Goal: Information Seeking & Learning: Learn about a topic

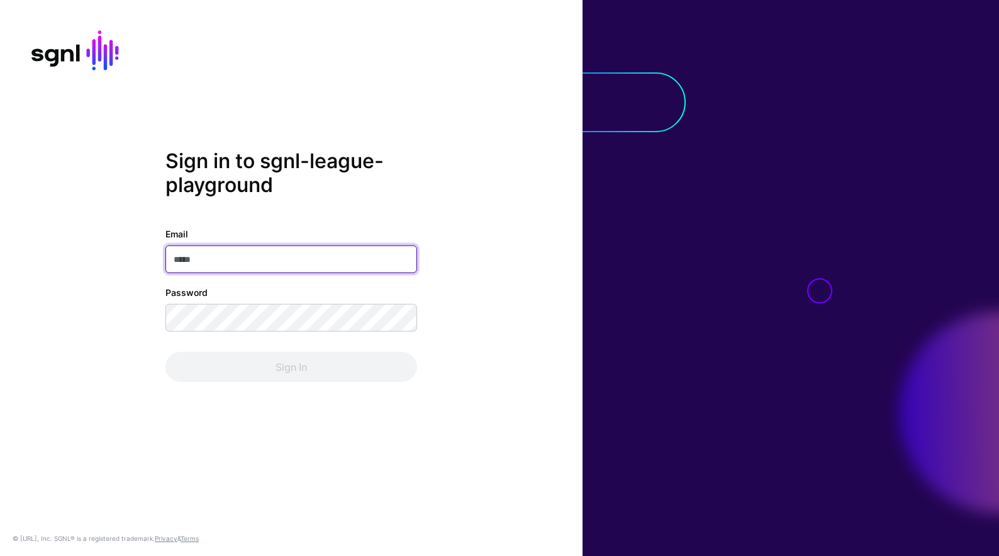
type input "**********"
click at [373, 379] on div "Sign In" at bounding box center [291, 367] width 252 height 30
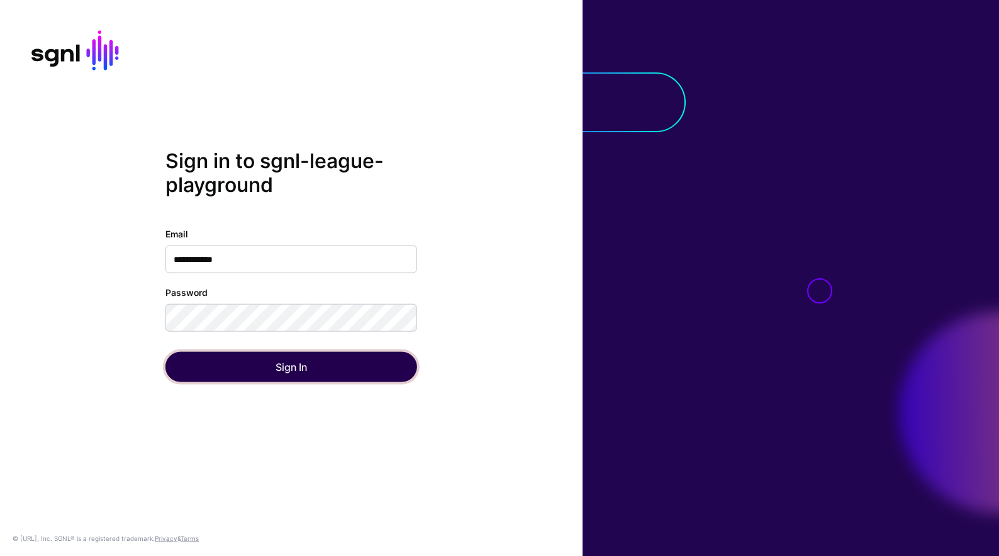
click at [372, 379] on button "Sign In" at bounding box center [291, 367] width 252 height 30
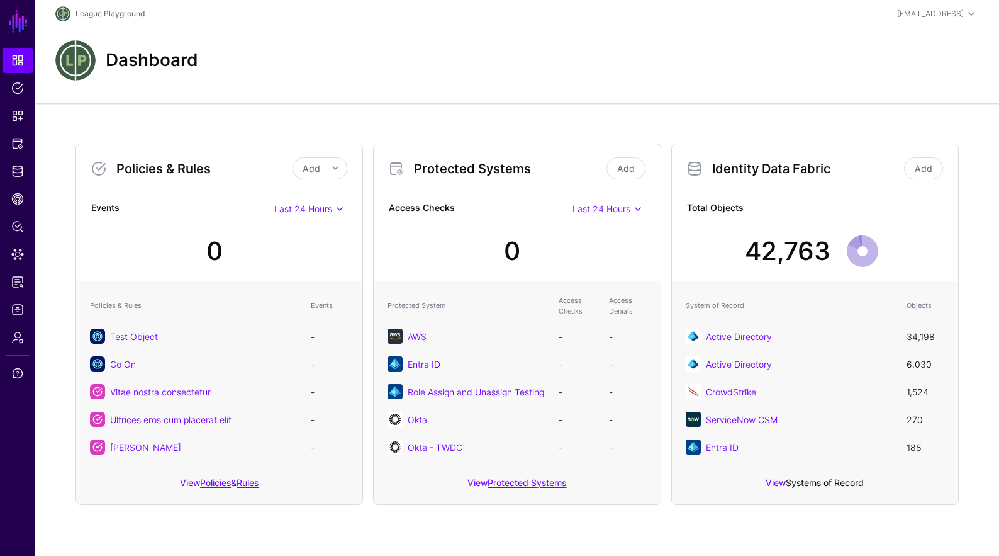
click at [837, 480] on link "Systems of Record" at bounding box center [825, 482] width 78 height 11
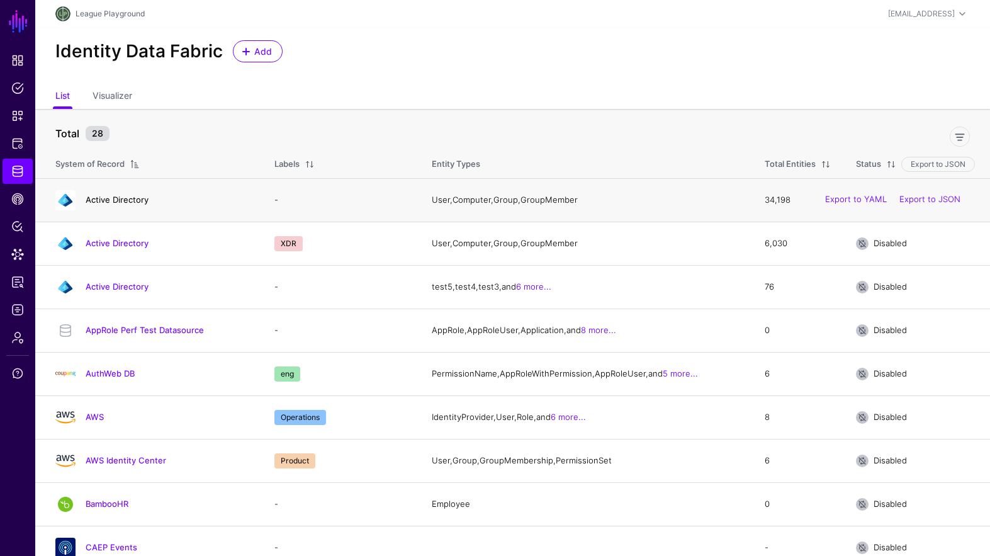
click at [117, 200] on link "Active Directory" at bounding box center [117, 199] width 63 height 10
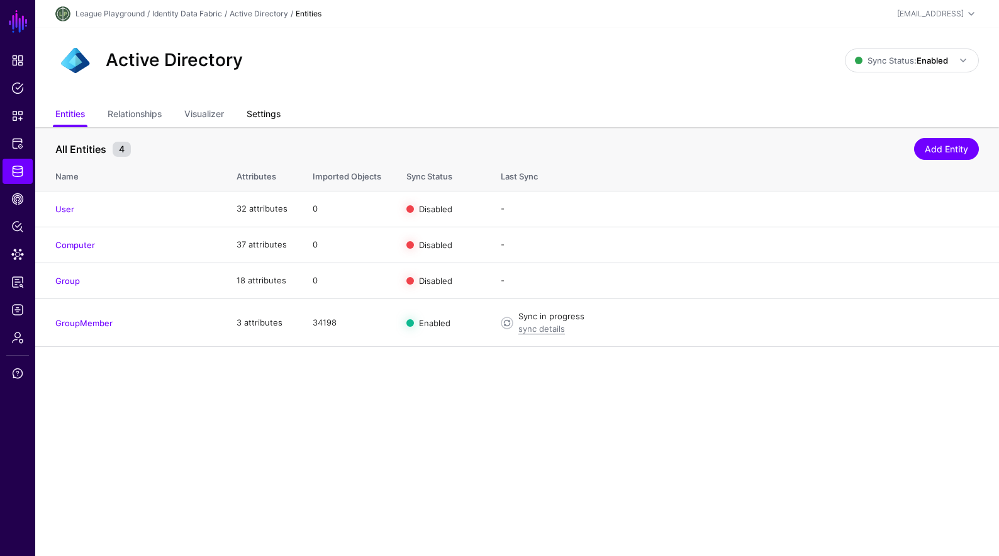
click at [275, 115] on link "Settings" at bounding box center [264, 115] width 34 height 24
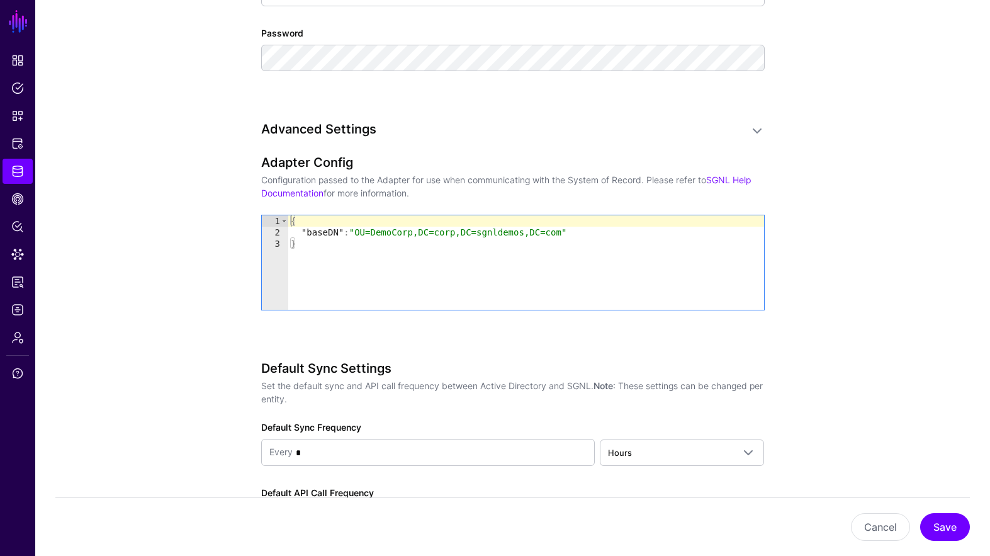
scroll to position [1004, 0]
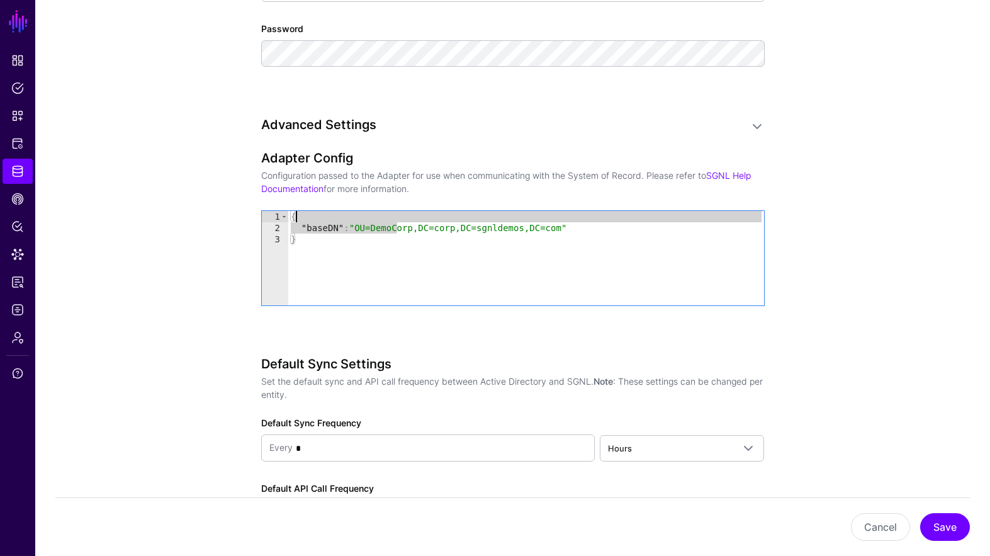
drag, startPoint x: 394, startPoint y: 226, endPoint x: 376, endPoint y: 221, distance: 19.5
click at [376, 221] on div "{ "baseDN" : "OU=DemoCorp,DC=corp,DC=sgnldemos,DC=com" }" at bounding box center [526, 269] width 476 height 117
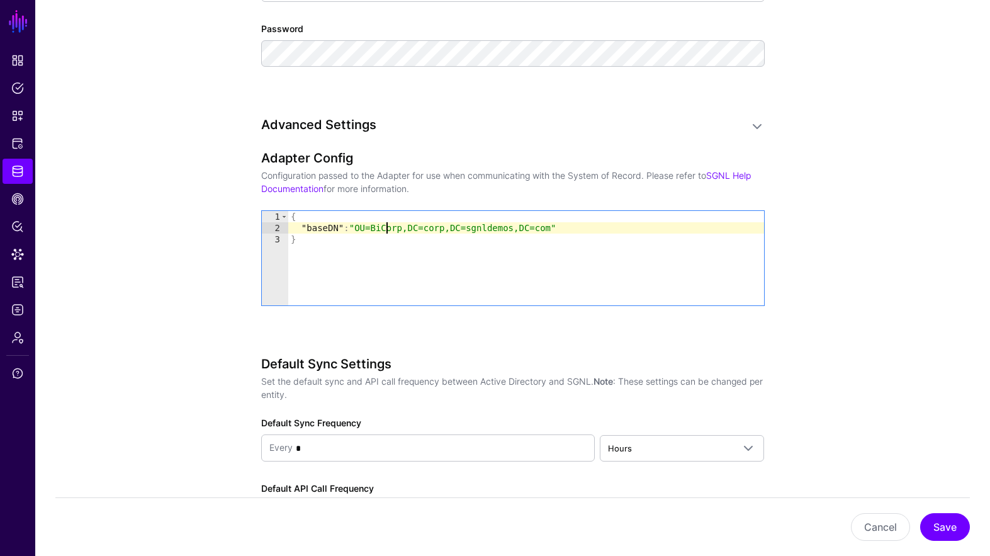
scroll to position [0, 7]
type textarea "**********"
click at [935, 522] on button "Save" at bounding box center [945, 527] width 50 height 28
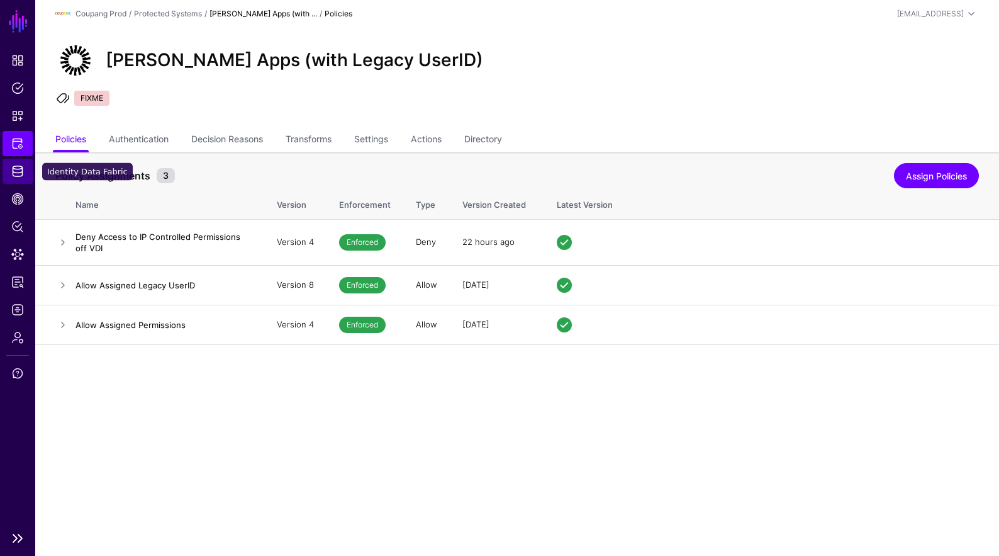
click at [21, 171] on span "Identity Data Fabric" at bounding box center [17, 171] width 13 height 13
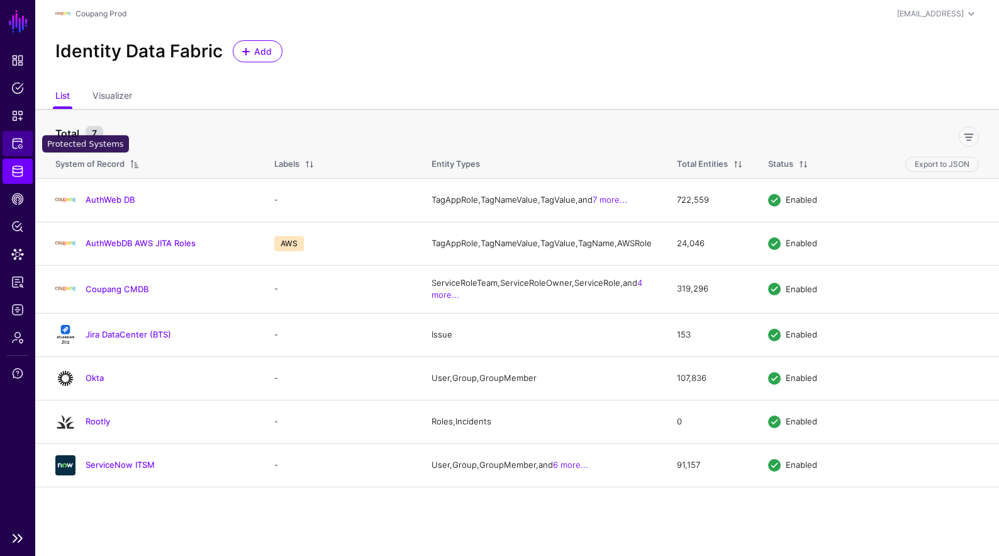
click at [16, 146] on span "Protected Systems" at bounding box center [17, 143] width 13 height 13
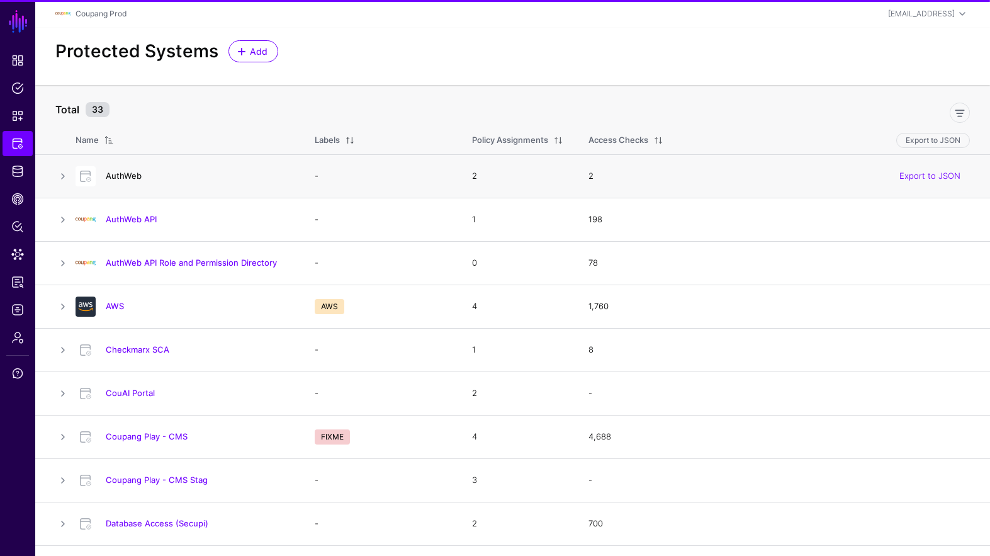
click at [126, 172] on link "AuthWeb" at bounding box center [124, 175] width 36 height 10
click at [138, 213] on div "AuthWeb API" at bounding box center [182, 220] width 224 height 20
click at [139, 213] on div "AuthWeb API" at bounding box center [182, 220] width 224 height 20
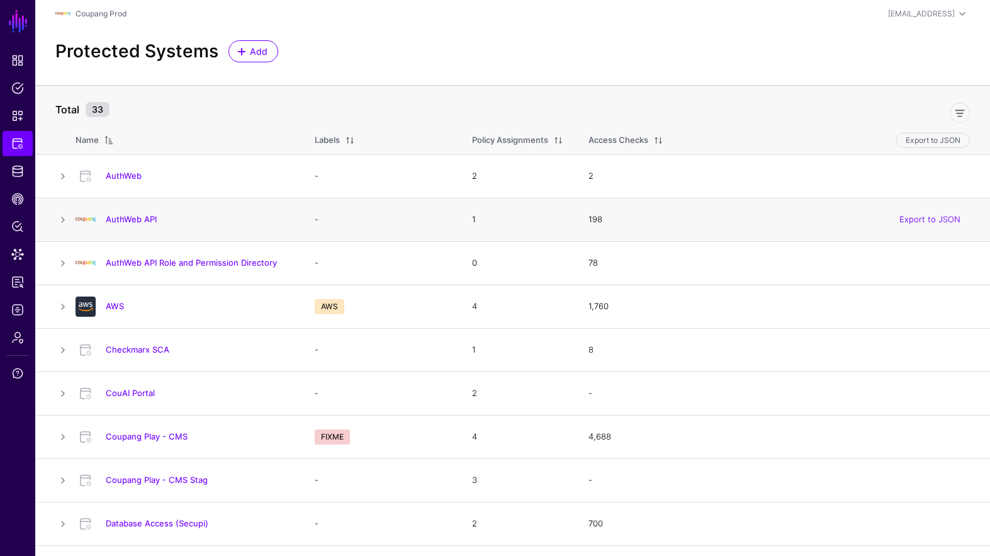
click at [141, 214] on h4 "AuthWeb API" at bounding box center [198, 218] width 184 height 11
click at [140, 217] on link "AuthWeb API" at bounding box center [131, 219] width 51 height 10
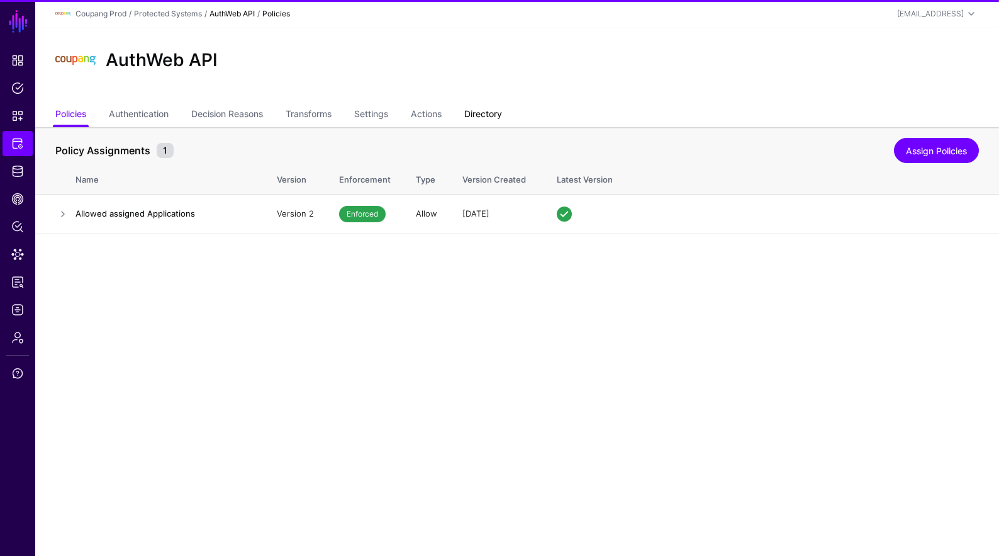
click at [492, 113] on link "Directory" at bounding box center [483, 115] width 38 height 24
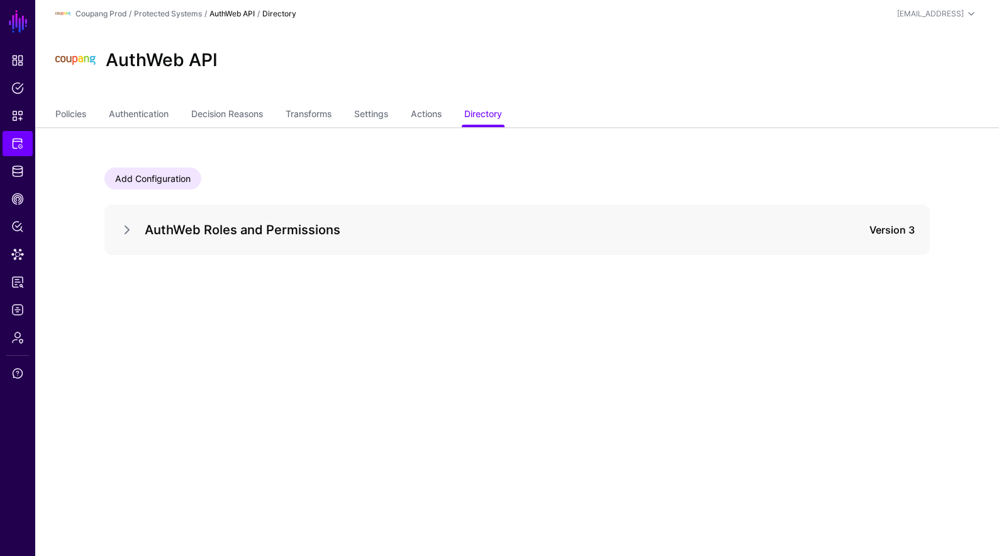
click at [116, 232] on div "AuthWeb Roles and Permissions Version 3" at bounding box center [516, 229] width 825 height 50
click at [121, 230] on link at bounding box center [127, 229] width 15 height 15
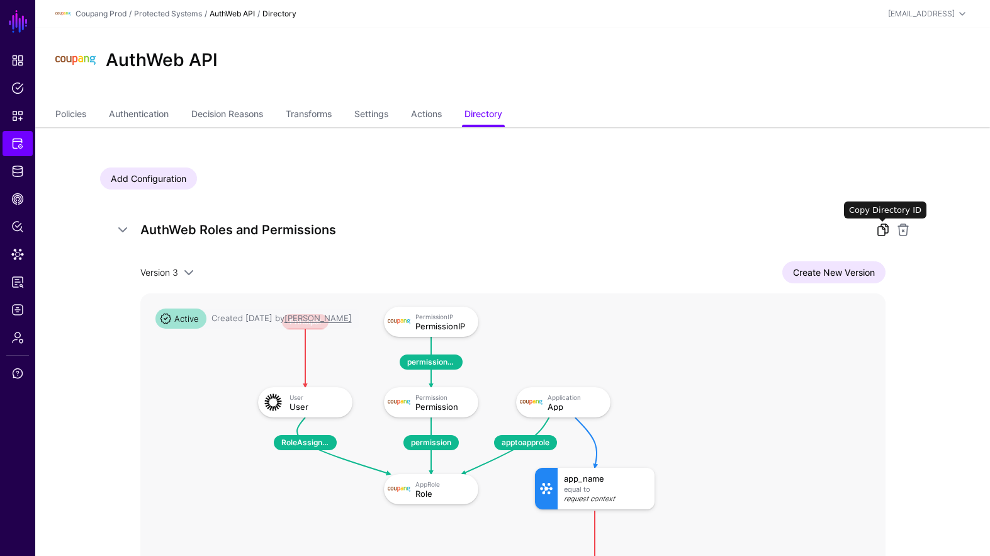
click at [884, 230] on link at bounding box center [882, 229] width 15 height 15
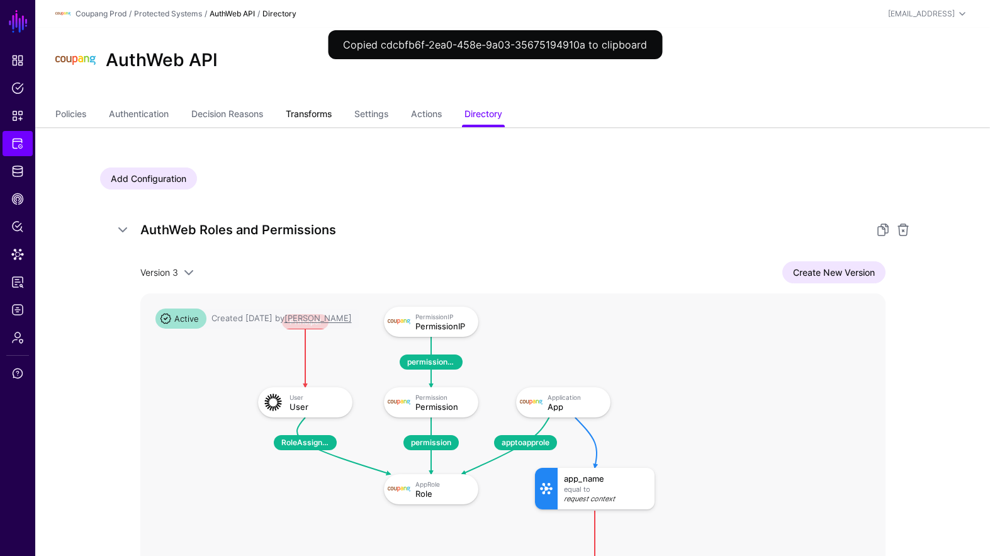
click at [327, 111] on link "Transforms" at bounding box center [309, 115] width 46 height 24
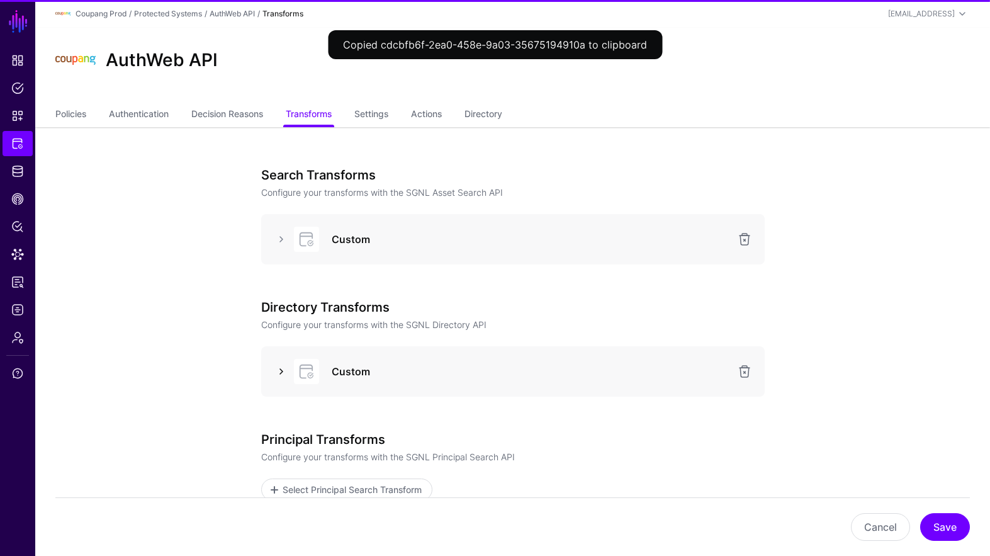
click at [282, 376] on link at bounding box center [281, 371] width 15 height 15
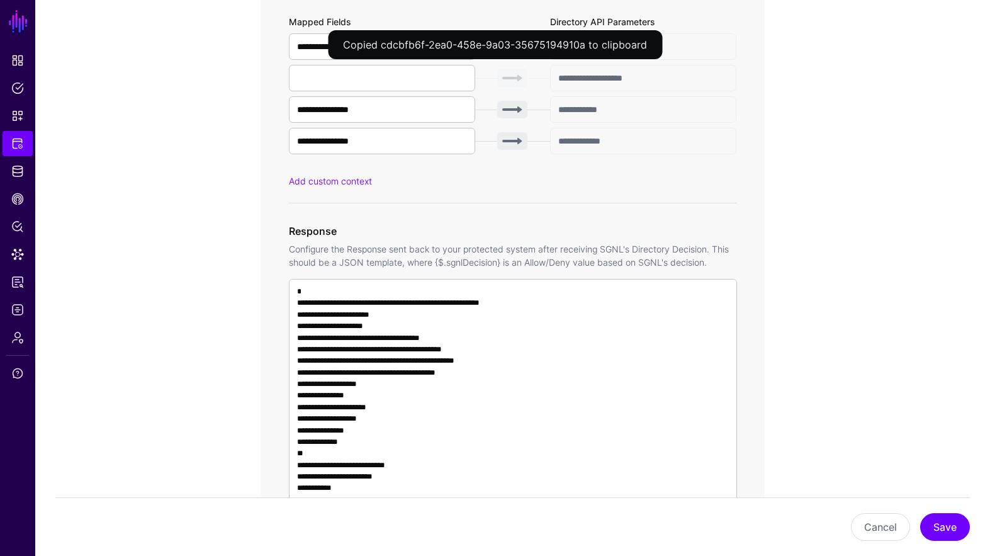
scroll to position [818, 0]
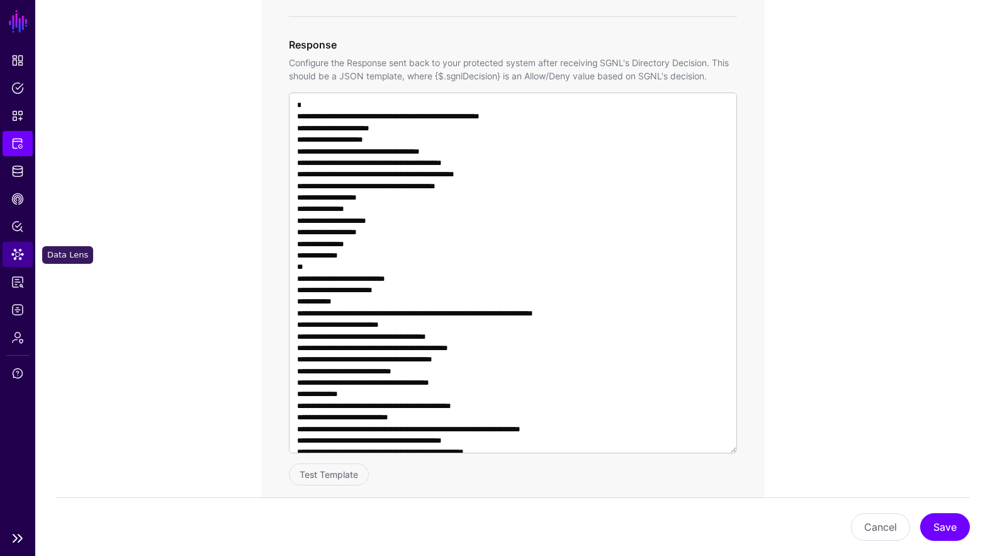
click at [18, 252] on span "Data Lens" at bounding box center [17, 254] width 13 height 13
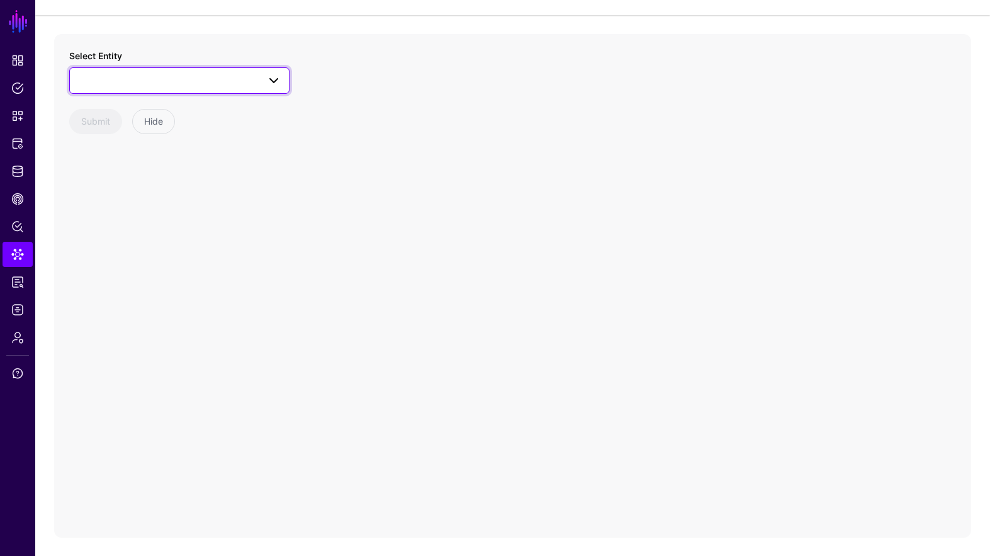
click at [147, 72] on link at bounding box center [179, 80] width 220 height 26
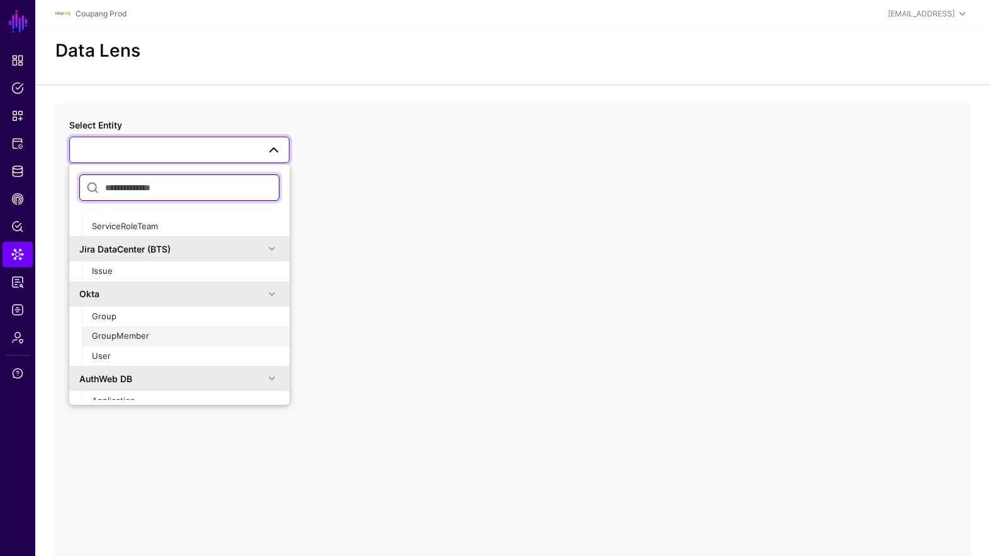
scroll to position [531, 0]
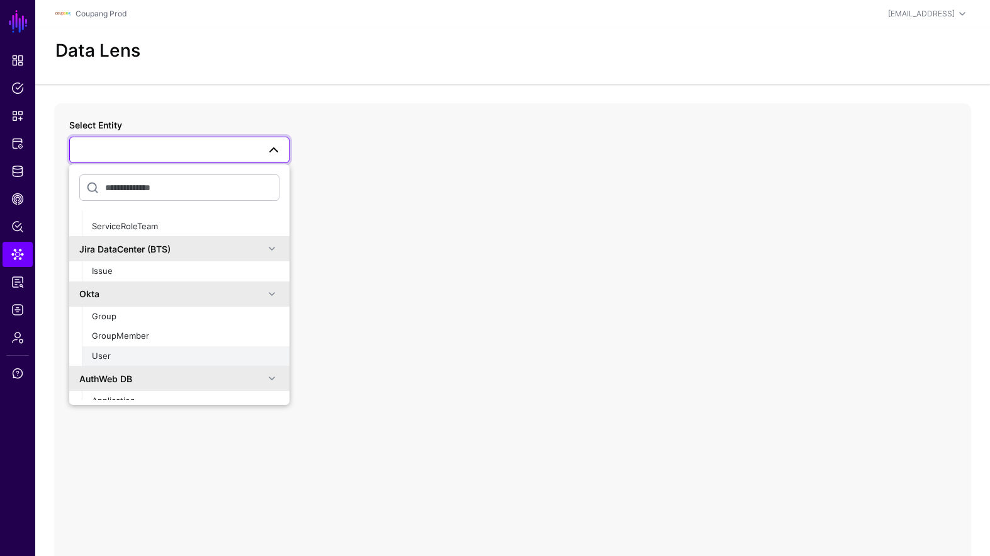
click at [170, 351] on div "User" at bounding box center [185, 356] width 187 height 13
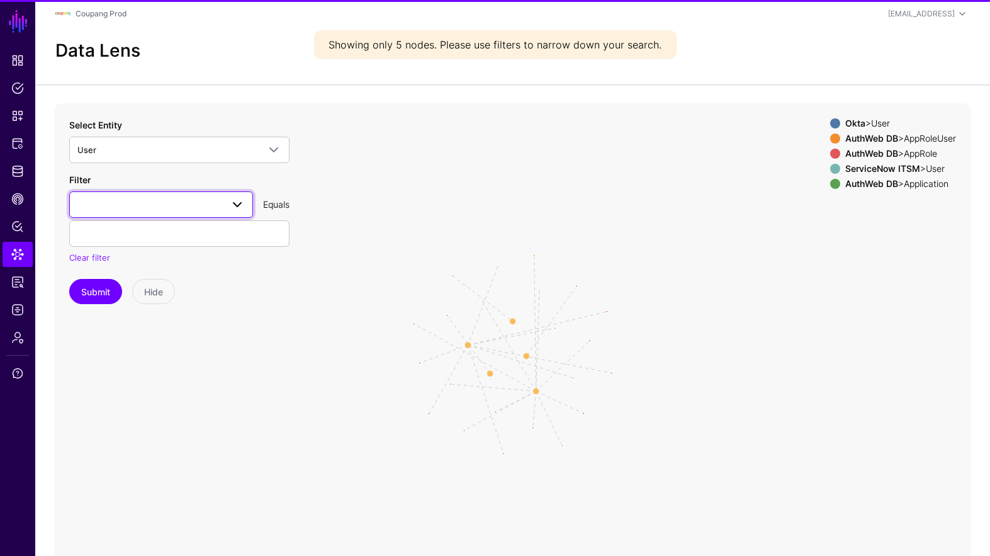
click at [167, 204] on span at bounding box center [160, 204] width 167 height 15
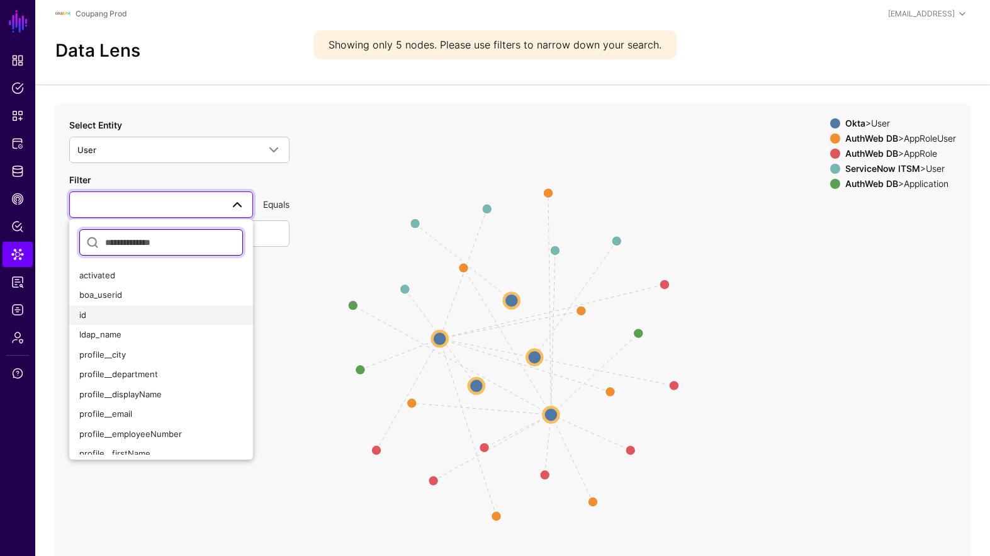
scroll to position [65, 0]
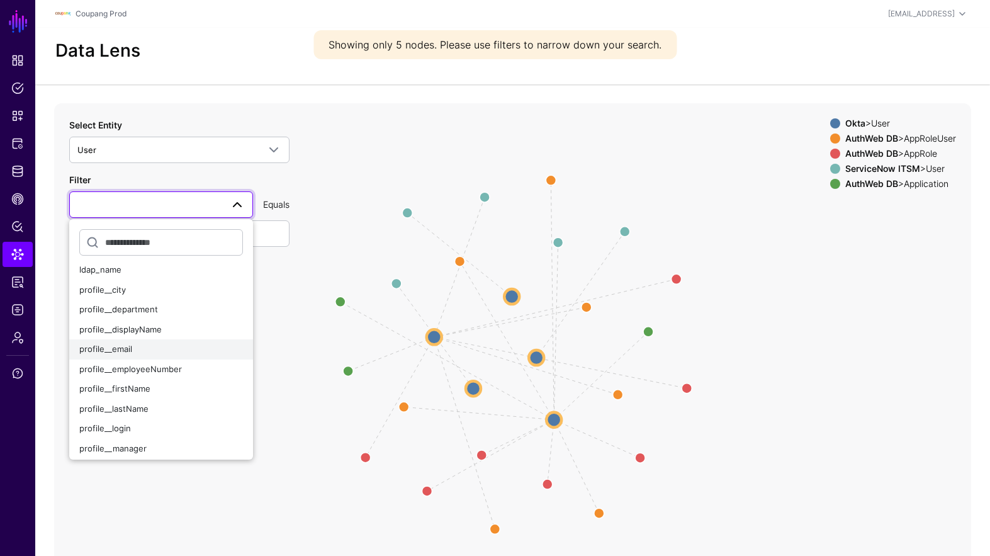
click at [152, 347] on div "profile__email" at bounding box center [161, 349] width 164 height 13
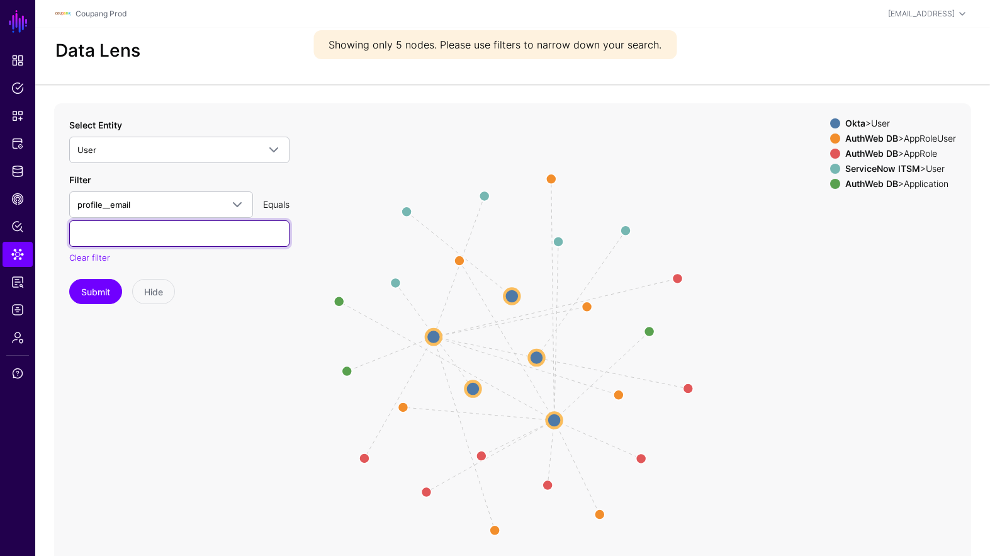
click at [124, 237] on input "text" at bounding box center [179, 233] width 220 height 26
paste input "**********"
type input "**********"
paste input "**********"
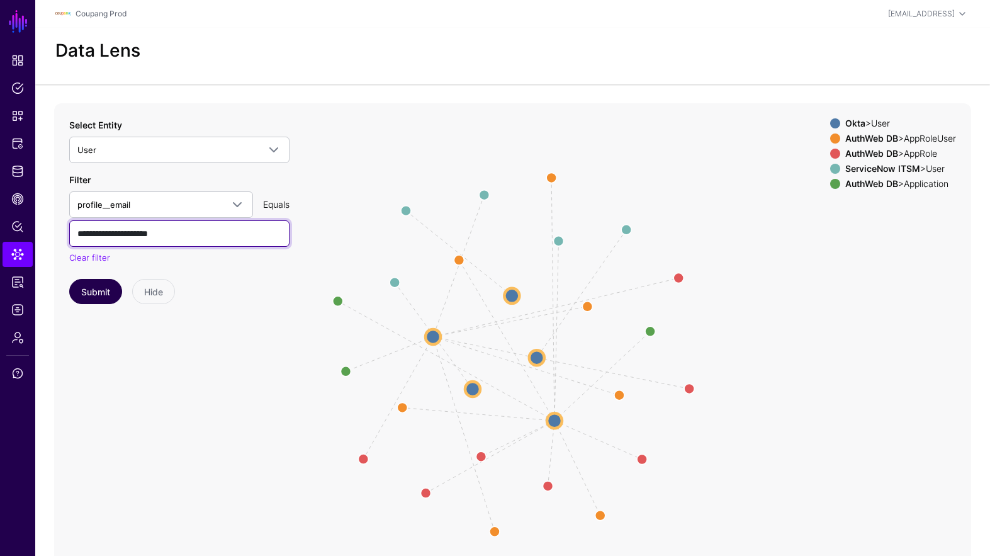
type input "**********"
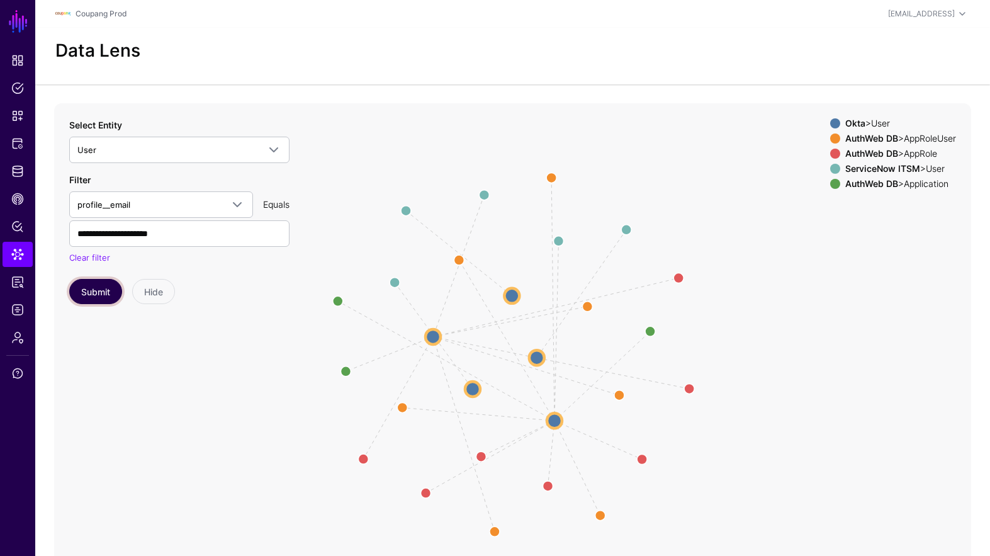
click at [89, 295] on button "Submit" at bounding box center [95, 291] width 53 height 25
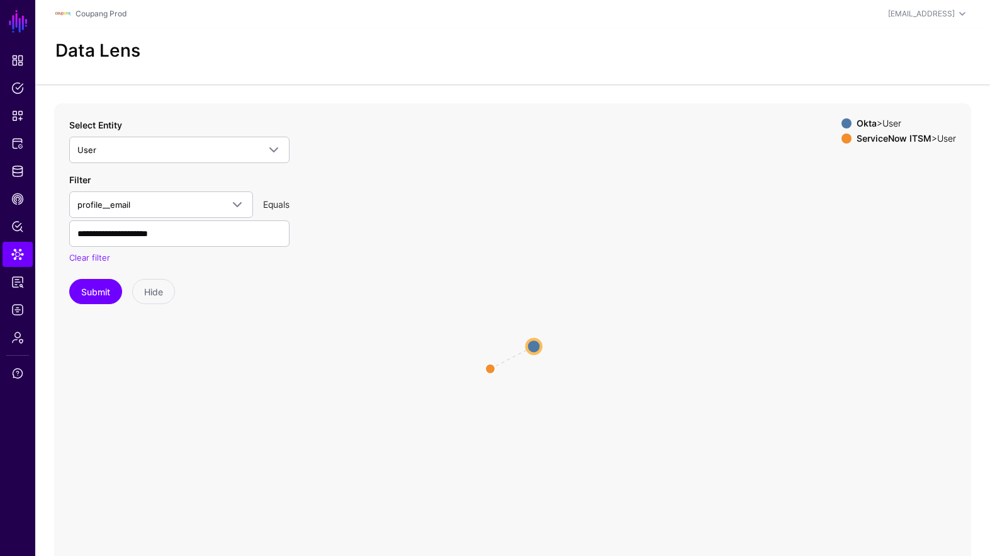
click at [533, 344] on circle at bounding box center [534, 345] width 14 height 14
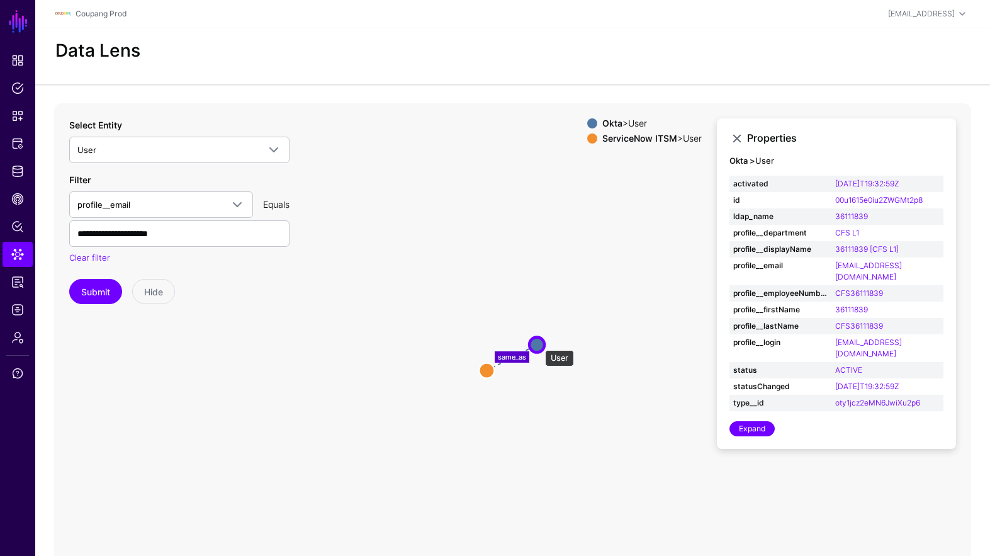
click at [539, 344] on circle at bounding box center [536, 344] width 15 height 15
click at [764, 421] on link "Expand" at bounding box center [751, 428] width 45 height 15
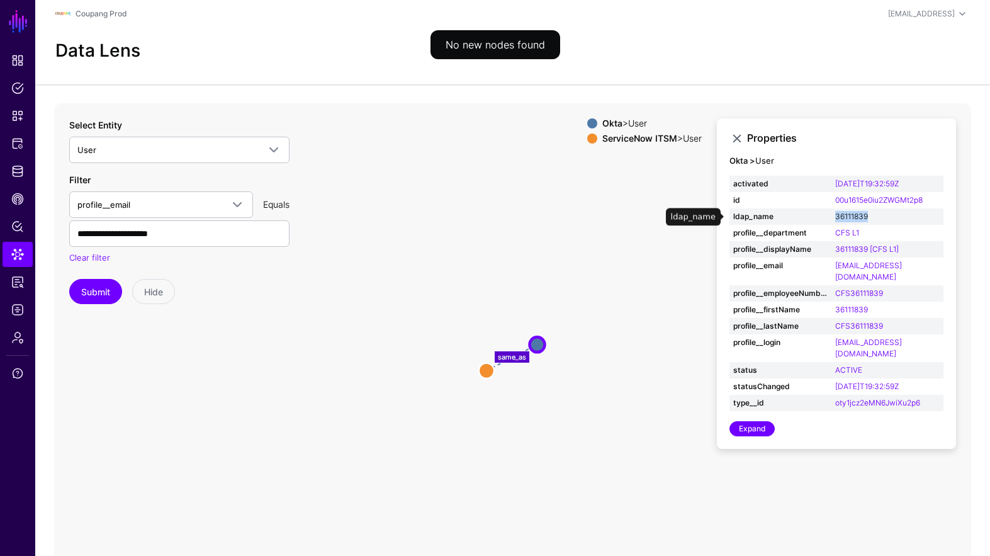
drag, startPoint x: 890, startPoint y: 219, endPoint x: 840, endPoint y: 216, distance: 50.4
click at [840, 216] on td "36111839" at bounding box center [887, 216] width 112 height 16
copy link "36111839"
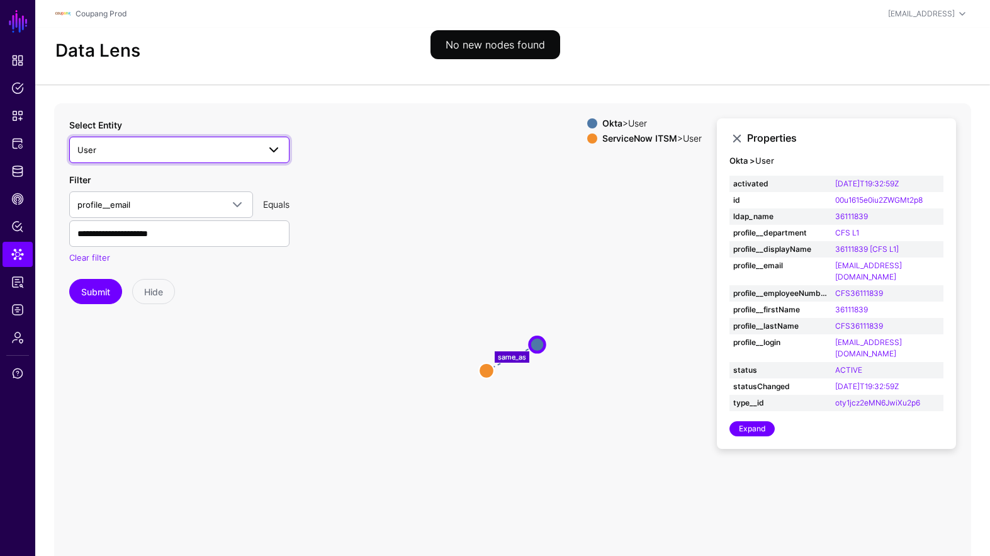
click at [121, 143] on span "User" at bounding box center [167, 150] width 181 height 14
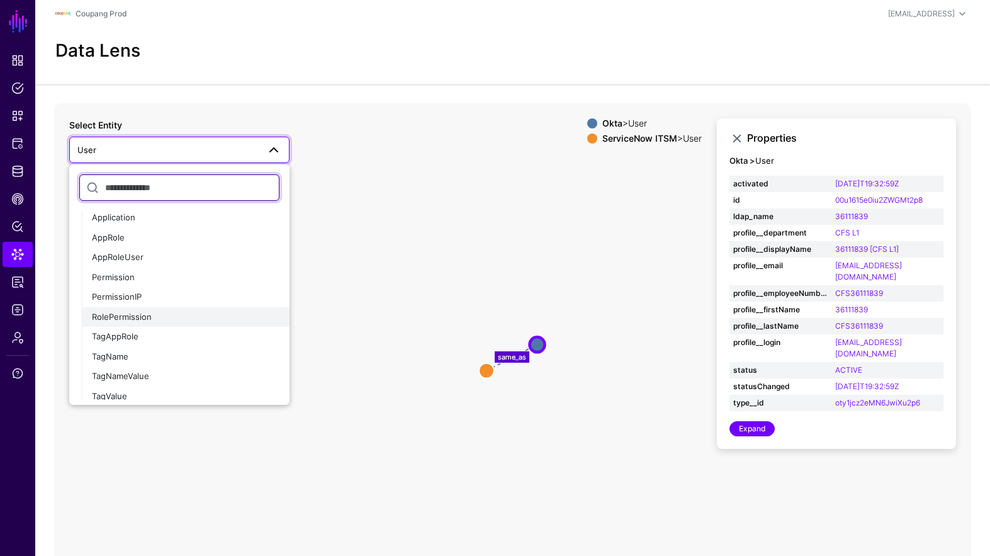
scroll to position [707, 0]
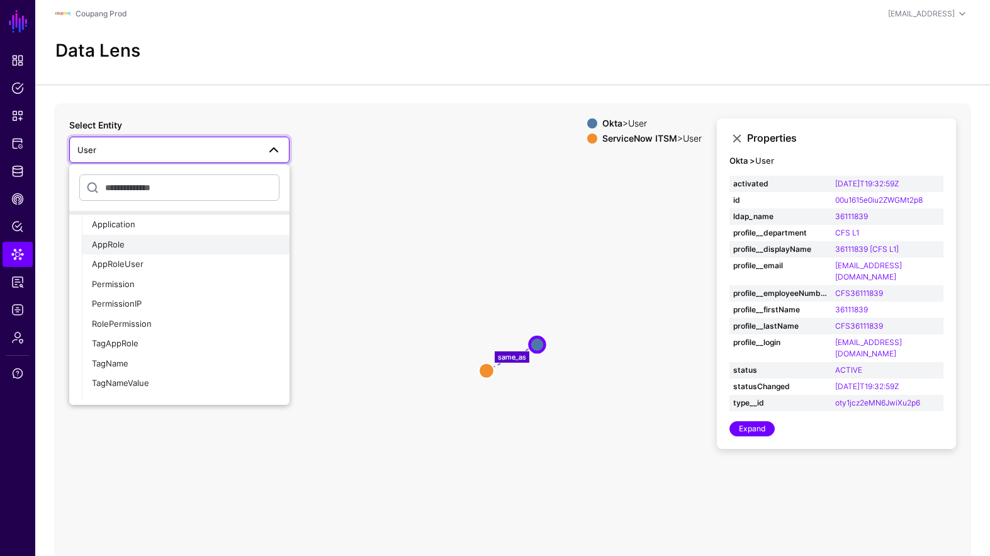
click at [144, 247] on div "AppRole" at bounding box center [185, 244] width 187 height 13
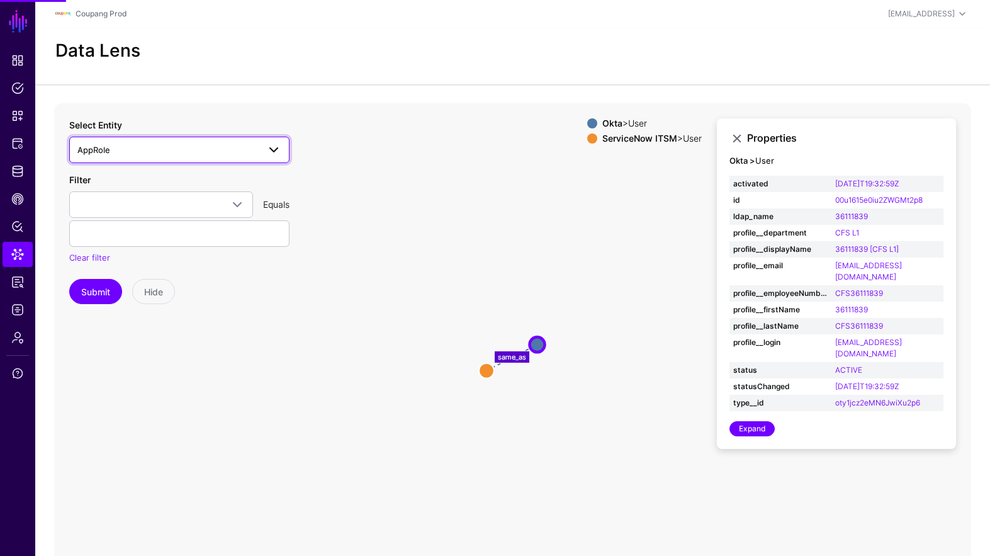
click at [170, 150] on span "AppRole" at bounding box center [167, 150] width 181 height 14
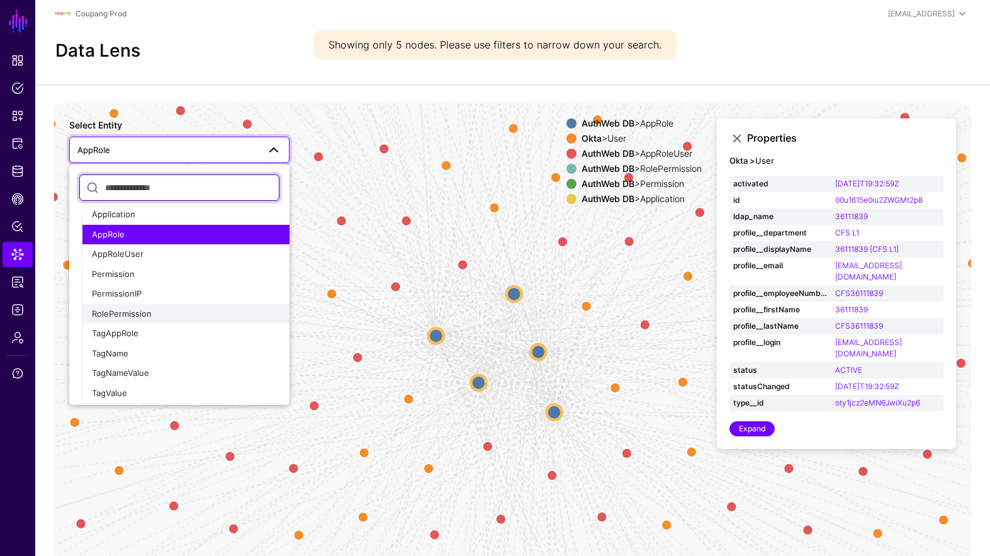
scroll to position [720, 0]
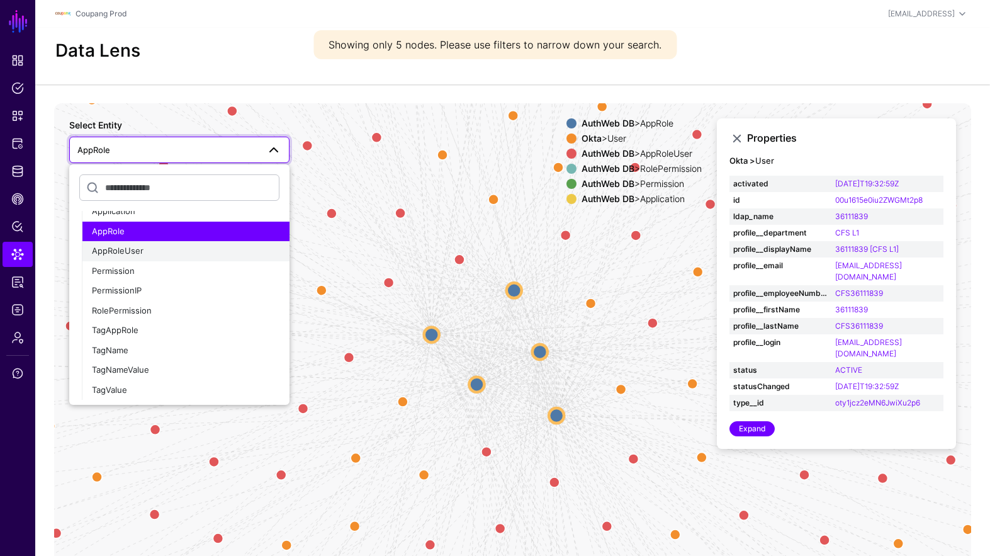
click at [172, 254] on div "AppRoleUser" at bounding box center [185, 251] width 187 height 13
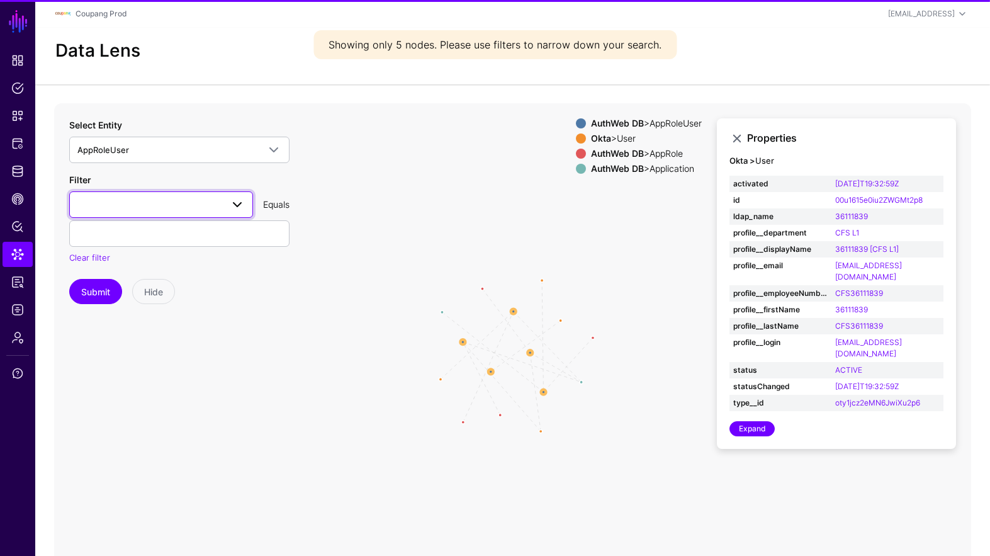
click at [150, 211] on span at bounding box center [160, 204] width 167 height 15
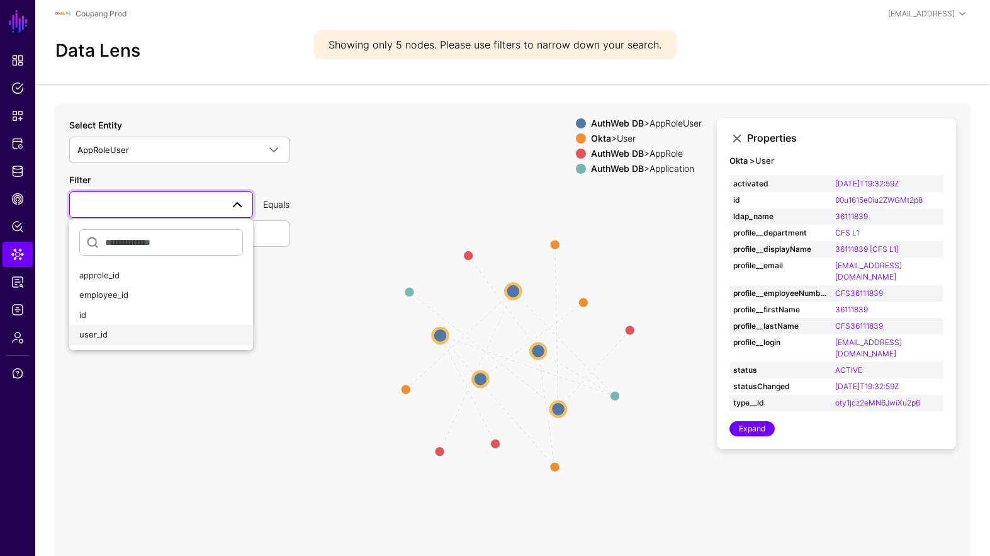
click at [123, 331] on div "user_id" at bounding box center [161, 334] width 164 height 13
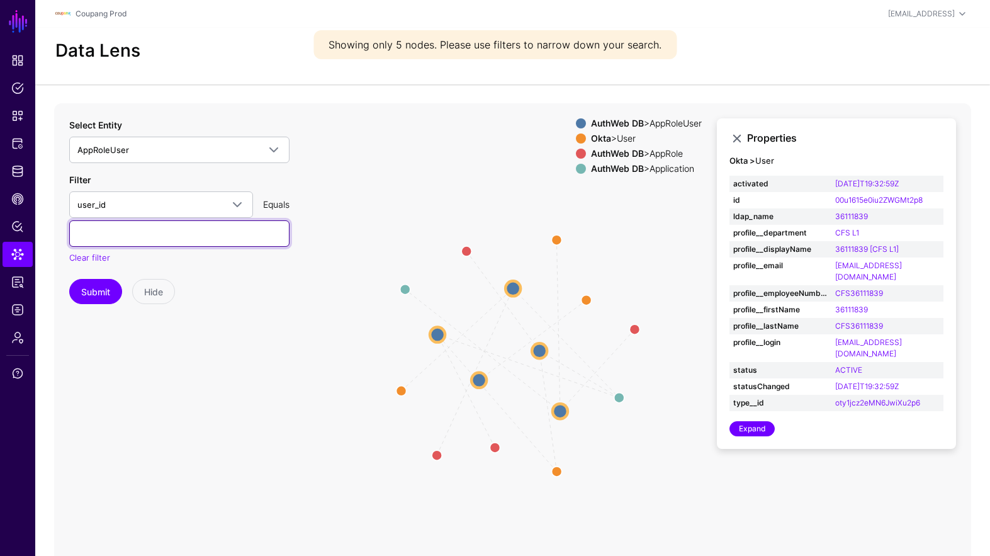
click at [120, 240] on input "text" at bounding box center [179, 233] width 220 height 26
paste input "********"
type input "********"
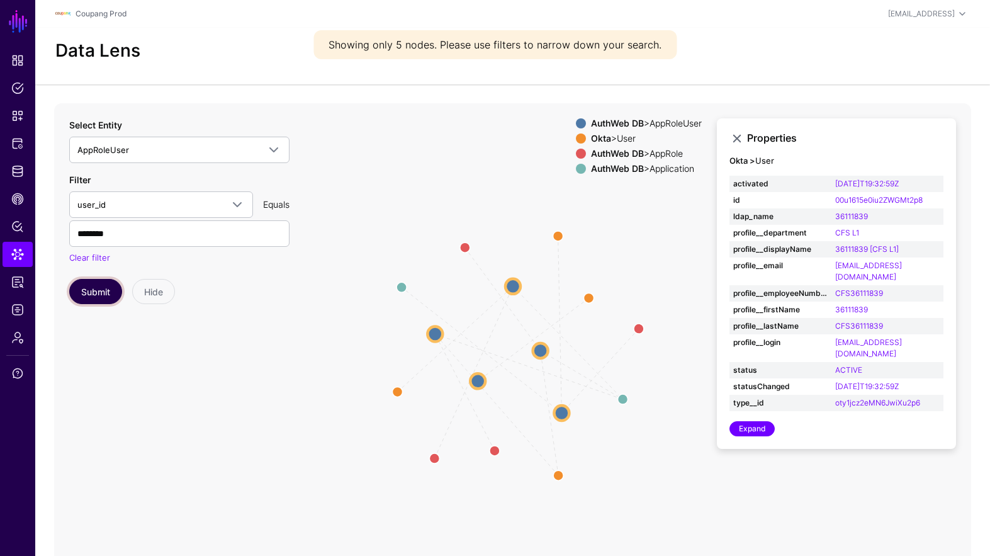
click at [84, 299] on button "Submit" at bounding box center [95, 291] width 53 height 25
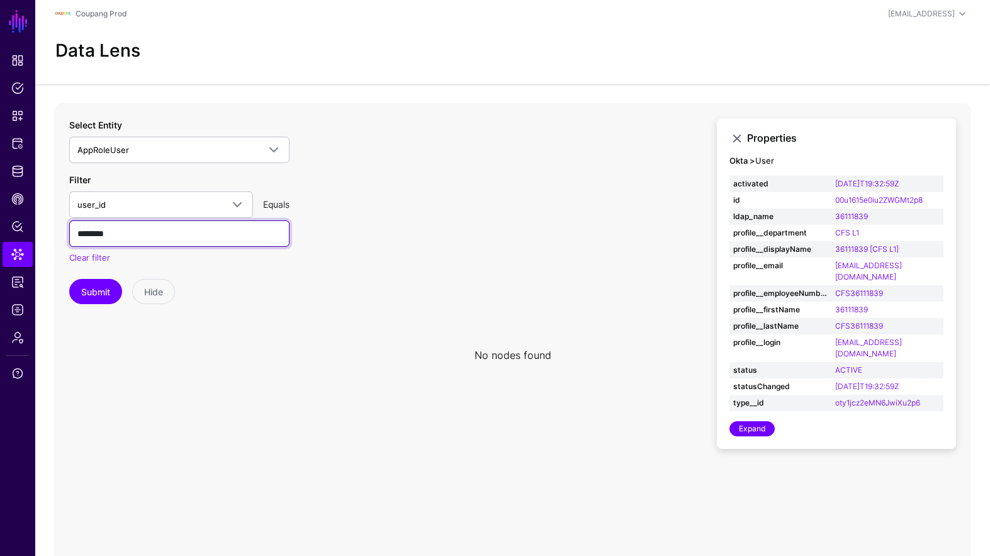
click at [132, 230] on input "********" at bounding box center [179, 233] width 220 height 26
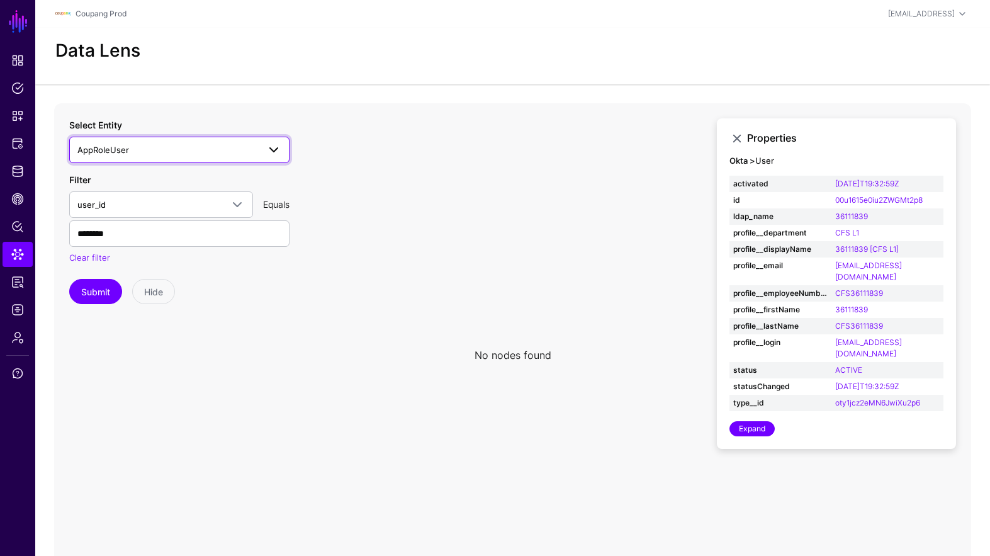
click at [169, 142] on span "AppRoleUser" at bounding box center [179, 149] width 204 height 15
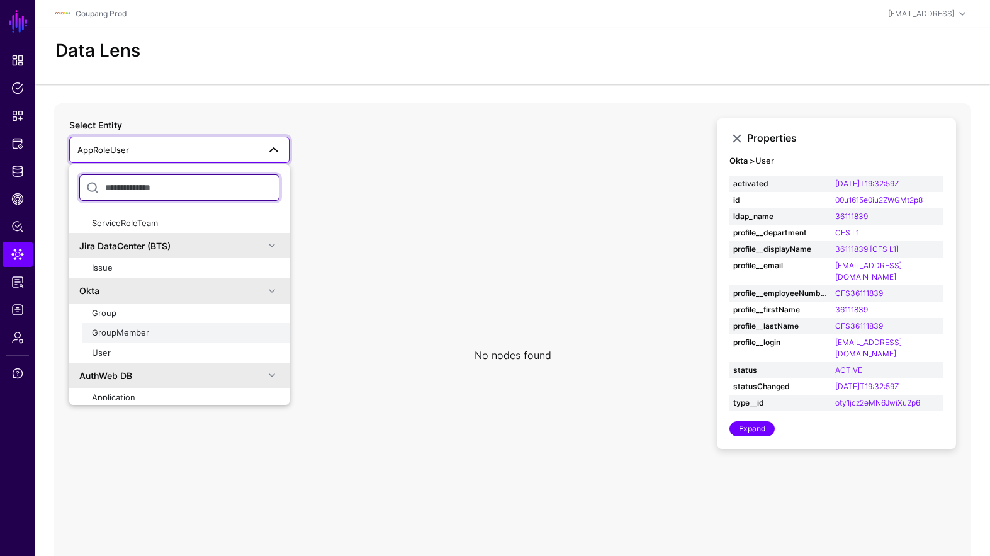
scroll to position [534, 0]
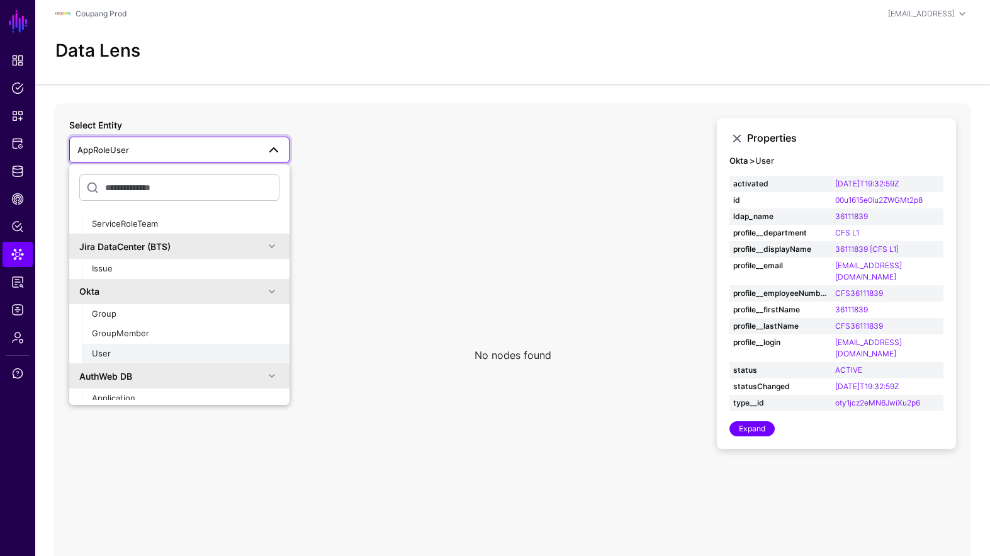
click at [117, 346] on button "User" at bounding box center [186, 354] width 208 height 20
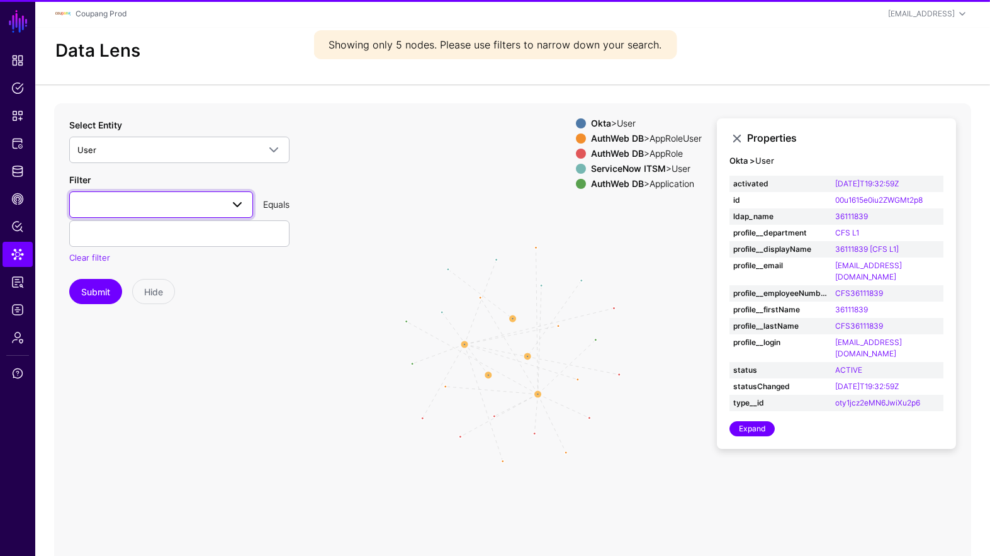
click at [128, 206] on span at bounding box center [160, 204] width 167 height 15
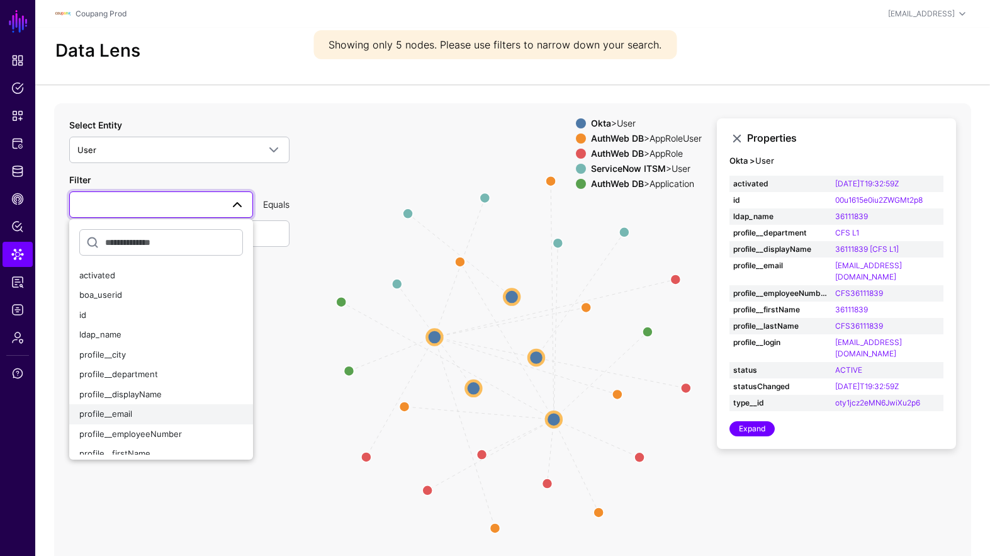
scroll to position [12, 0]
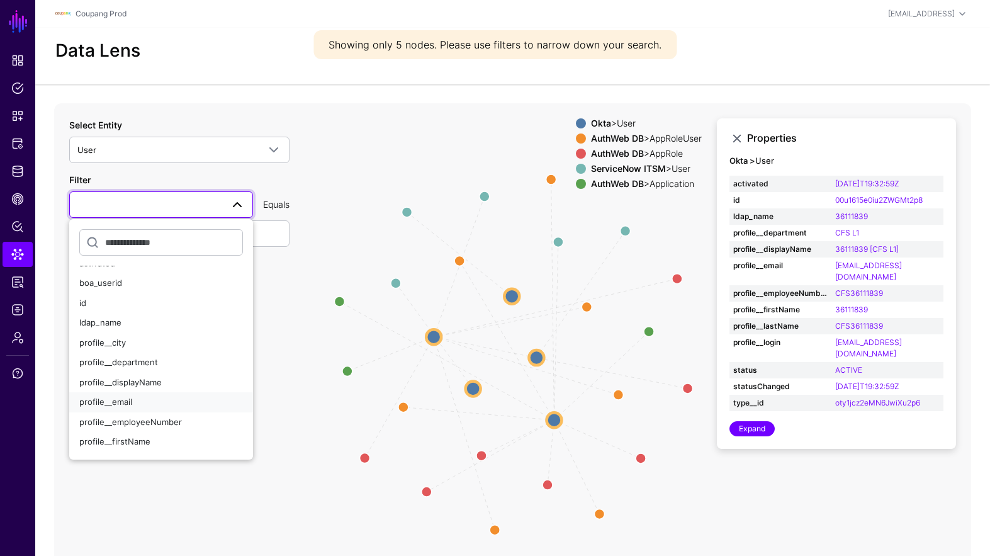
drag, startPoint x: 179, startPoint y: 401, endPoint x: 131, endPoint y: 334, distance: 82.6
click at [179, 401] on div "profile__email" at bounding box center [161, 402] width 164 height 13
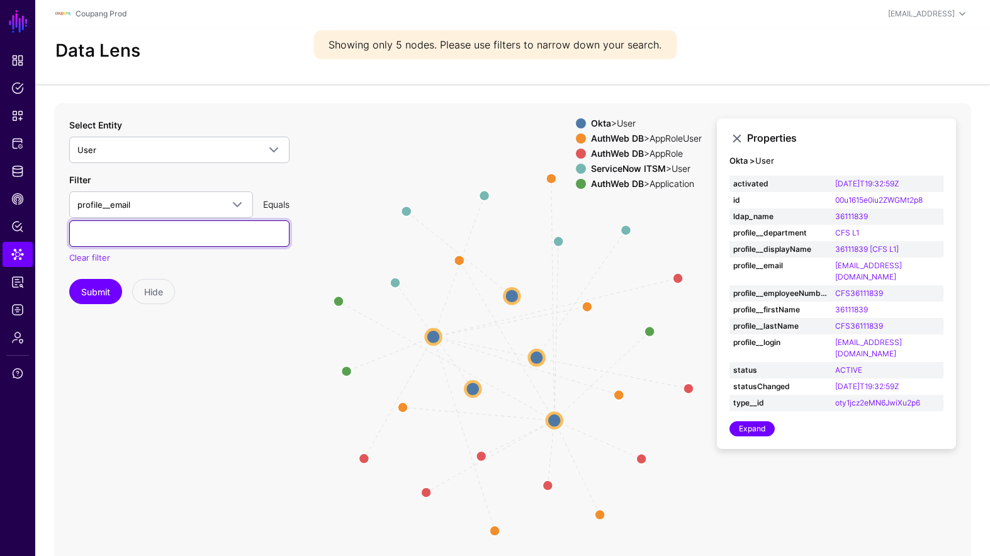
click at [101, 227] on input "text" at bounding box center [179, 233] width 220 height 26
type input "**********"
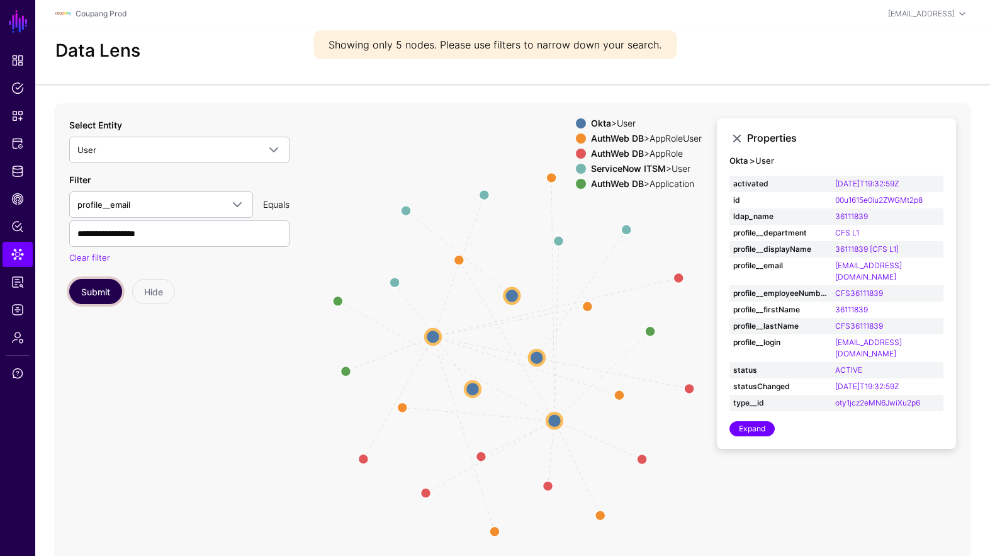
click at [84, 284] on button "Submit" at bounding box center [95, 291] width 53 height 25
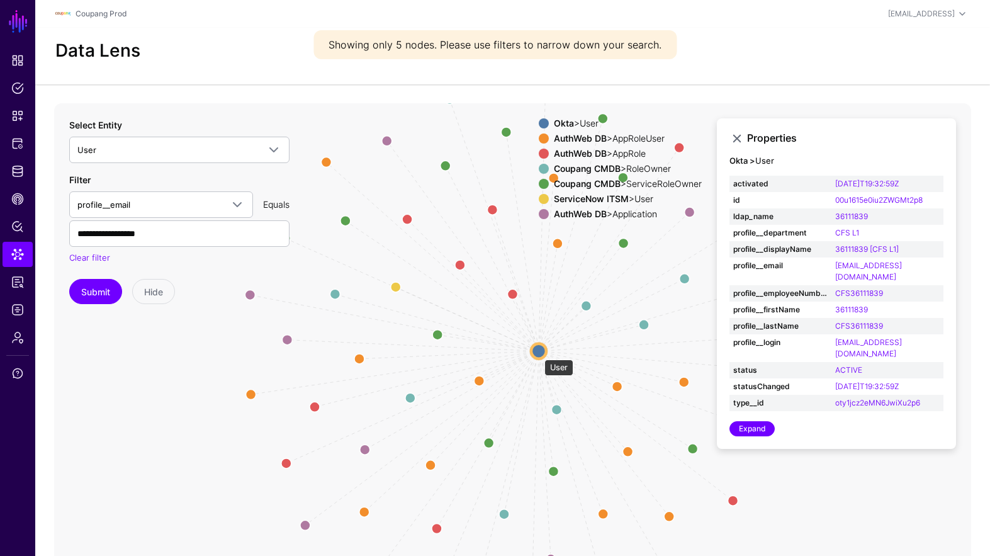
click at [538, 353] on circle at bounding box center [538, 350] width 15 height 15
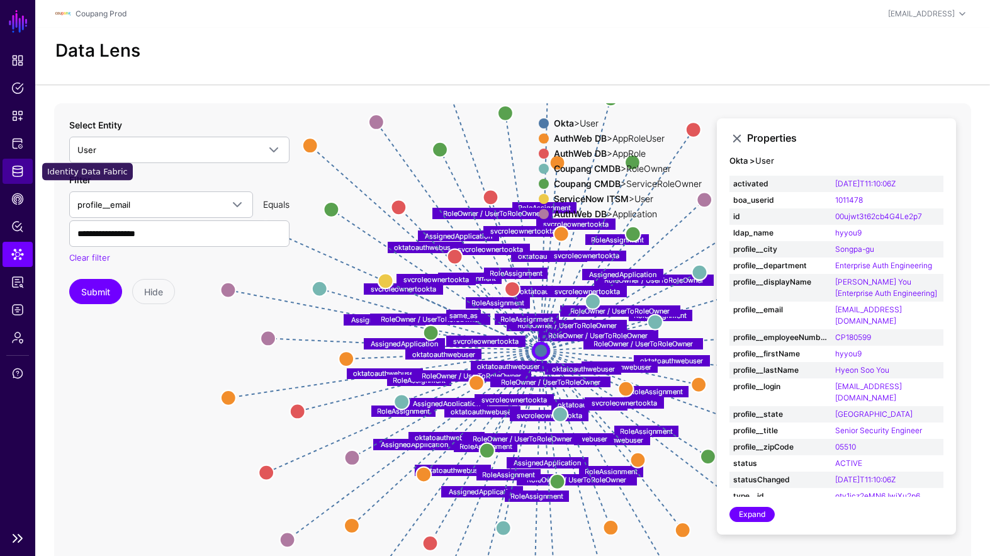
click at [30, 165] on link "Identity Data Fabric" at bounding box center [18, 171] width 30 height 25
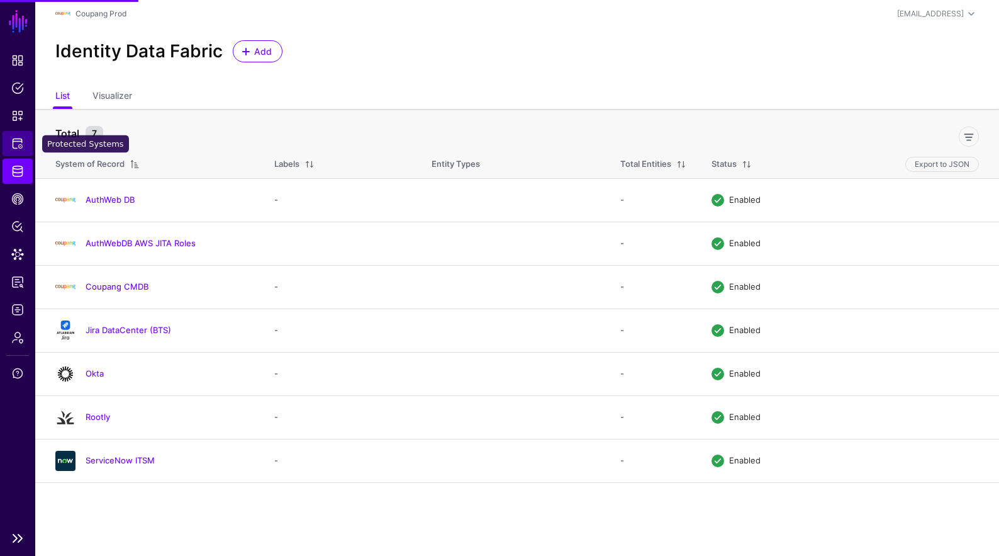
click at [23, 140] on span "Protected Systems" at bounding box center [17, 143] width 13 height 13
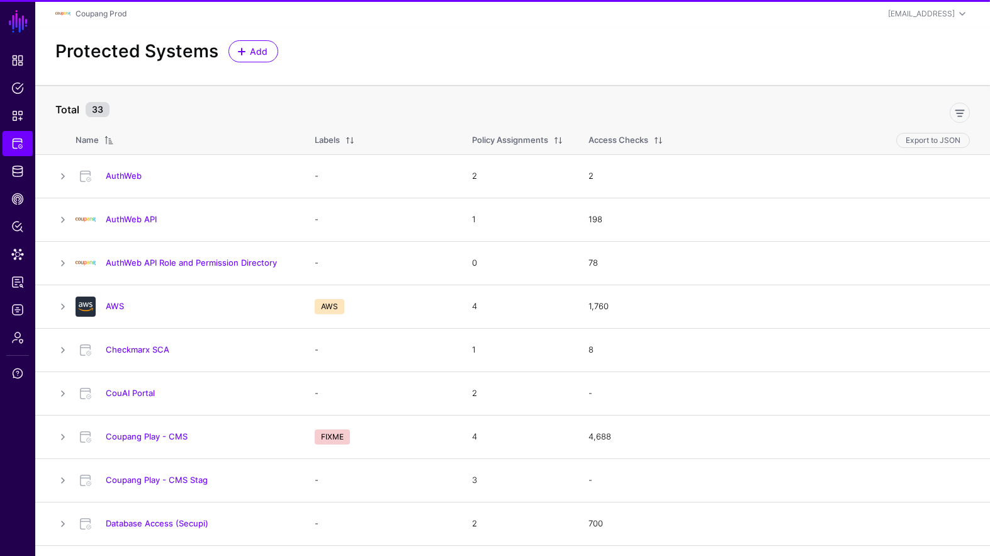
click at [123, 220] on link "AuthWeb API" at bounding box center [131, 219] width 51 height 10
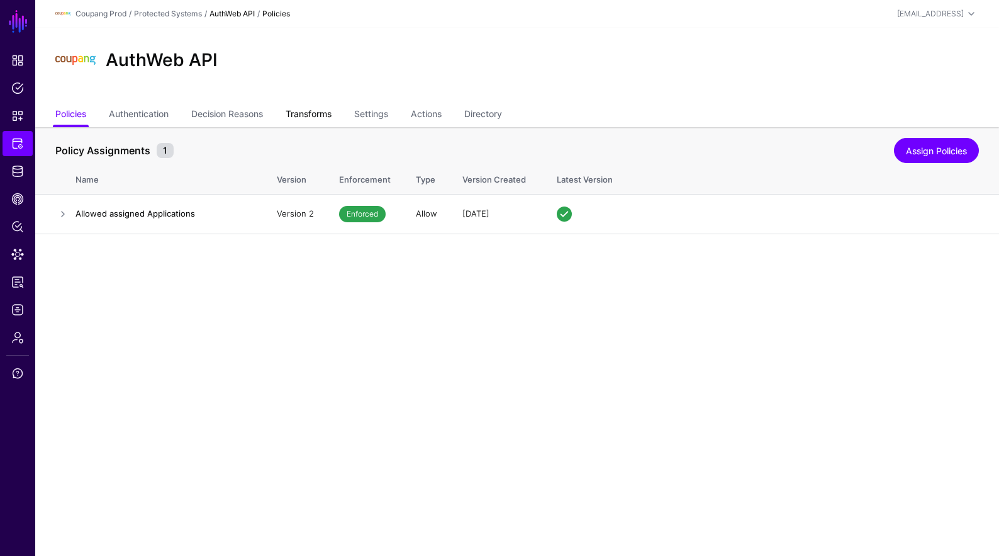
click at [332, 117] on link "Transforms" at bounding box center [309, 115] width 46 height 24
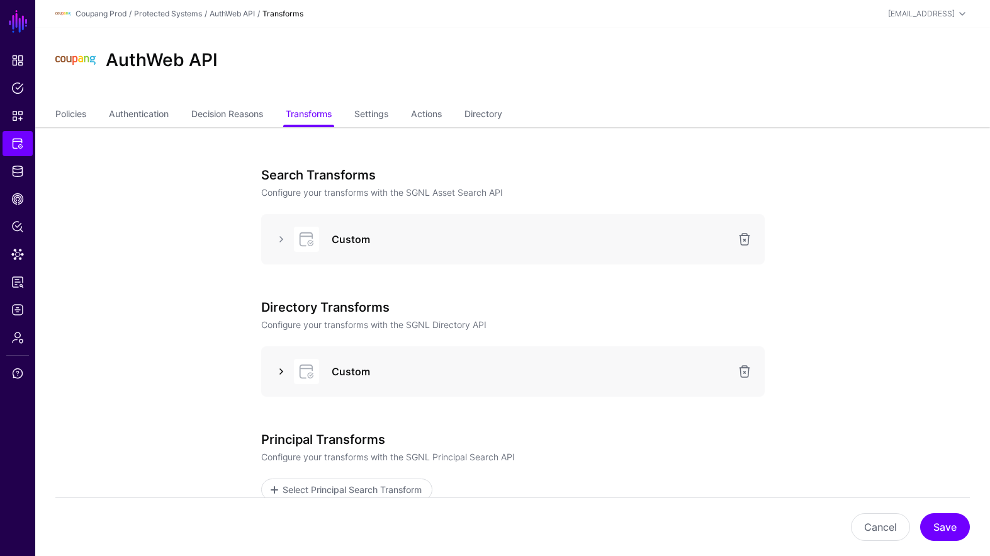
click at [279, 369] on link at bounding box center [281, 371] width 15 height 15
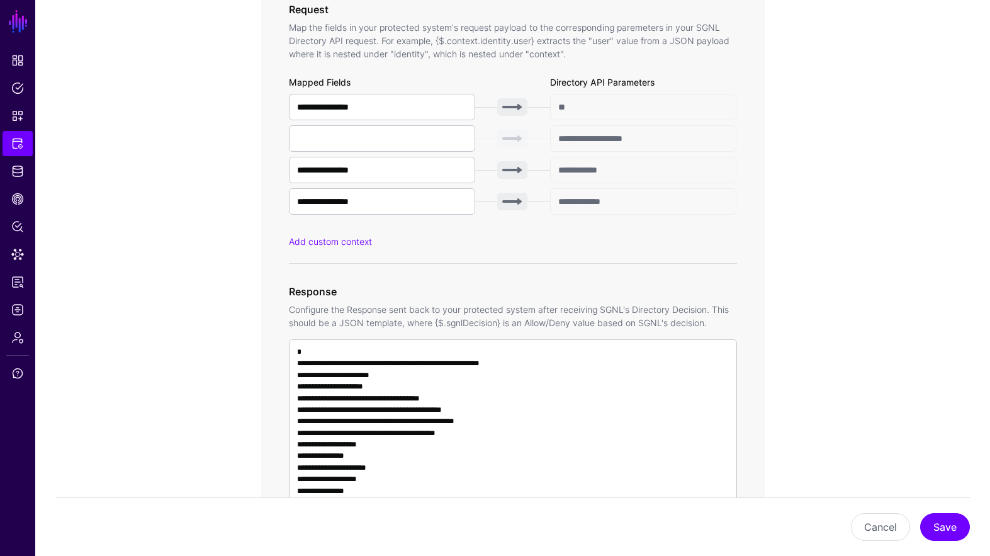
scroll to position [735, 0]
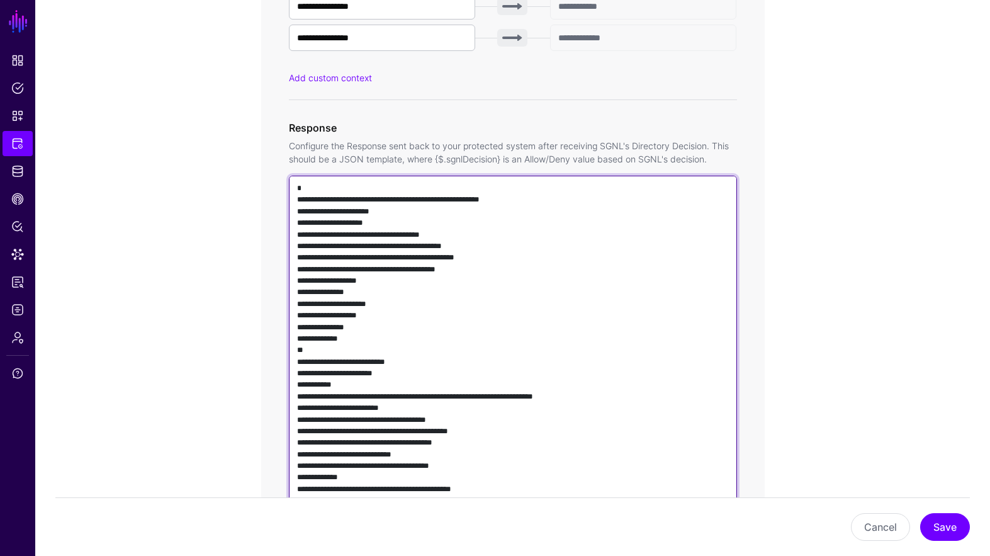
drag, startPoint x: 470, startPoint y: 256, endPoint x: 508, endPoint y: 257, distance: 37.8
click at [508, 257] on textarea at bounding box center [513, 356] width 448 height 360
click at [508, 258] on textarea at bounding box center [513, 356] width 448 height 360
click at [501, 258] on textarea at bounding box center [513, 356] width 448 height 360
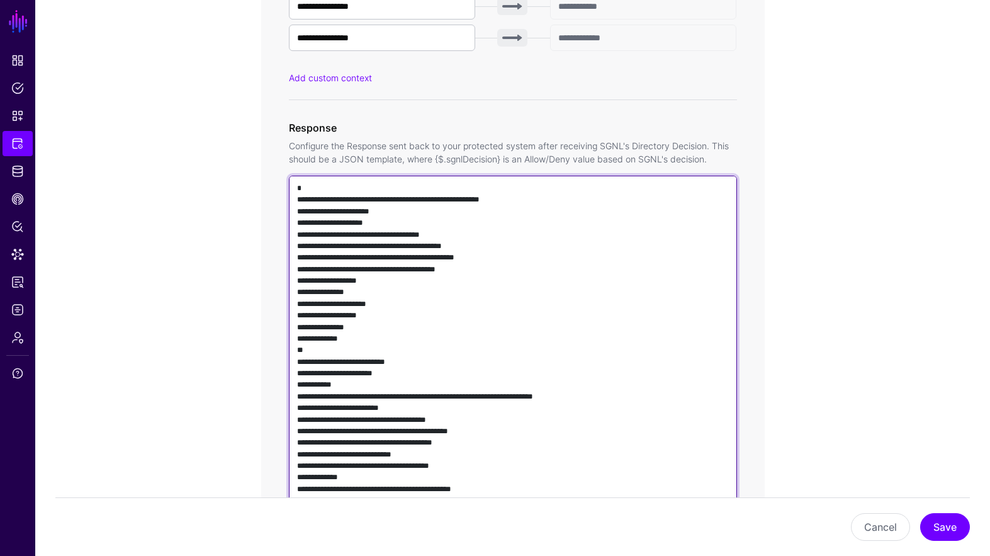
click at [481, 260] on textarea at bounding box center [513, 356] width 448 height 360
drag, startPoint x: 427, startPoint y: 259, endPoint x: 510, endPoint y: 257, distance: 83.1
click at [510, 257] on textarea at bounding box center [513, 356] width 448 height 360
click at [507, 237] on textarea at bounding box center [513, 356] width 448 height 360
drag, startPoint x: 425, startPoint y: 259, endPoint x: 510, endPoint y: 257, distance: 84.9
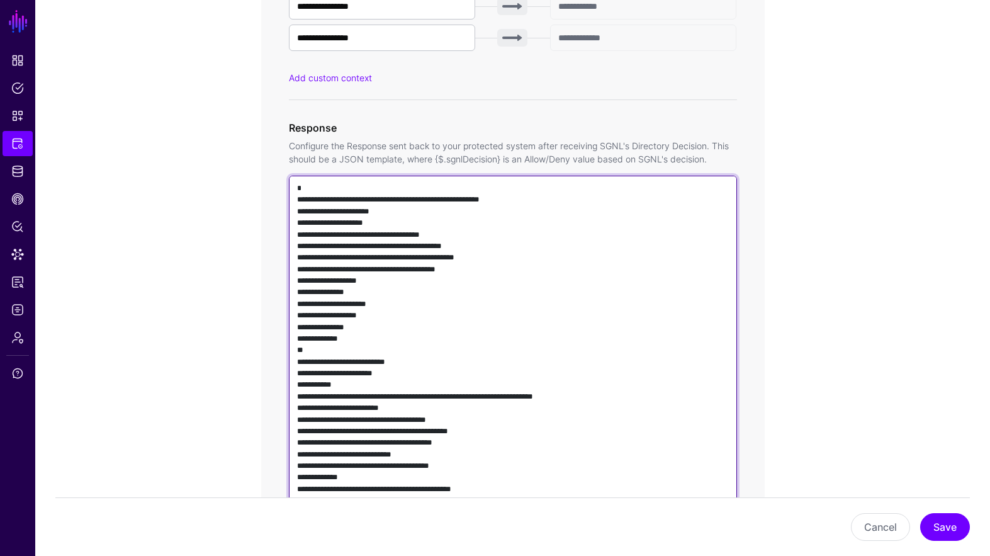
click at [510, 257] on textarea at bounding box center [513, 356] width 448 height 360
paste textarea
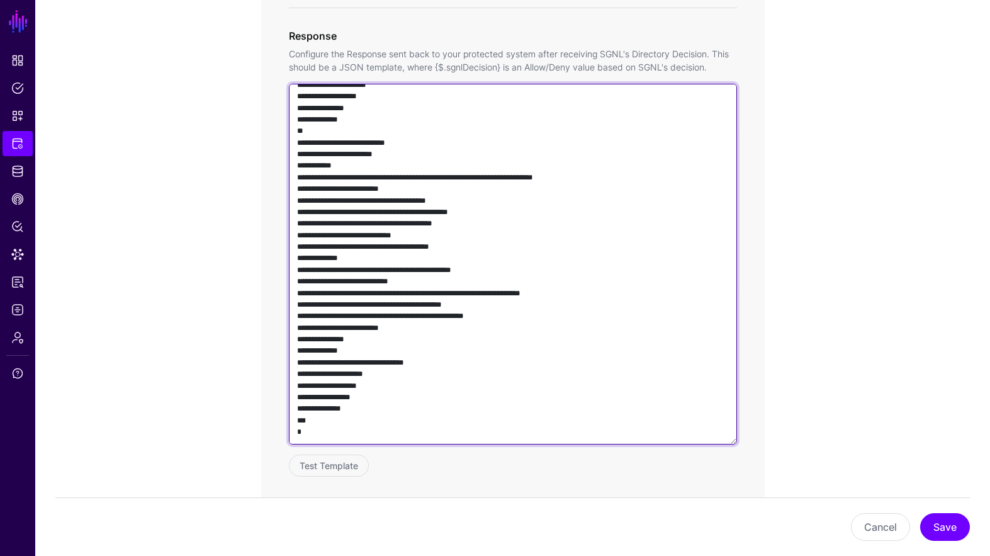
scroll to position [856, 0]
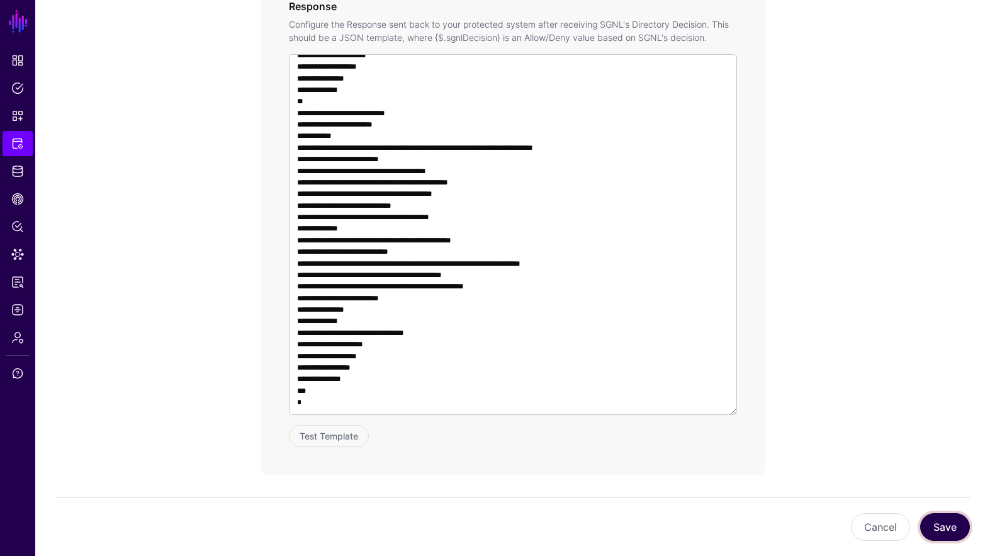
click at [937, 527] on button "Save" at bounding box center [945, 527] width 50 height 28
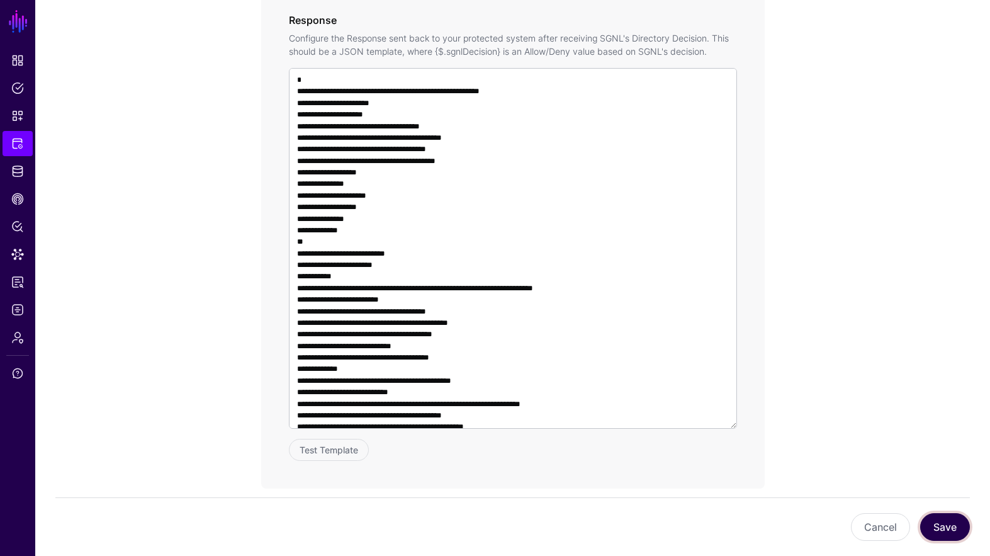
scroll to position [0, 0]
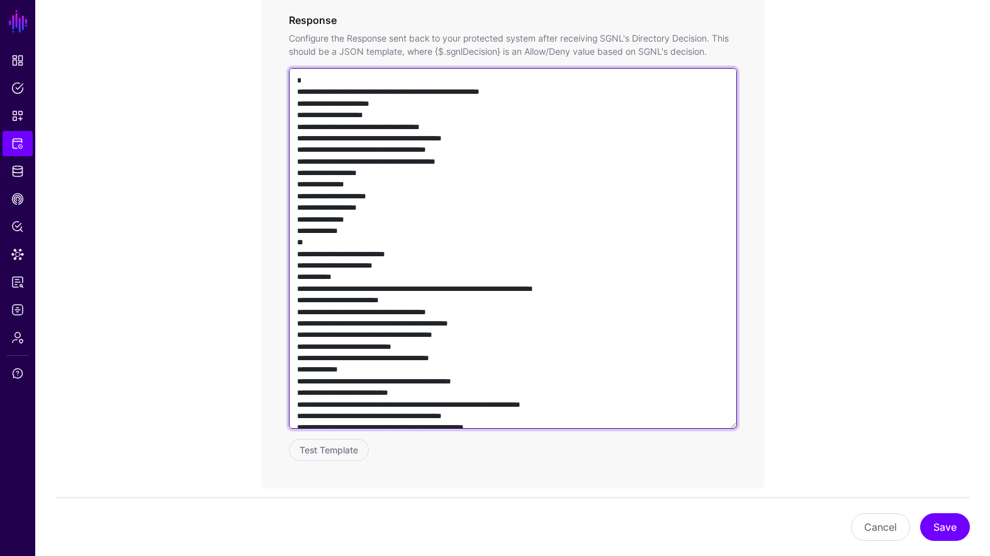
drag, startPoint x: 361, startPoint y: 266, endPoint x: 375, endPoint y: 264, distance: 14.0
click at [375, 264] on textarea at bounding box center [513, 248] width 448 height 360
click at [376, 264] on textarea at bounding box center [513, 248] width 448 height 360
drag, startPoint x: 362, startPoint y: 265, endPoint x: 383, endPoint y: 264, distance: 20.8
click at [383, 264] on textarea at bounding box center [513, 248] width 448 height 360
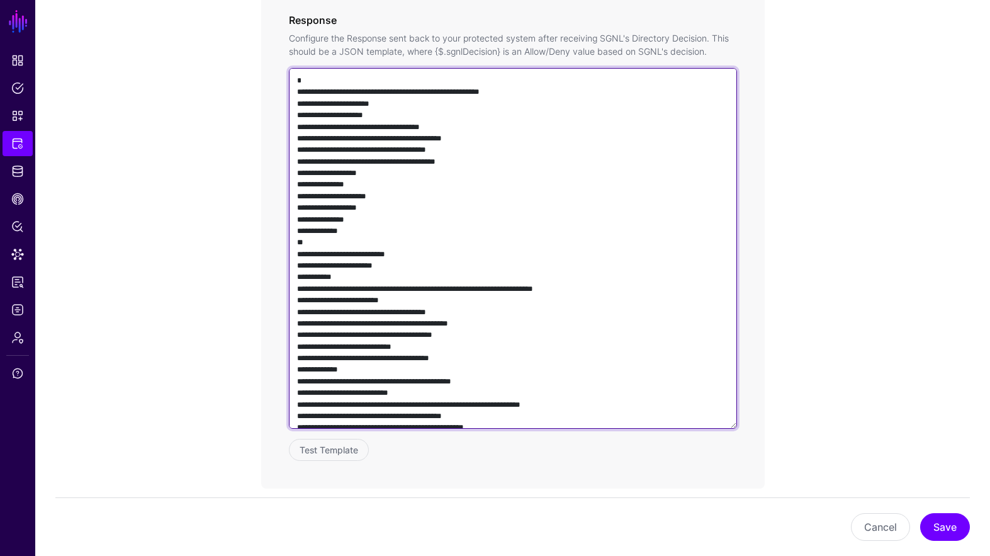
click at [464, 182] on textarea at bounding box center [513, 248] width 448 height 360
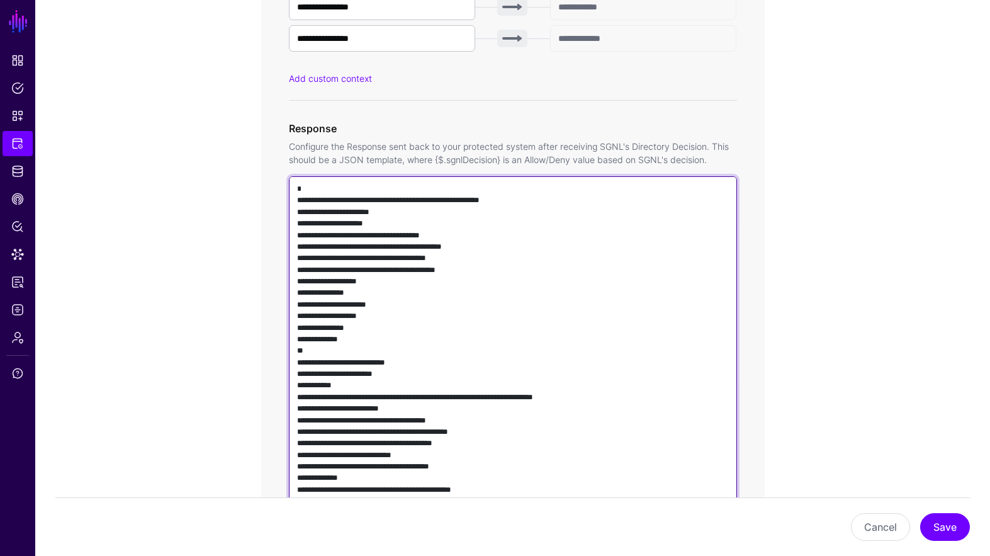
drag, startPoint x: 362, startPoint y: 374, endPoint x: 386, endPoint y: 373, distance: 24.5
click at [385, 373] on textarea at bounding box center [513, 356] width 448 height 360
type textarea "**********"
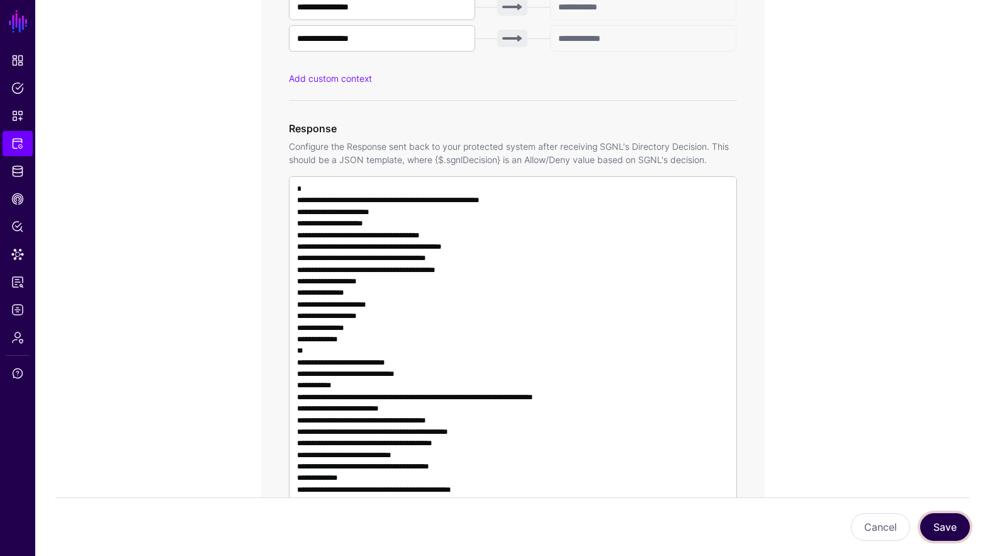
click at [945, 530] on button "Save" at bounding box center [945, 527] width 50 height 28
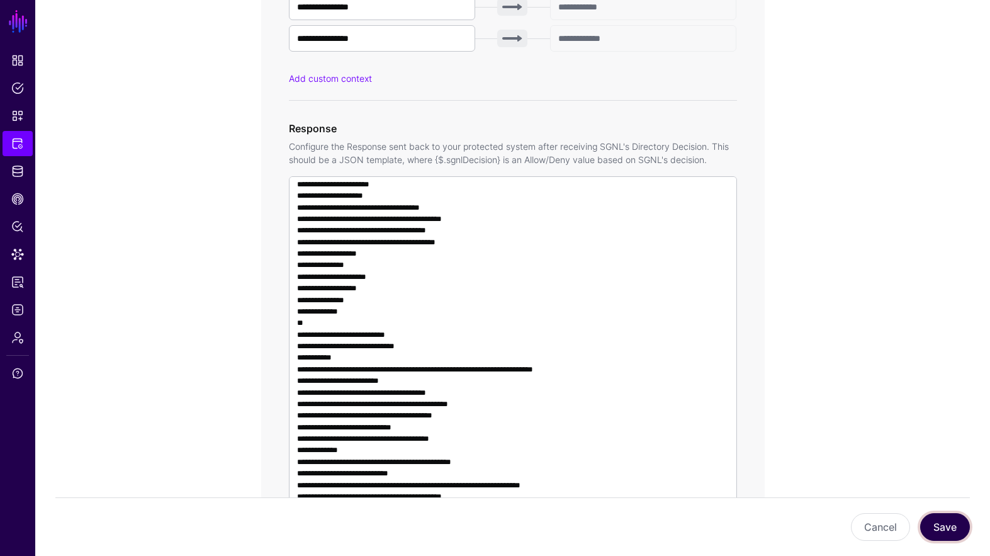
scroll to position [38, 0]
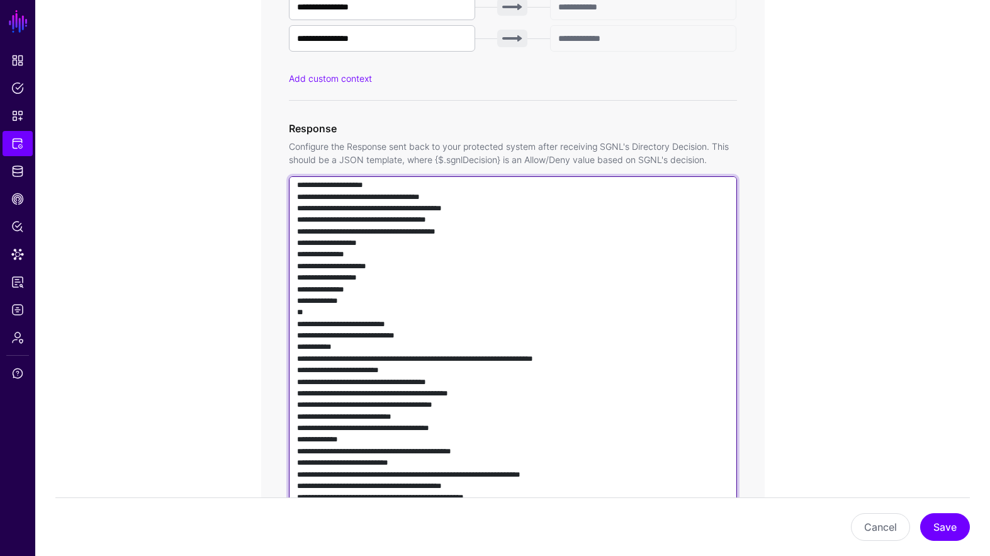
click at [473, 277] on textarea at bounding box center [513, 356] width 448 height 360
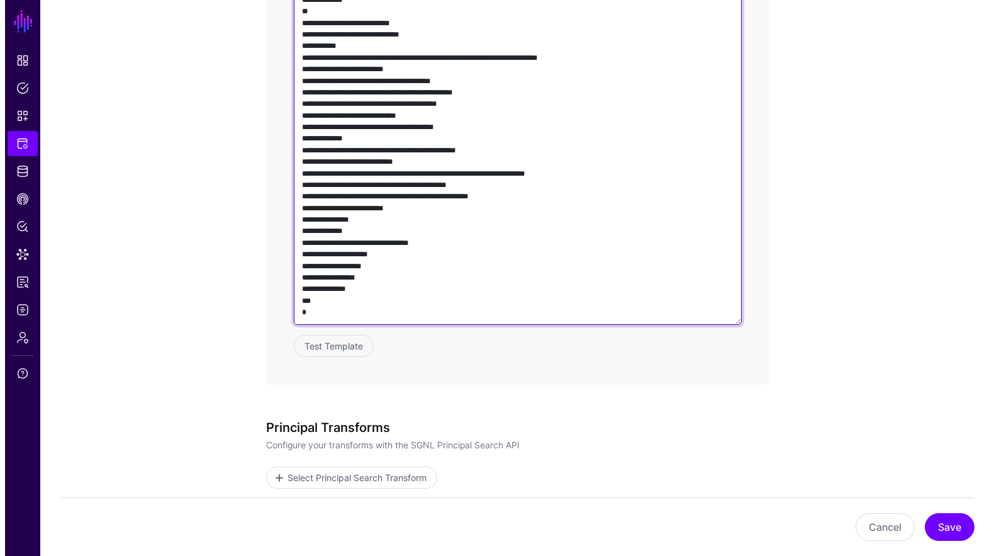
scroll to position [951, 0]
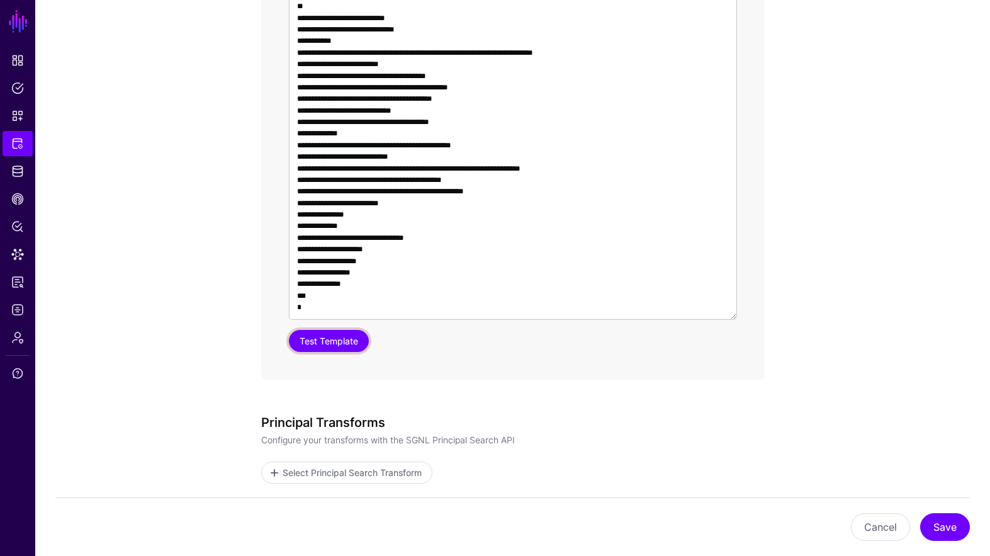
click at [356, 338] on button "Test Template" at bounding box center [329, 341] width 80 height 22
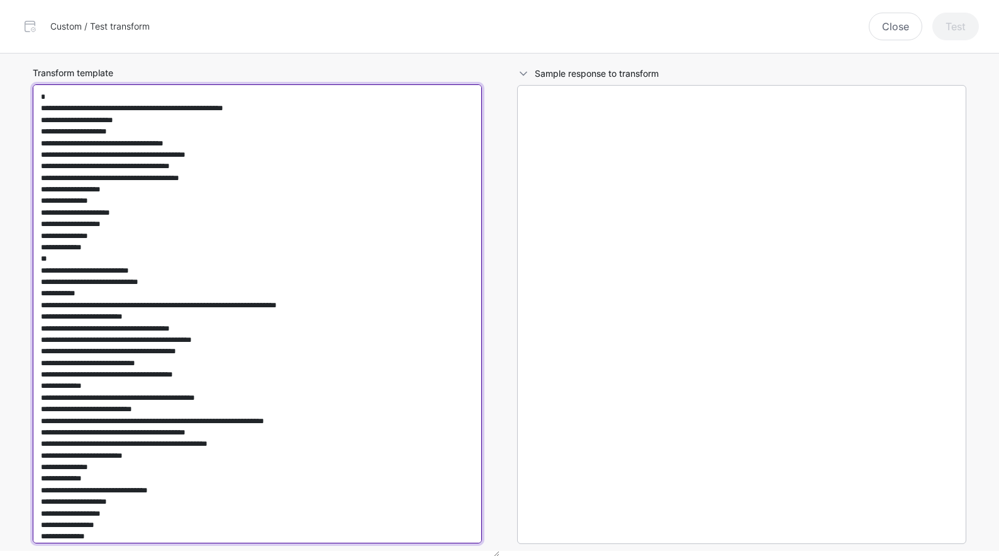
click at [440, 242] on textarea "Transform template" at bounding box center [257, 313] width 449 height 459
paste textarea "**********"
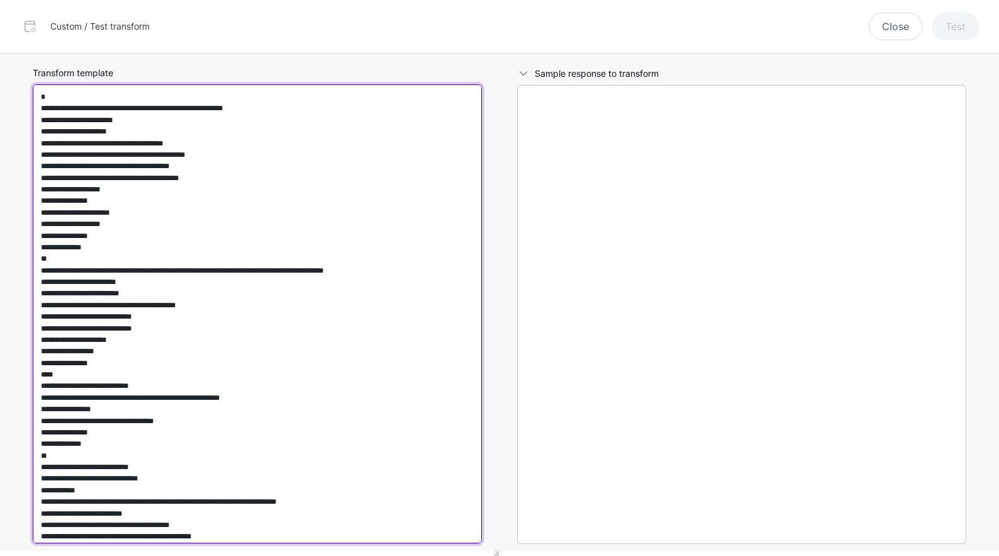
scroll to position [218, 0]
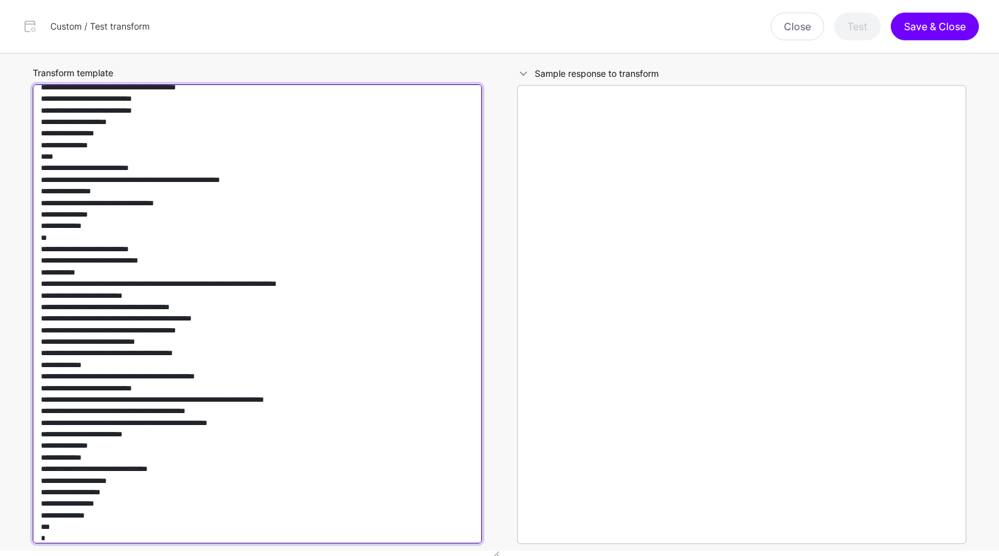
type textarea "**********"
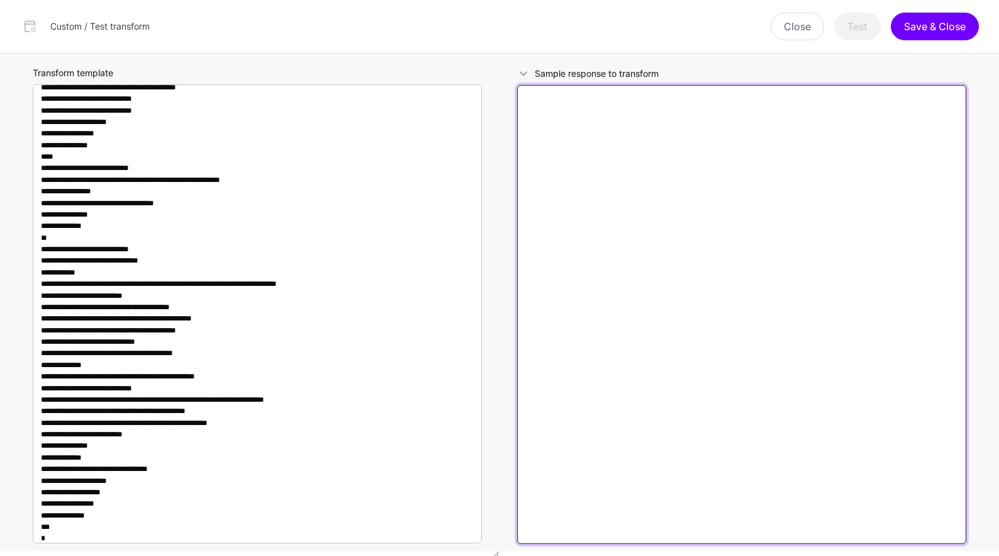
click at [718, 188] on textarea at bounding box center [741, 314] width 449 height 459
paste textarea "**********"
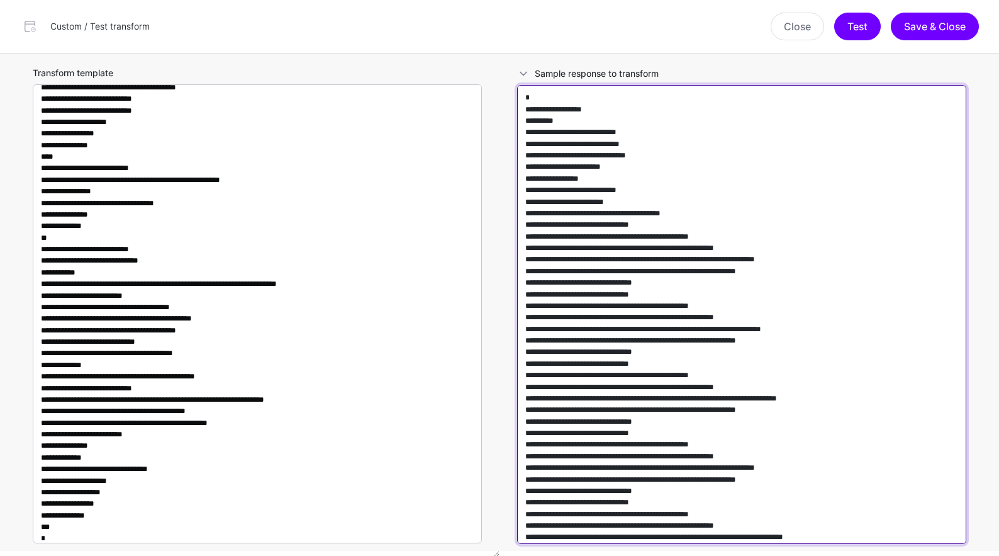
scroll to position [11339, 0]
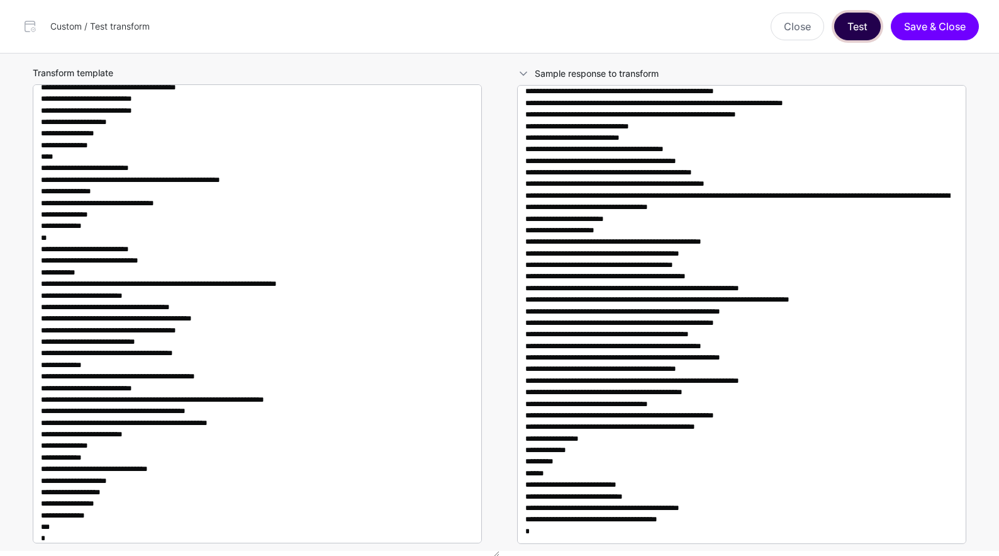
click at [851, 24] on button "Test" at bounding box center [857, 27] width 47 height 28
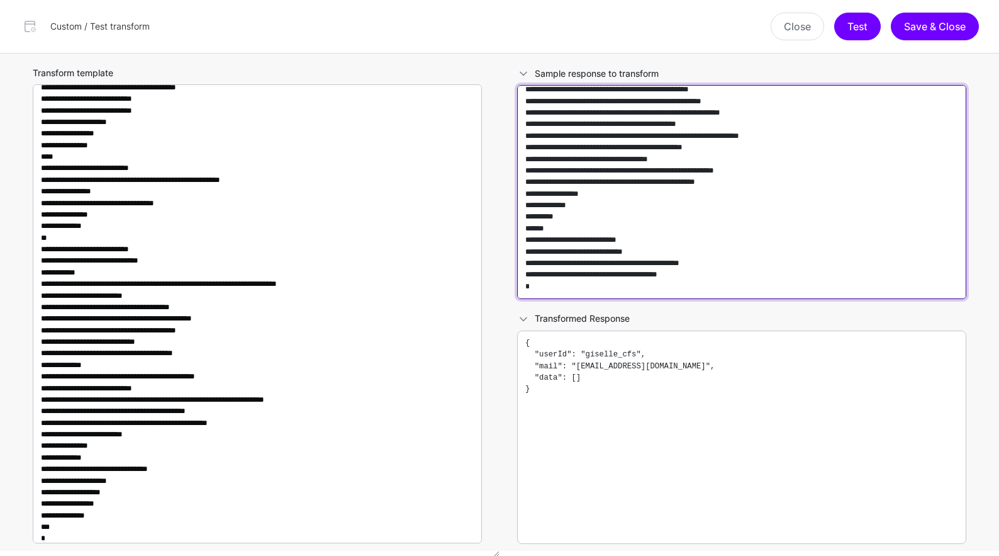
click at [697, 171] on textarea at bounding box center [741, 192] width 449 height 214
paste textarea "**********"
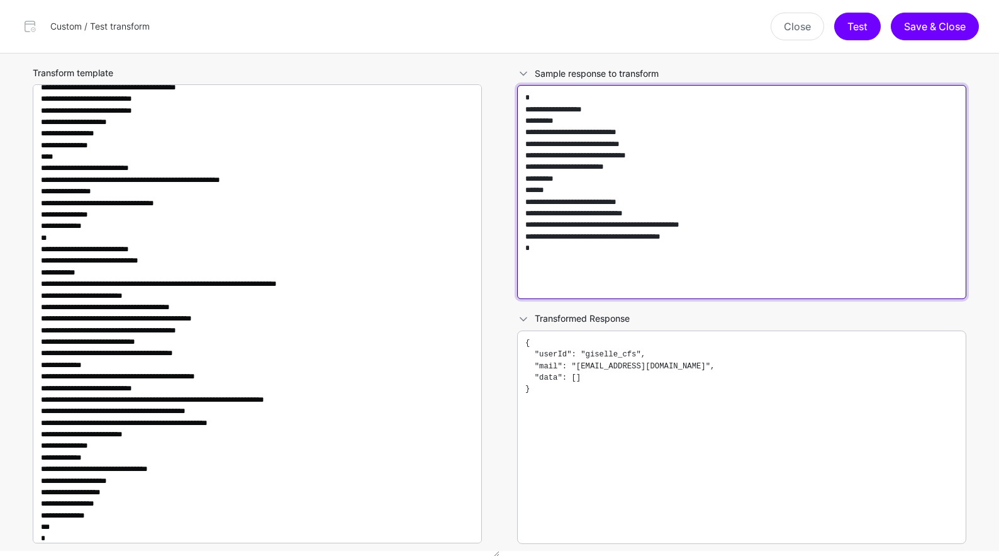
scroll to position [0, 0]
type textarea "**********"
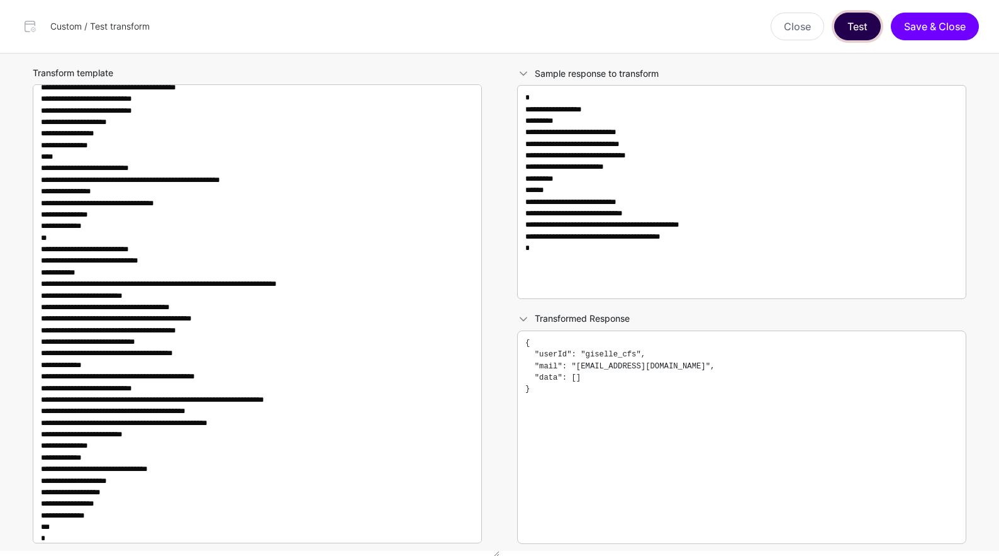
click at [857, 26] on button "Test" at bounding box center [857, 27] width 47 height 28
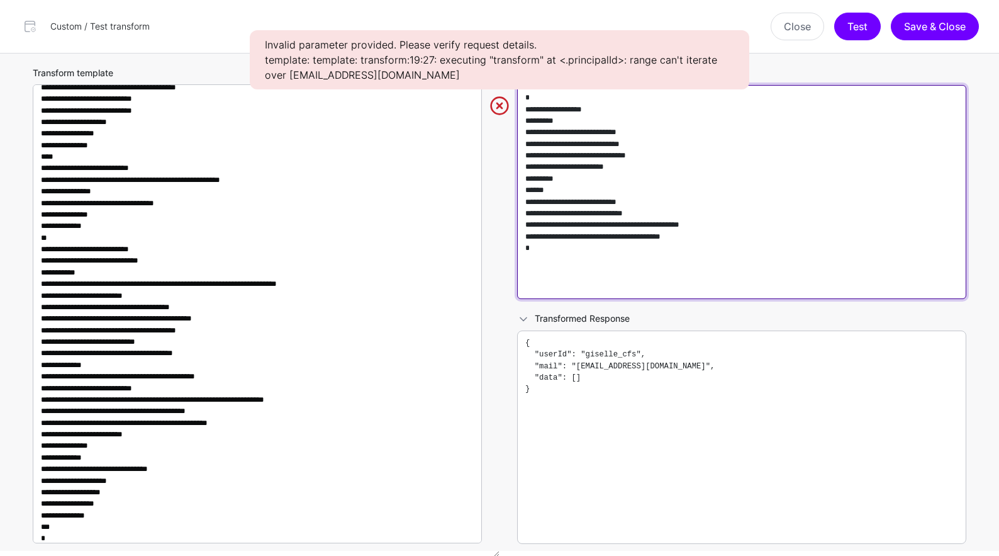
click at [612, 211] on textarea "**********" at bounding box center [741, 192] width 449 height 214
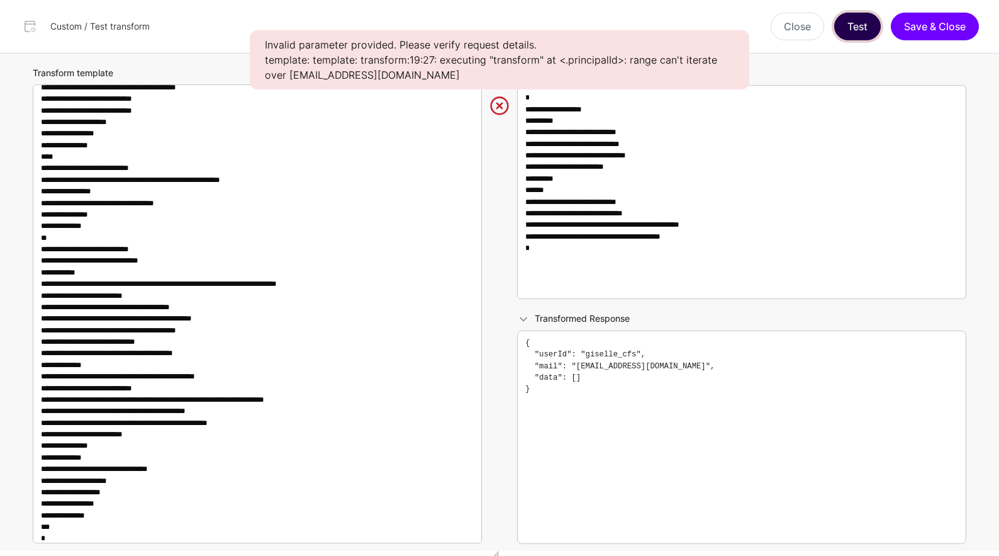
click at [841, 30] on button "Test" at bounding box center [857, 27] width 47 height 28
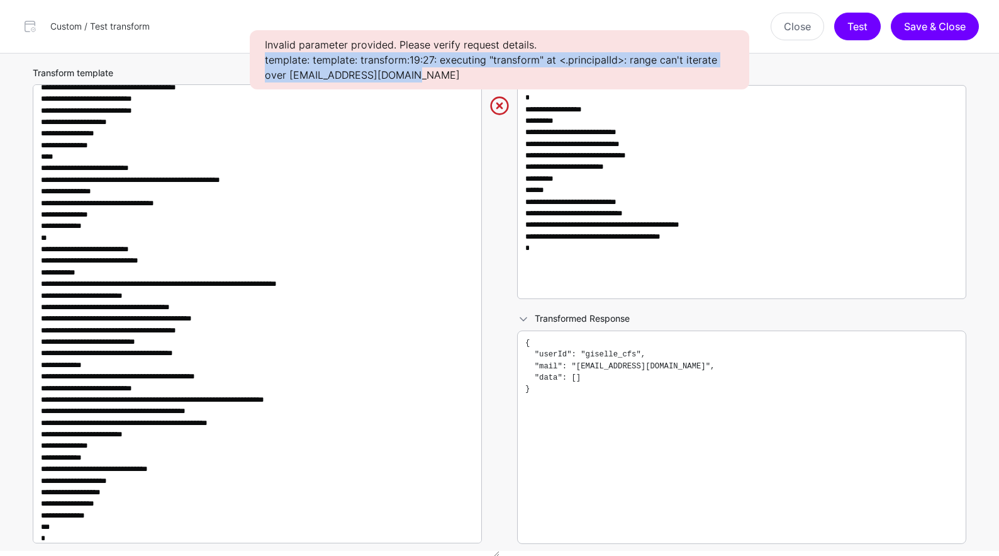
drag, startPoint x: 422, startPoint y: 72, endPoint x: 264, endPoint y: 62, distance: 157.6
click at [264, 62] on div "Invalid parameter provided. Please verify request details. template: template: …" at bounding box center [500, 59] width 500 height 59
copy div "template: template: transform:19:27: executing "transform" at <.principalId>: r…"
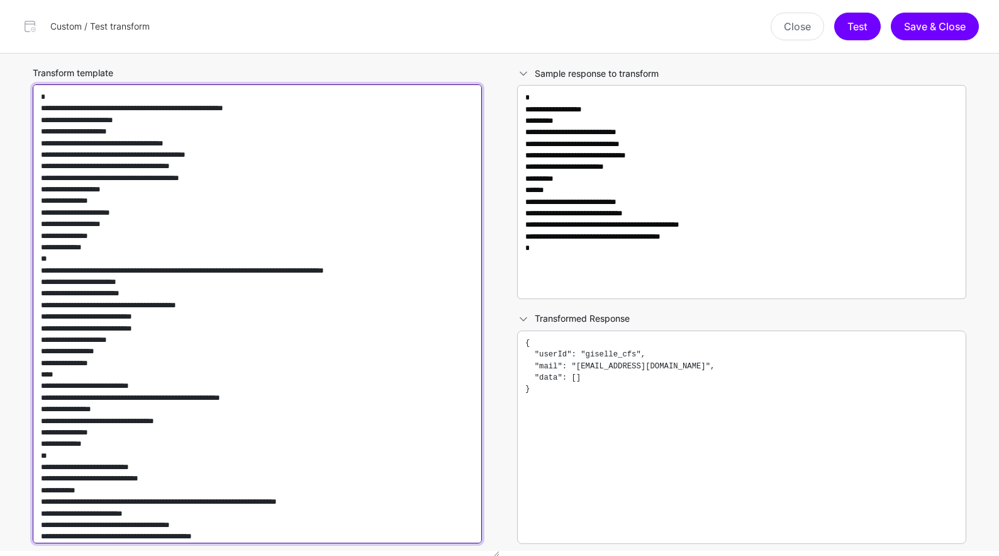
click at [157, 341] on textarea "Transform template" at bounding box center [257, 313] width 449 height 459
click at [136, 364] on textarea "Transform template" at bounding box center [257, 313] width 449 height 459
drag, startPoint x: 121, startPoint y: 449, endPoint x: -18, endPoint y: 270, distance: 226.4
paste textarea "**********"
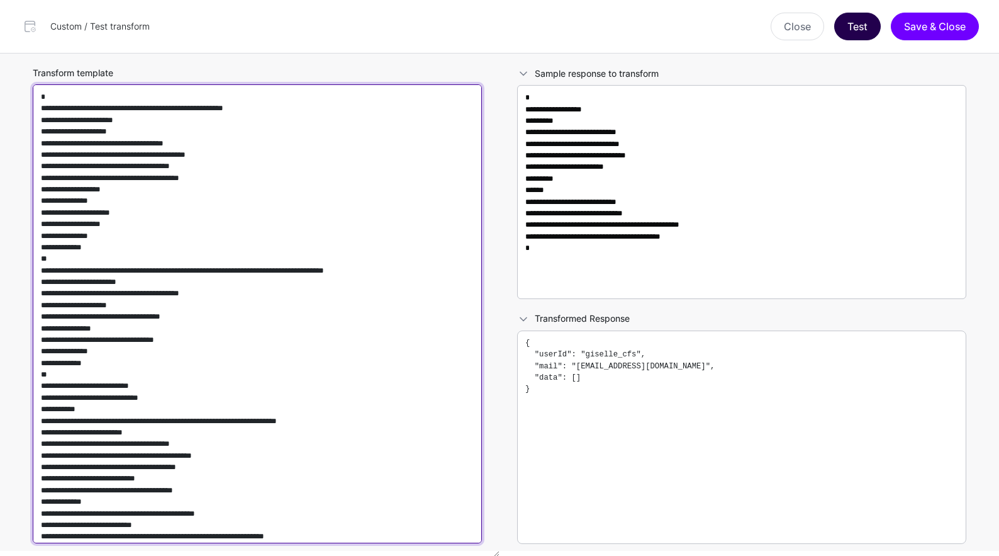
type textarea "**********"
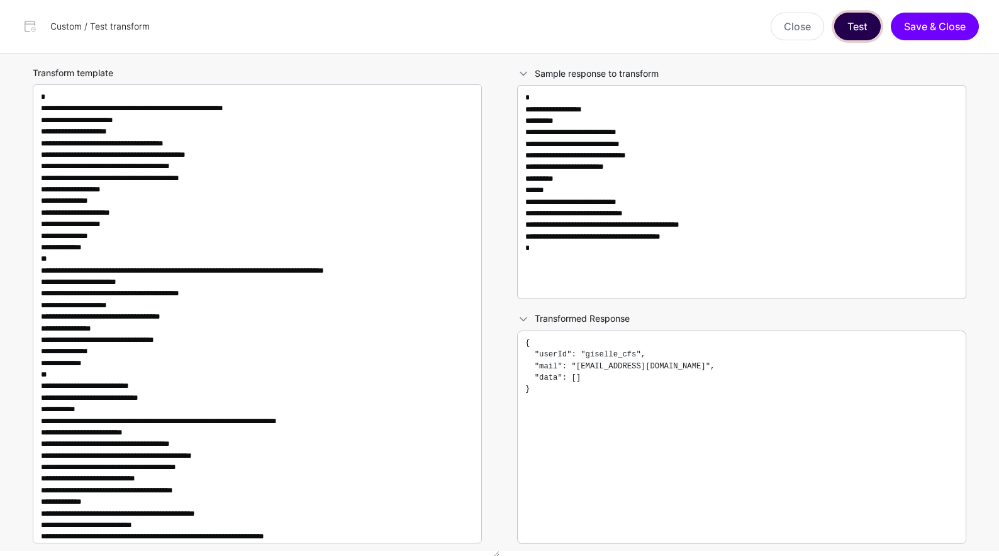
click at [860, 30] on button "Test" at bounding box center [857, 27] width 47 height 28
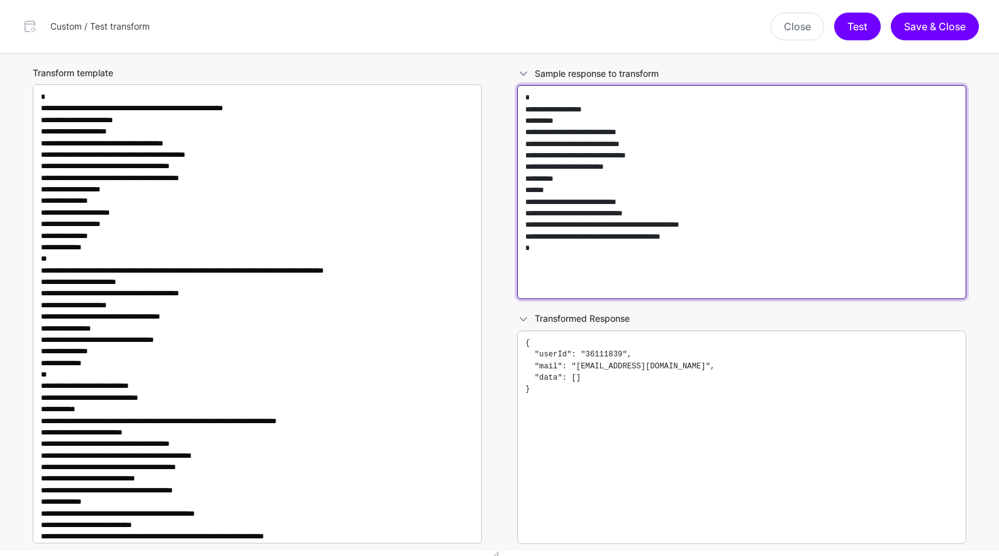
click at [721, 172] on textarea "**********" at bounding box center [741, 192] width 449 height 214
paste textarea "**********"
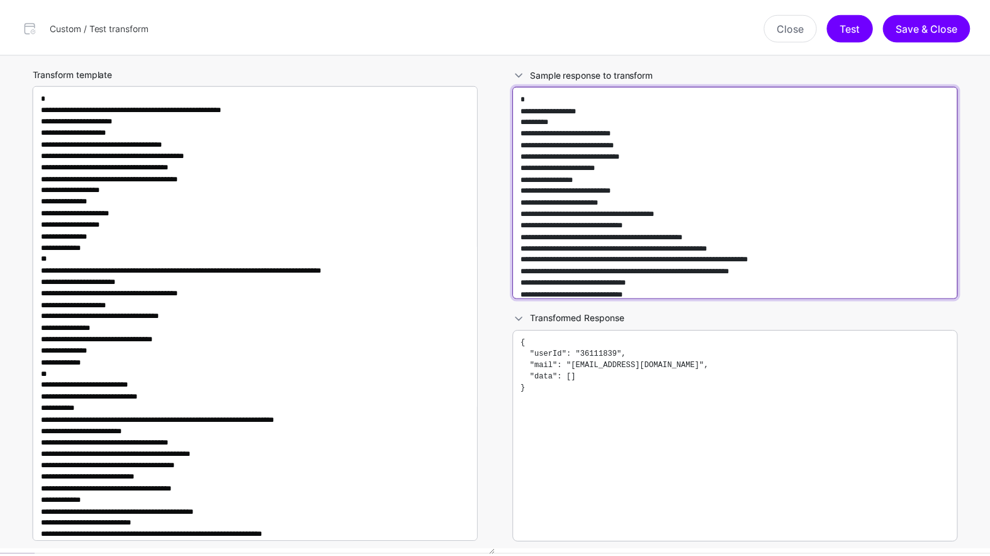
scroll to position [11584, 0]
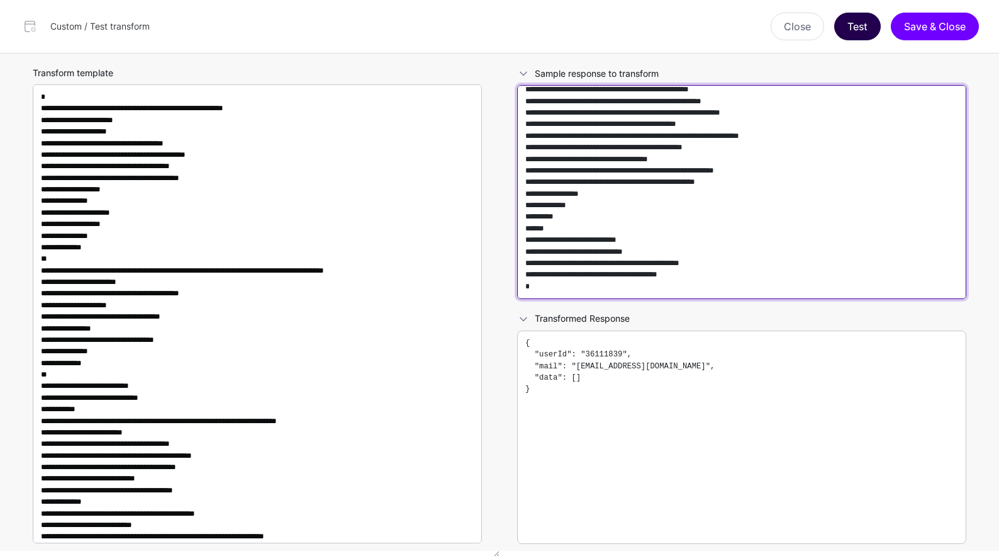
type textarea "**********"
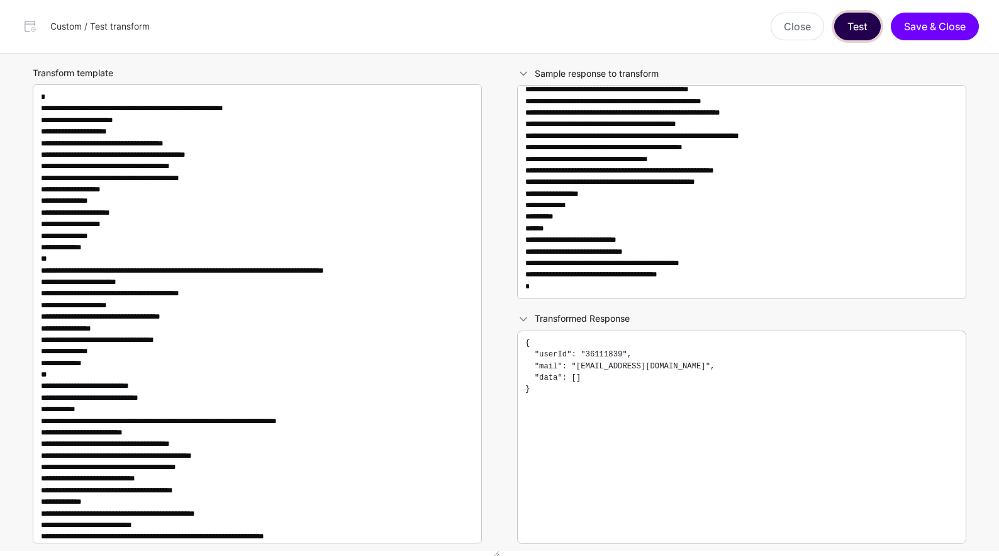
click at [849, 26] on button "Test" at bounding box center [857, 27] width 47 height 28
click at [927, 32] on button "Save & Close" at bounding box center [935, 27] width 88 height 28
type textarea "**********"
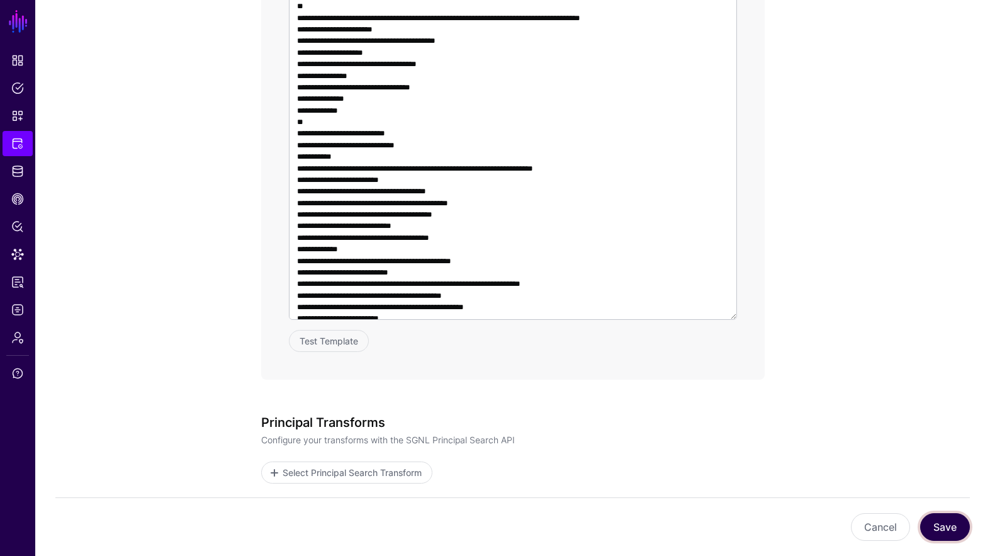
click at [955, 521] on button "Save" at bounding box center [945, 527] width 50 height 28
click at [14, 25] on link "SGNL" at bounding box center [18, 22] width 21 height 28
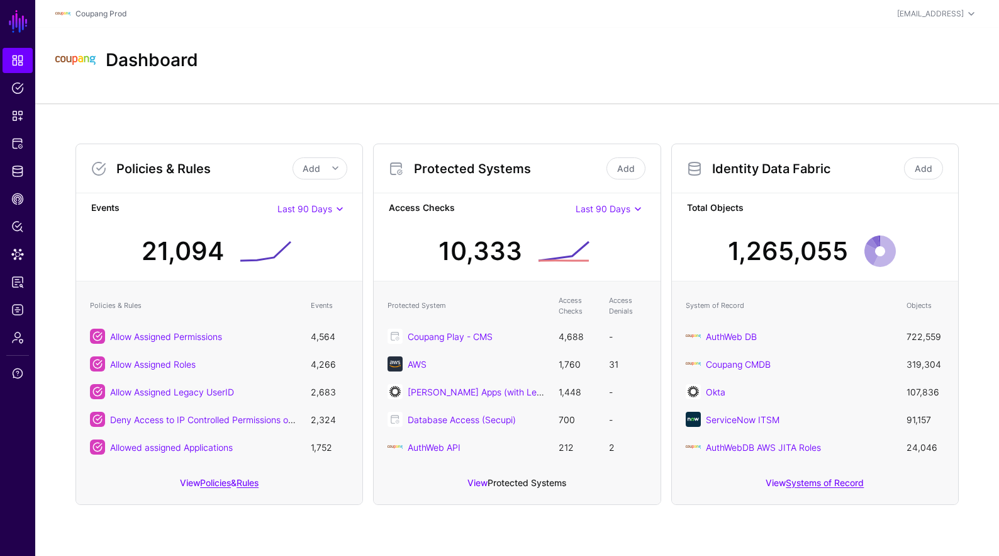
click at [527, 483] on link "Protected Systems" at bounding box center [527, 482] width 79 height 11
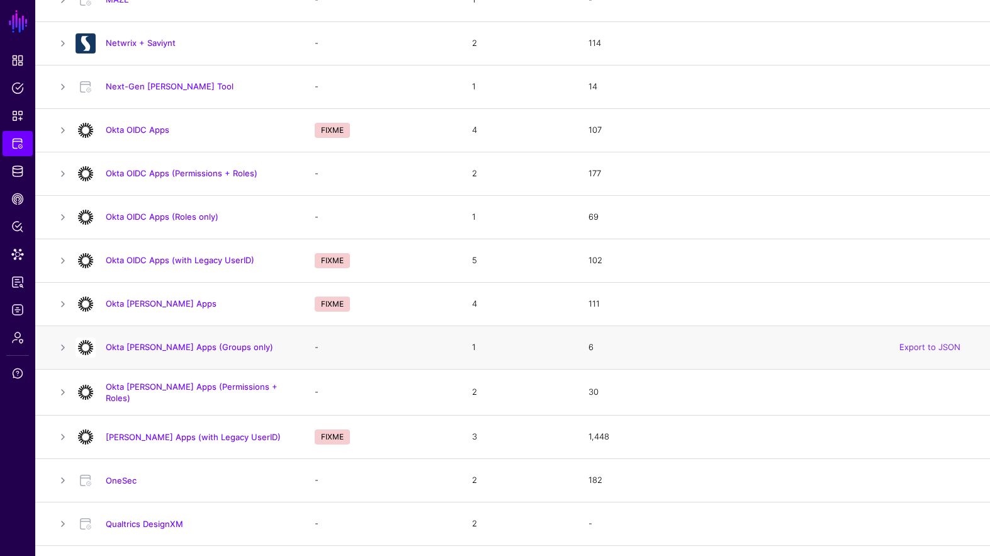
scroll to position [707, 0]
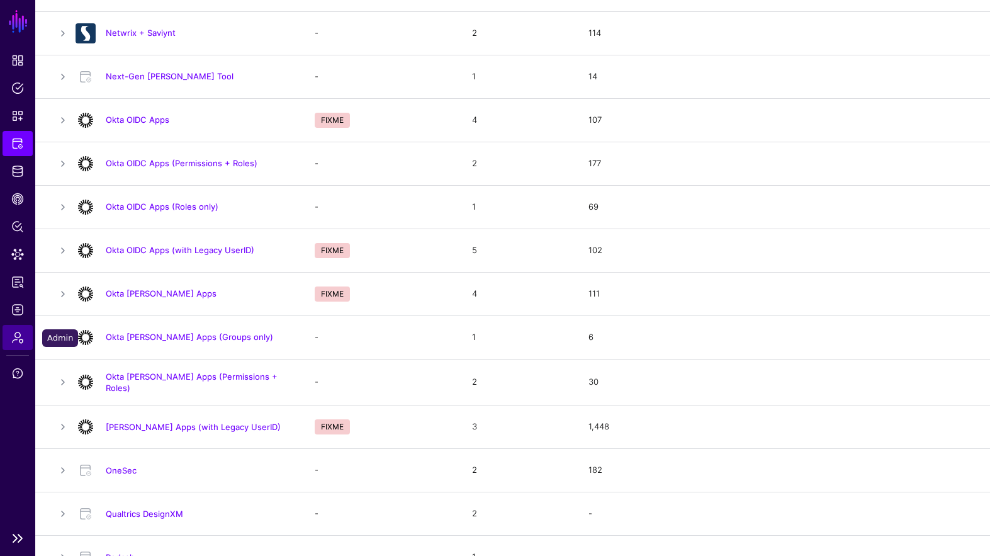
click at [25, 339] on link "Admin" at bounding box center [18, 337] width 30 height 25
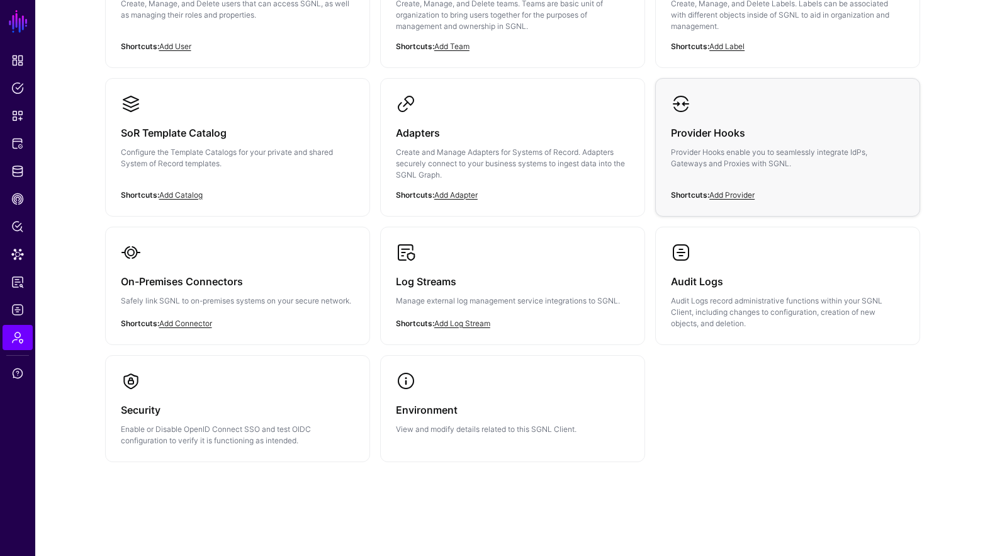
click at [785, 145] on div "Provider Hooks Provider Hooks enable you to seamlessly integrate IdPs, Gateways…" at bounding box center [787, 151] width 233 height 75
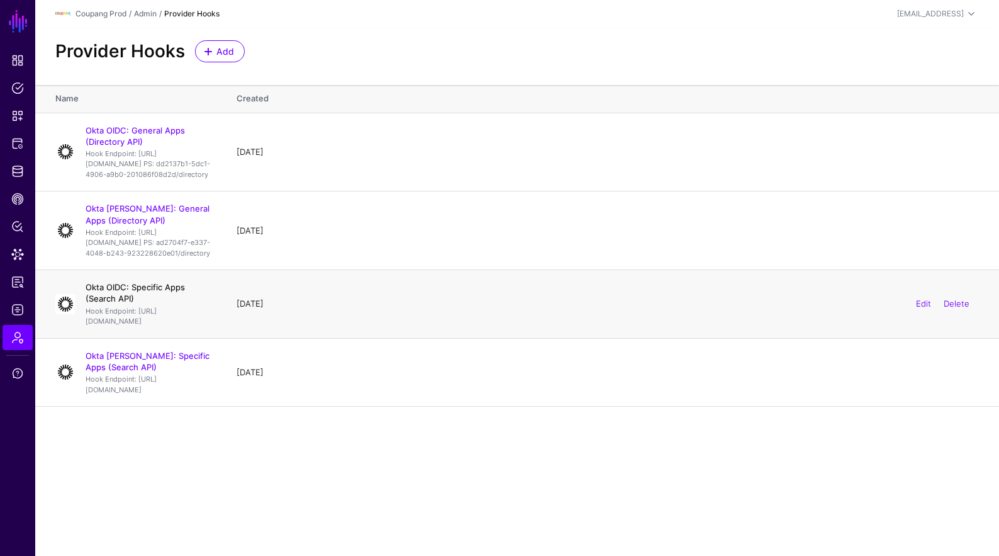
click at [185, 303] on link "Okta OIDC: Specific Apps (Search API)" at bounding box center [135, 292] width 99 height 21
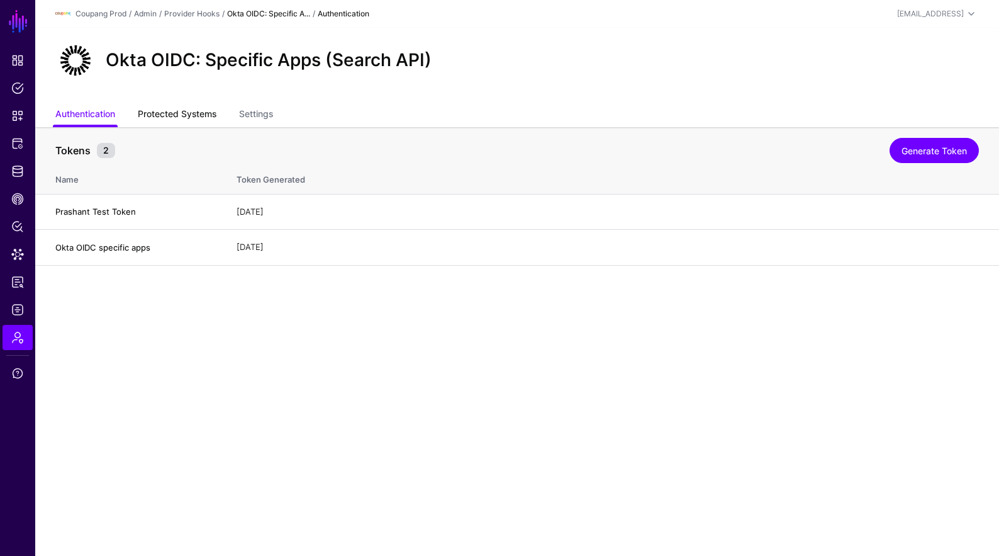
click at [181, 107] on link "Protected Systems" at bounding box center [177, 115] width 79 height 24
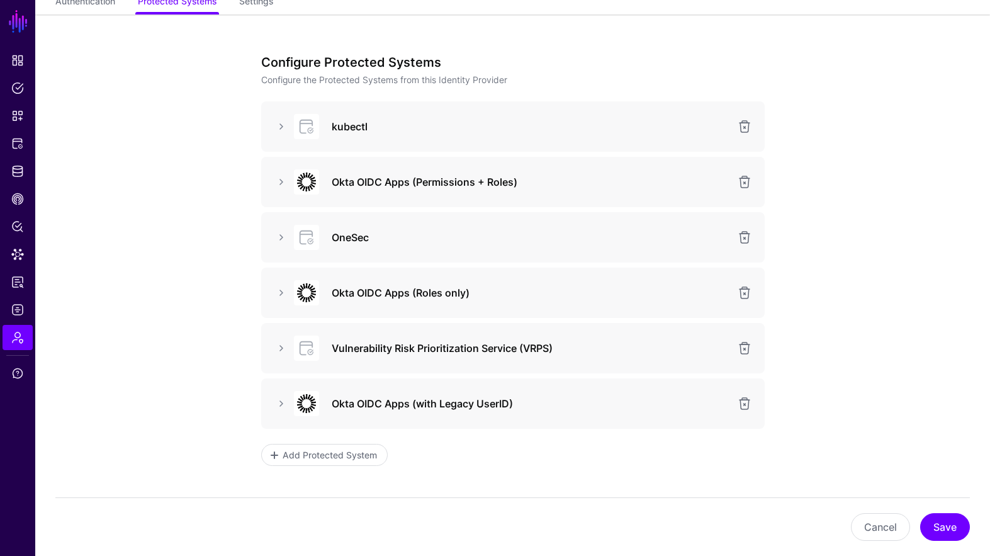
scroll to position [194, 0]
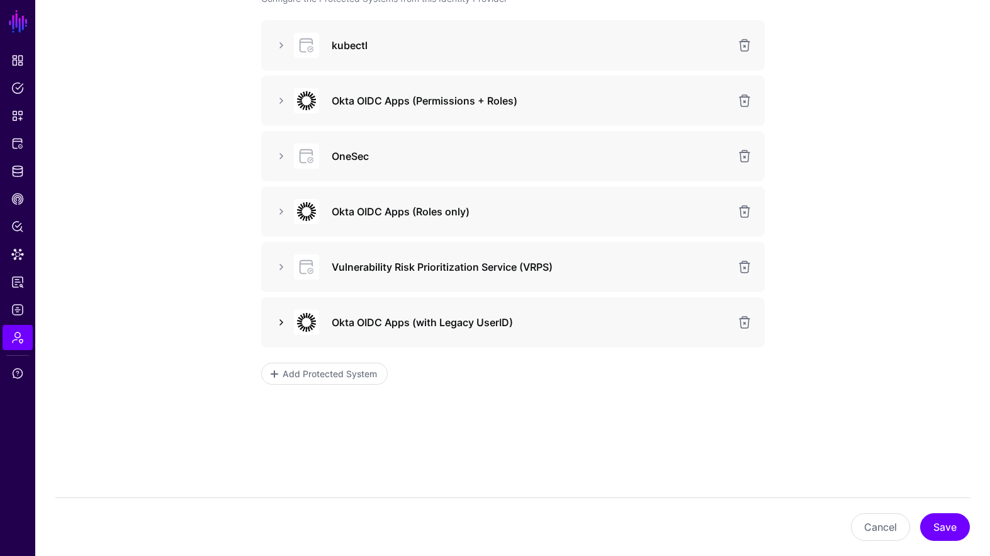
click at [280, 318] on link at bounding box center [281, 322] width 15 height 15
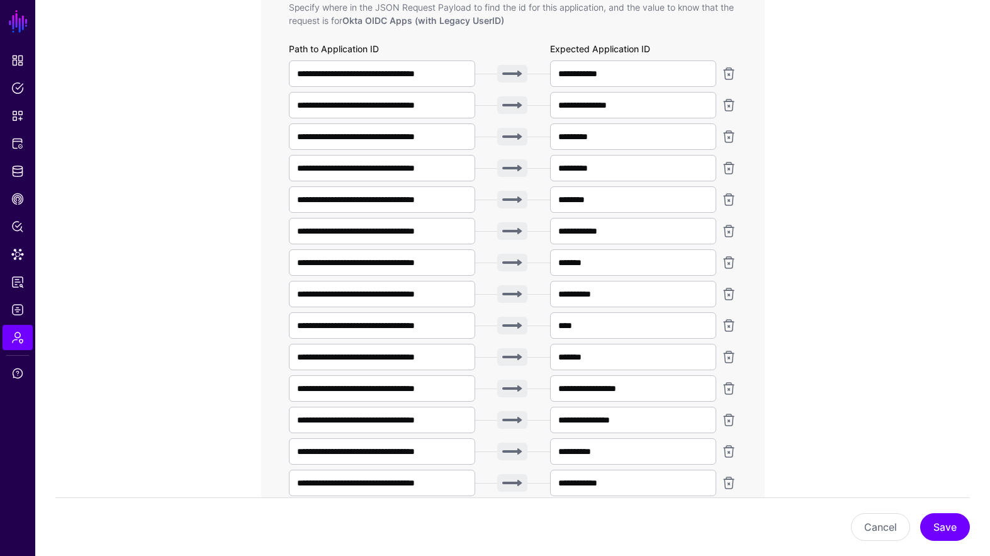
scroll to position [698, 0]
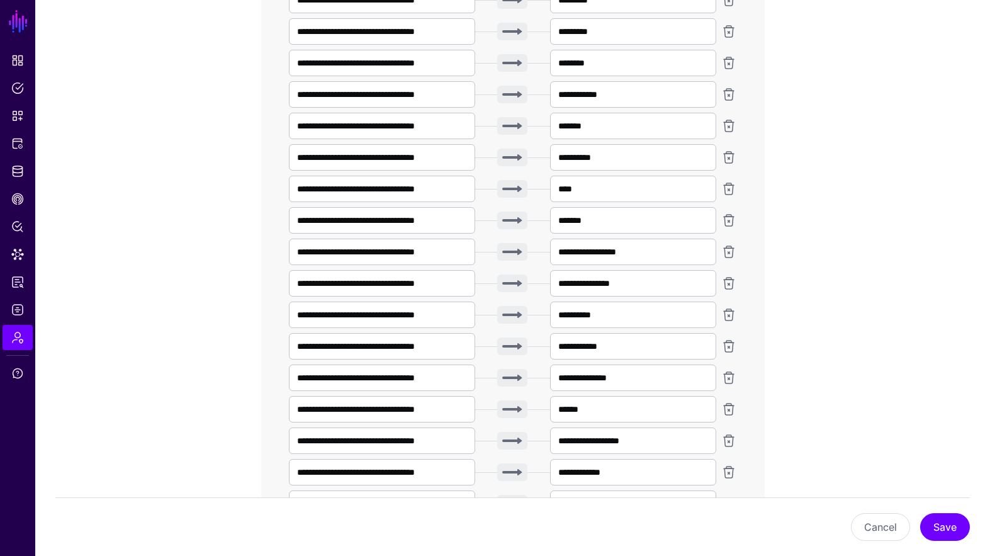
click at [960, 80] on app-admin-providers-item-integrations "**********" at bounding box center [512, 343] width 954 height 1828
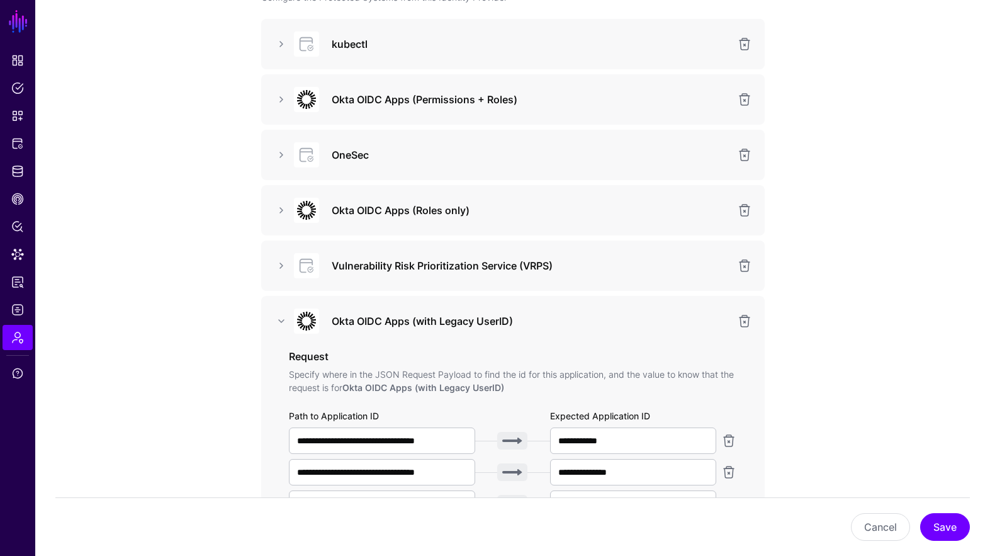
scroll to position [194, 0]
click at [282, 208] on link at bounding box center [281, 211] width 15 height 15
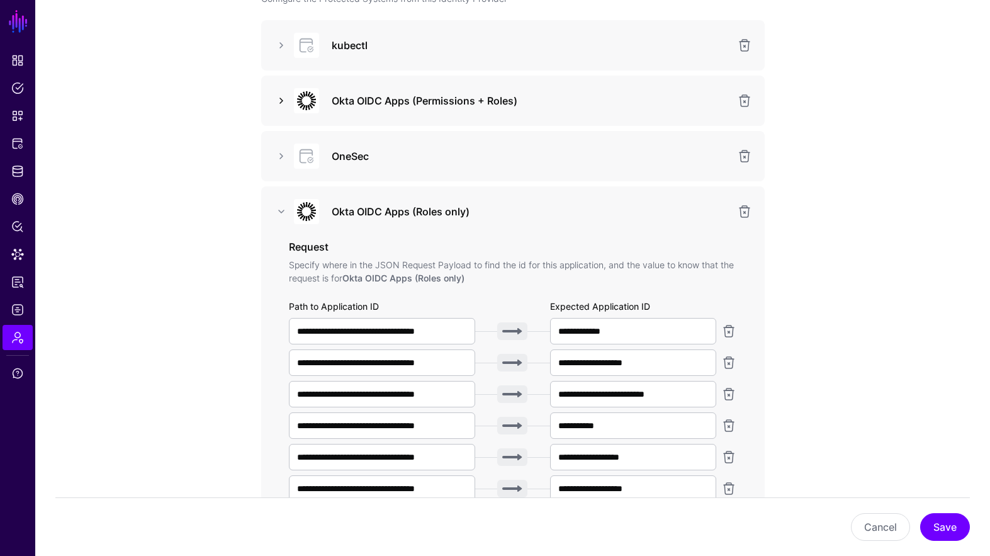
click at [280, 103] on link at bounding box center [281, 100] width 15 height 15
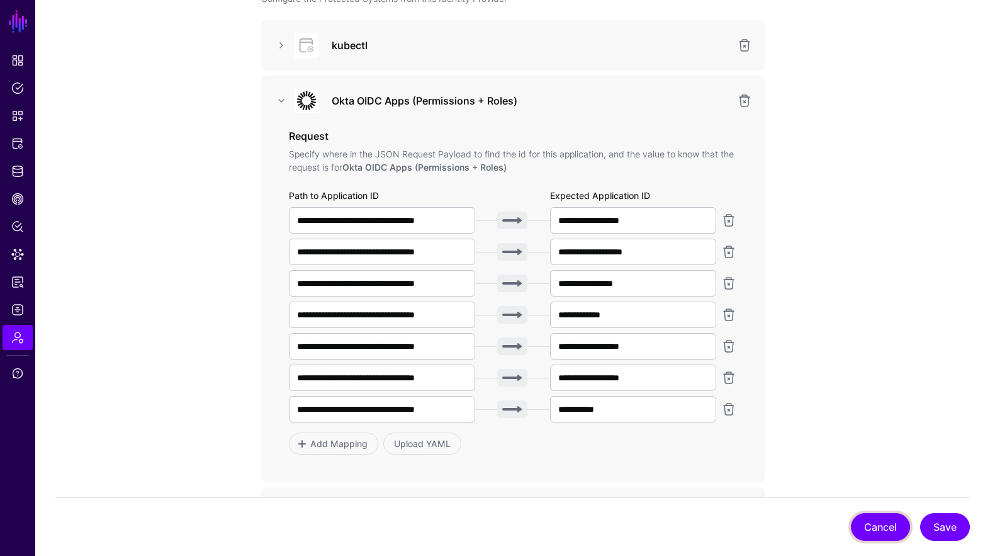
click at [868, 528] on button "Cancel" at bounding box center [880, 527] width 59 height 28
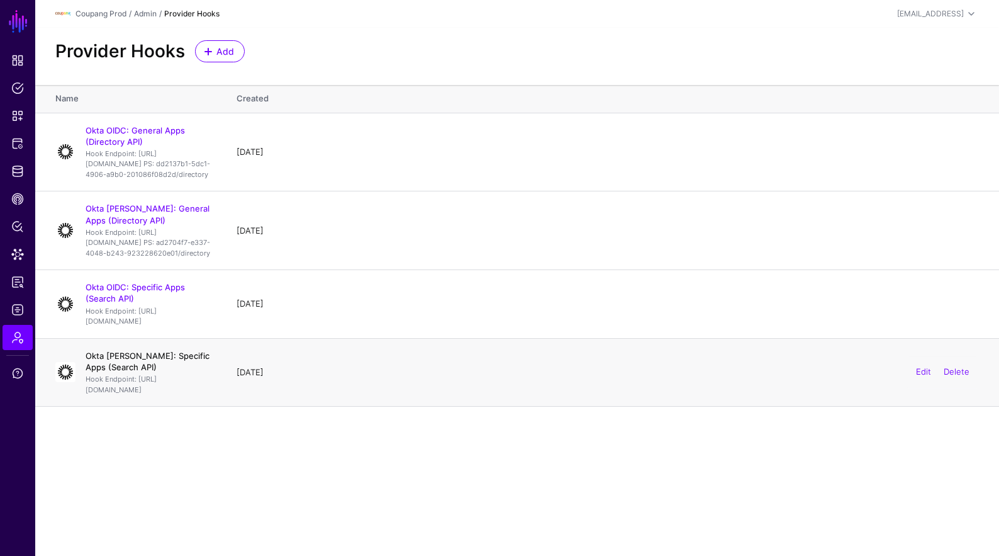
click at [173, 372] on link "Okta SAML: Specific Apps (Search API)" at bounding box center [148, 360] width 124 height 21
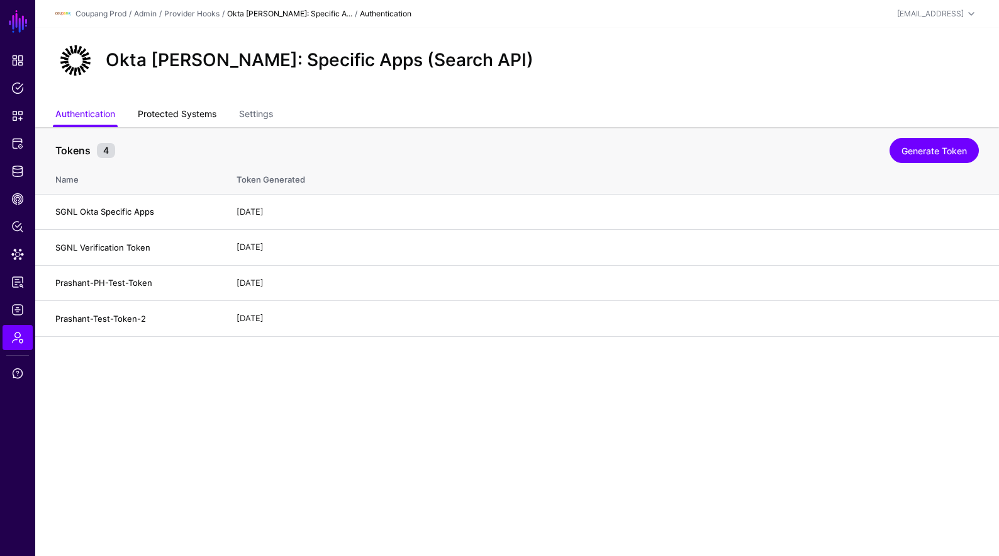
click at [211, 113] on link "Protected Systems" at bounding box center [177, 115] width 79 height 24
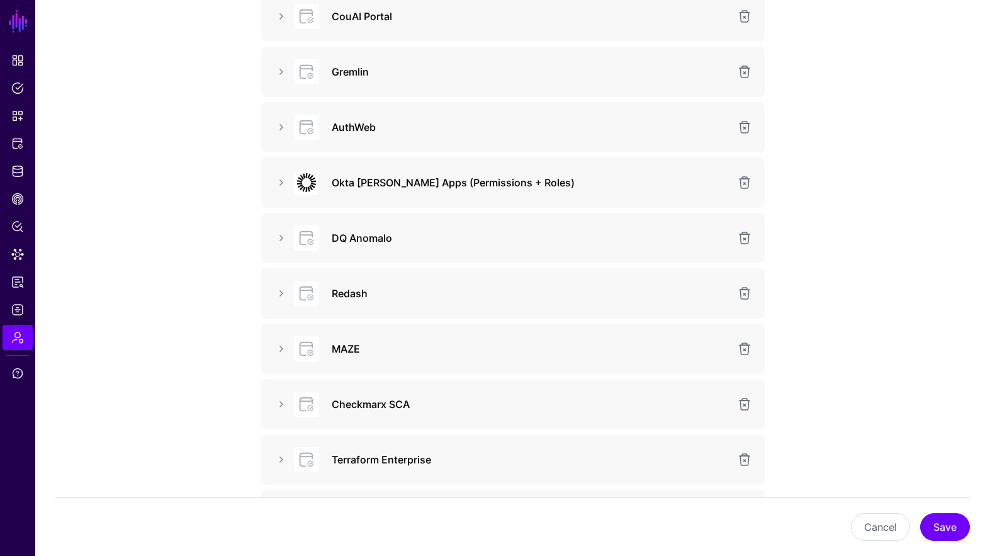
scroll to position [486, 0]
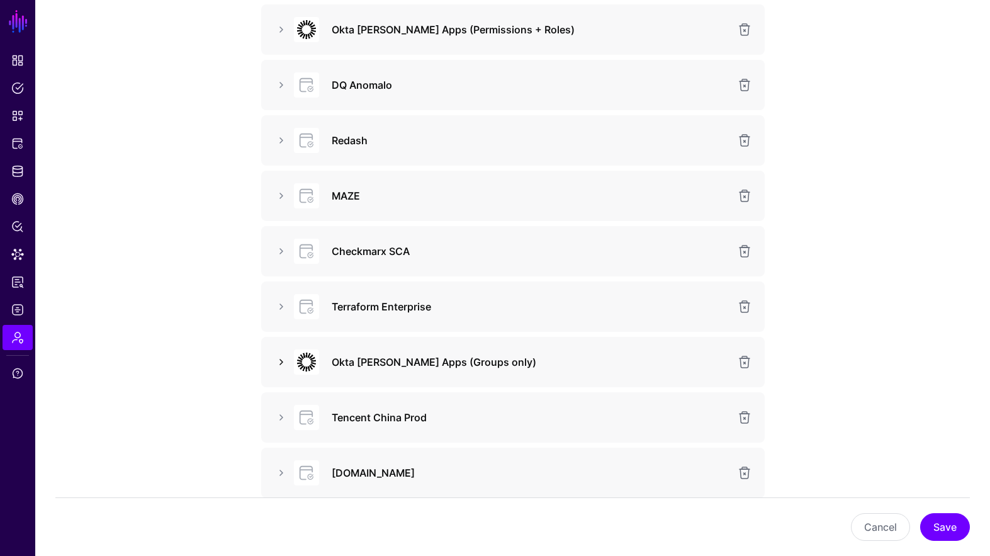
click at [282, 362] on link at bounding box center [281, 361] width 15 height 15
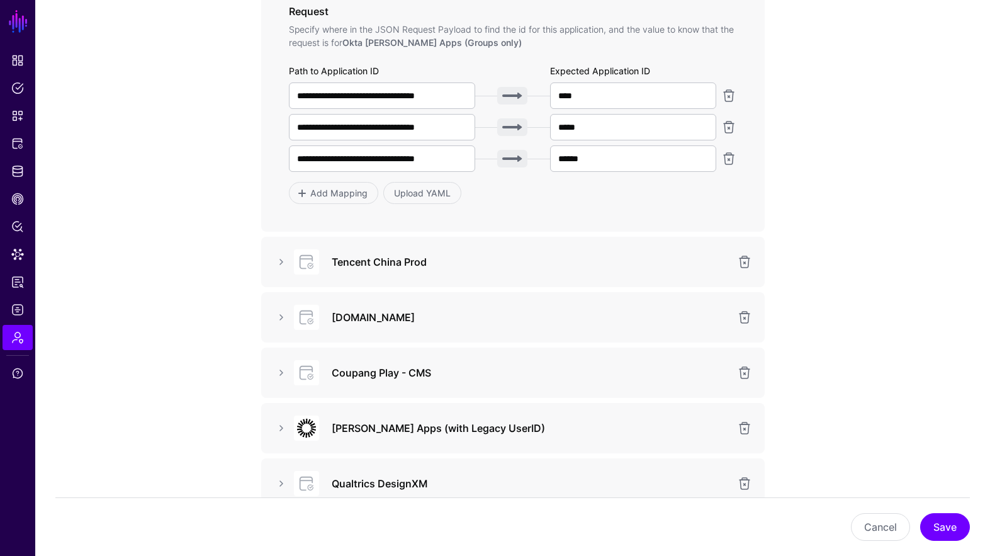
scroll to position [1065, 0]
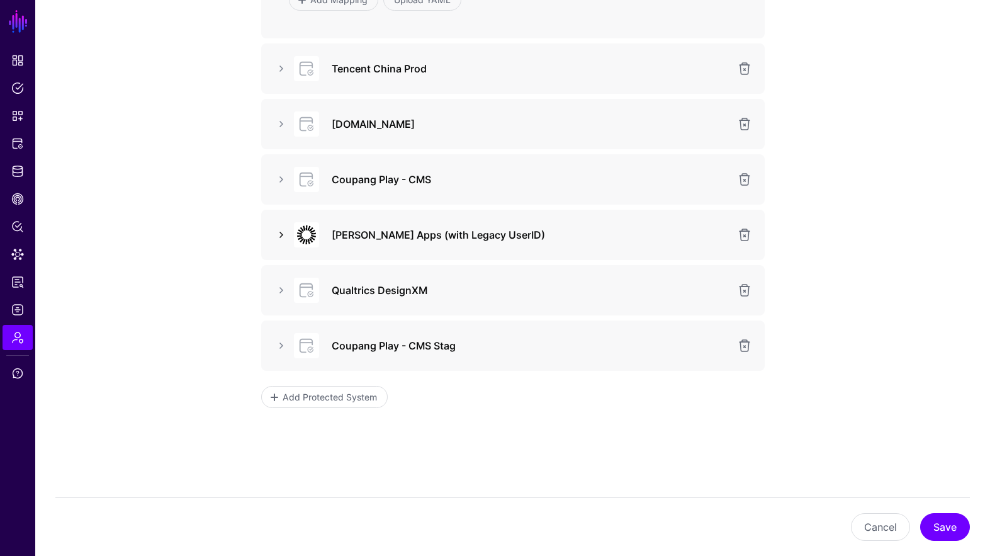
click at [282, 235] on link at bounding box center [281, 234] width 15 height 15
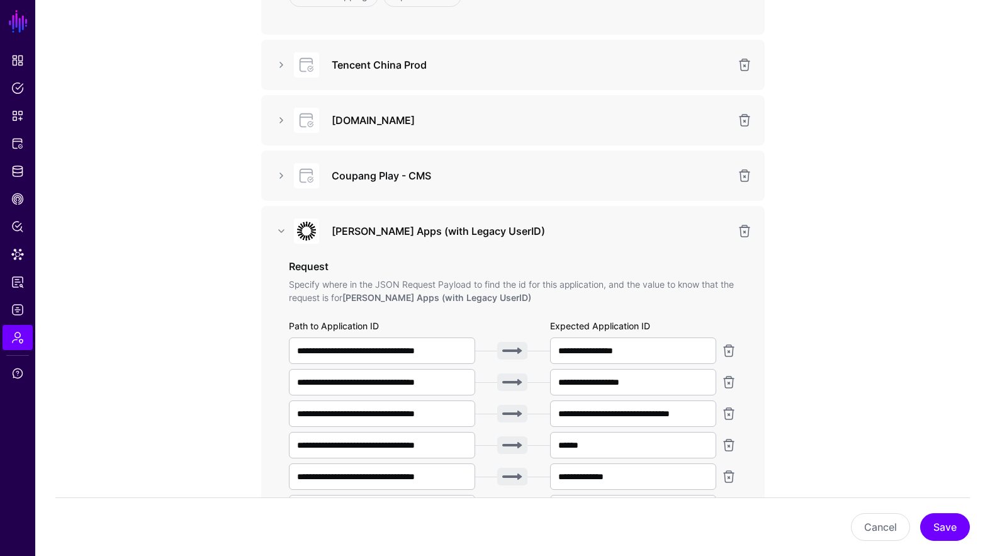
scroll to position [1066, 0]
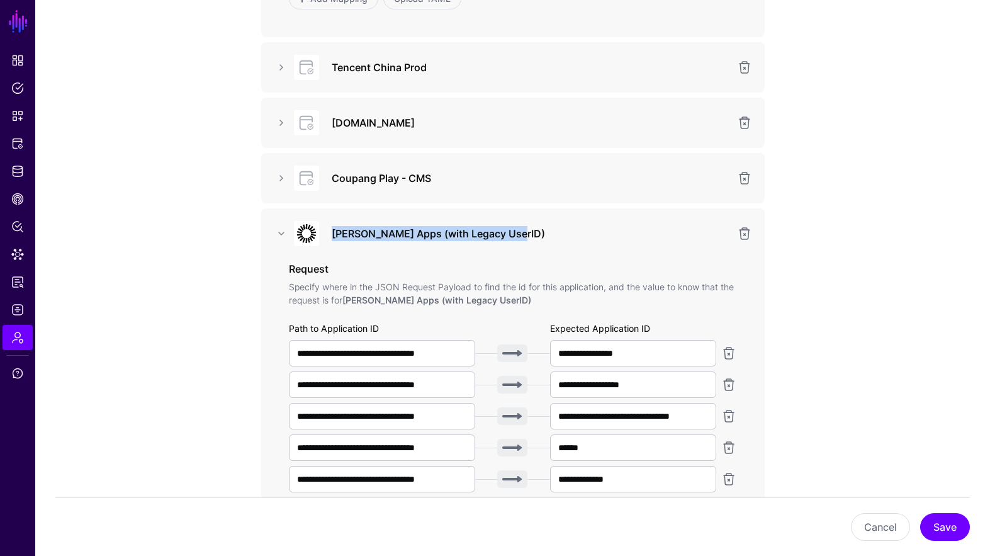
drag, startPoint x: 528, startPoint y: 229, endPoint x: 331, endPoint y: 232, distance: 197.6
click at [332, 232] on h3 "[PERSON_NAME] Apps (with Legacy UserID)" at bounding box center [531, 233] width 398 height 15
copy h3 "[PERSON_NAME] Apps (with Legacy UserID)"
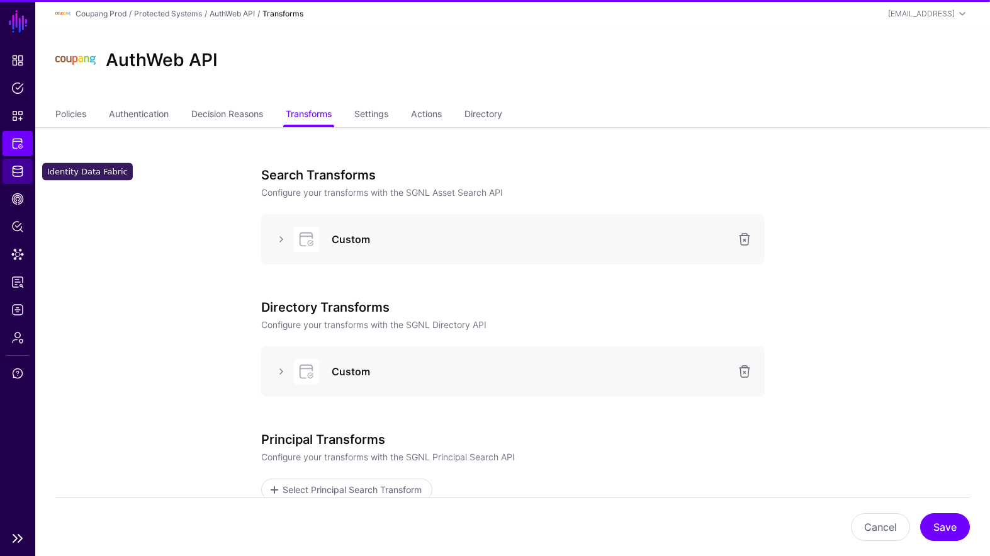
click at [23, 173] on span "Identity Data Fabric" at bounding box center [17, 171] width 13 height 13
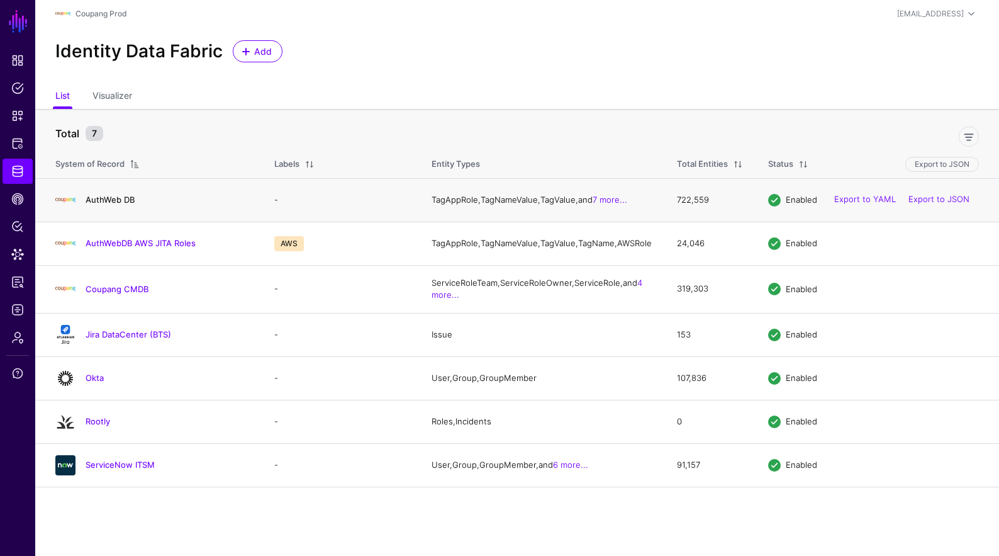
click at [111, 201] on link "AuthWeb DB" at bounding box center [110, 199] width 49 height 10
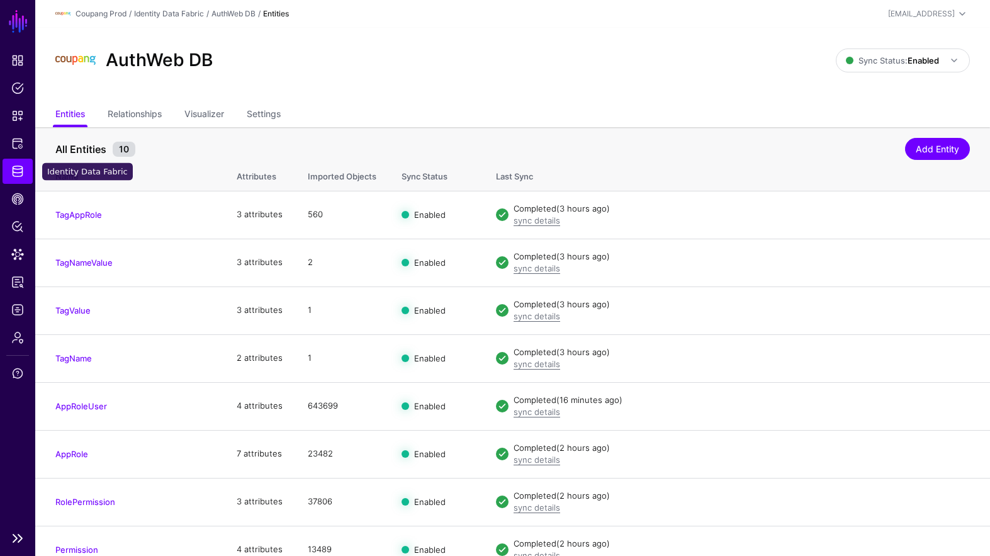
click at [10, 172] on link "Identity Data Fabric" at bounding box center [18, 171] width 30 height 25
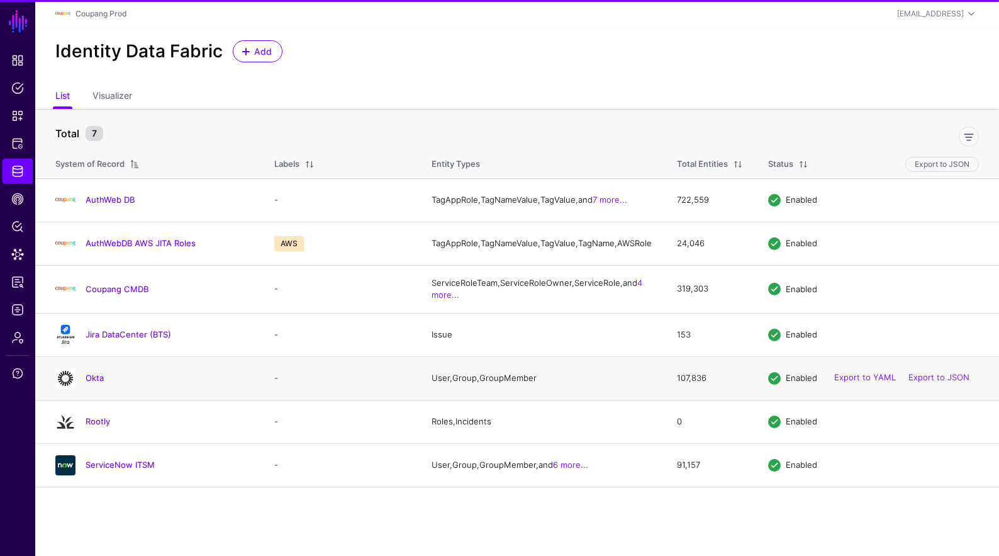
click at [93, 374] on td "Okta" at bounding box center [148, 377] width 226 height 43
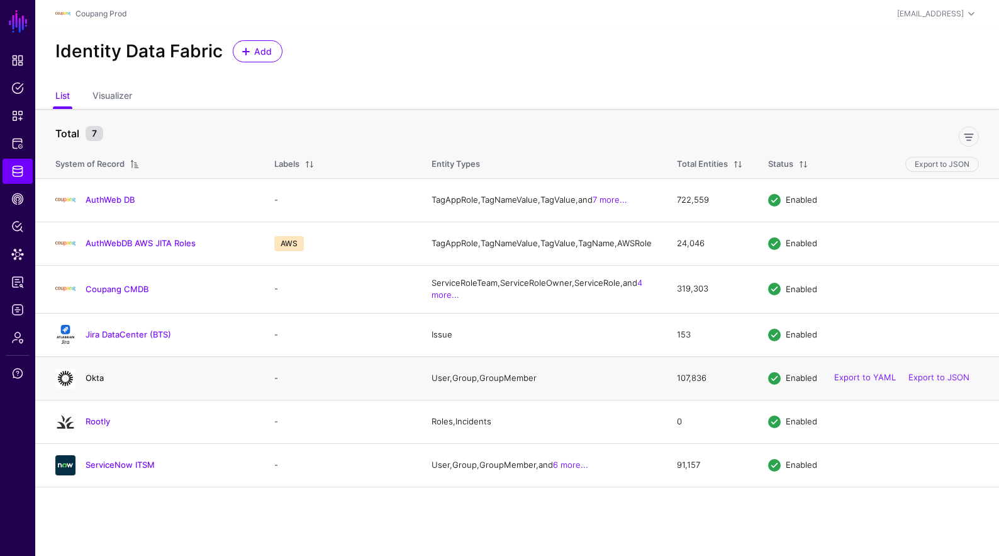
click at [94, 383] on link "Okta" at bounding box center [95, 377] width 18 height 10
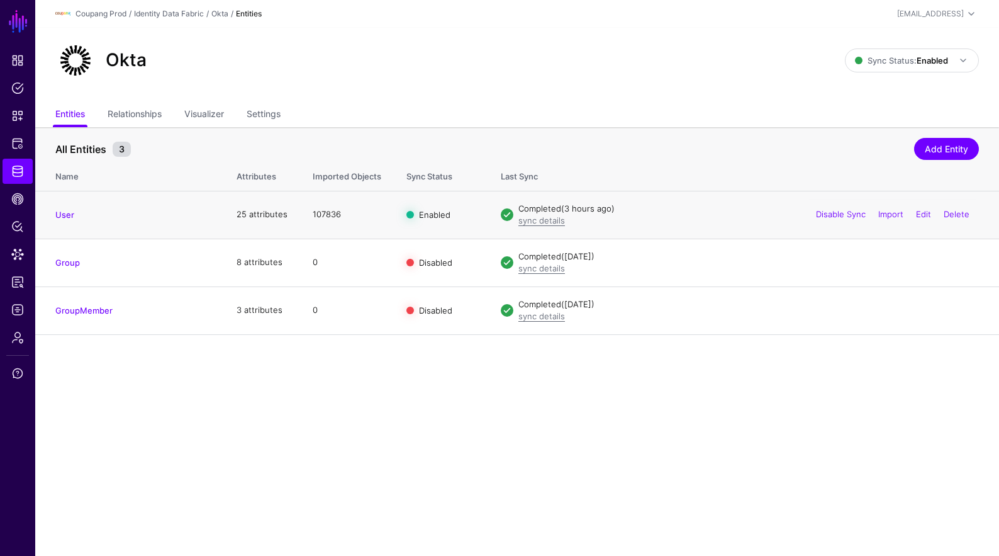
click at [78, 216] on h4 "User" at bounding box center [133, 214] width 156 height 11
click at [70, 213] on link "User" at bounding box center [64, 215] width 19 height 10
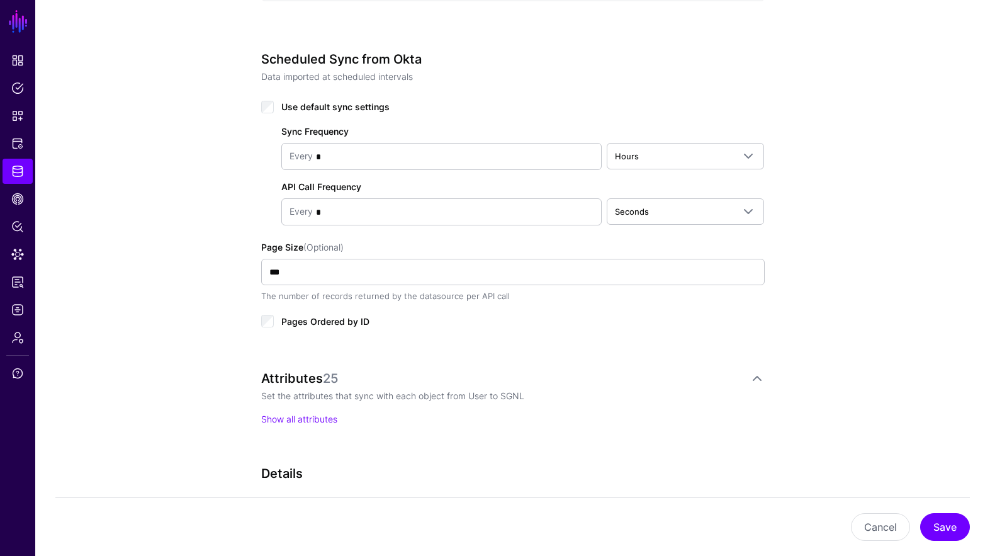
scroll to position [831, 0]
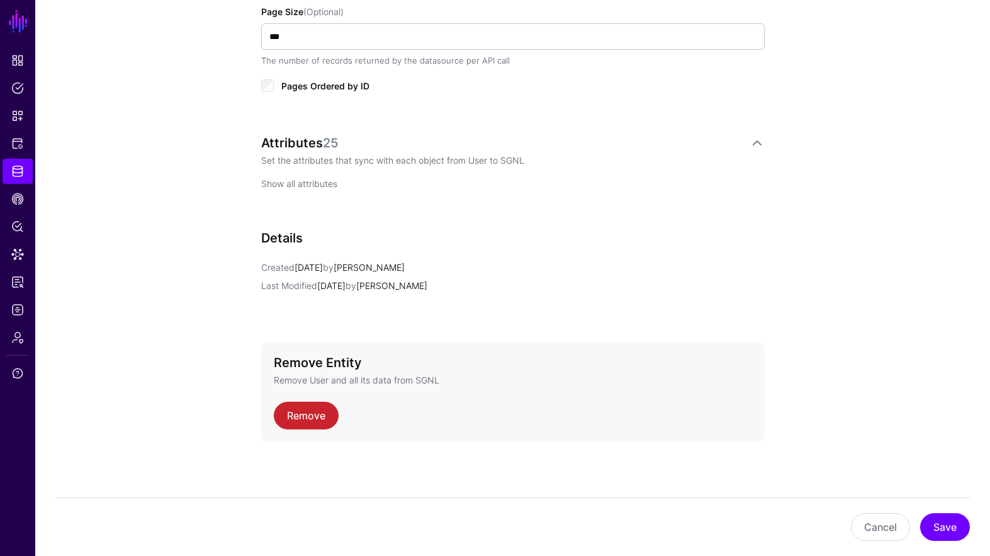
click at [308, 186] on link "Show all attributes" at bounding box center [299, 183] width 76 height 11
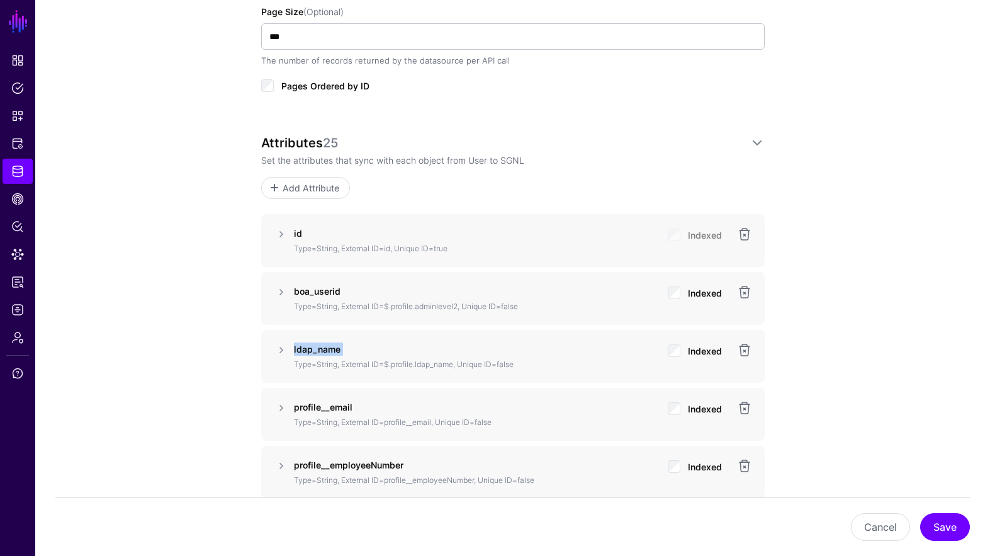
drag, startPoint x: 363, startPoint y: 354, endPoint x: 293, endPoint y: 347, distance: 70.2
click at [294, 347] on div "ldap_name Type=String, External ID=$.profile.ldap_name, Unique ID=false" at bounding box center [476, 356] width 364 height 28
copy strong "ldap_name"
click at [11, 64] on link "Dashboard" at bounding box center [18, 60] width 30 height 25
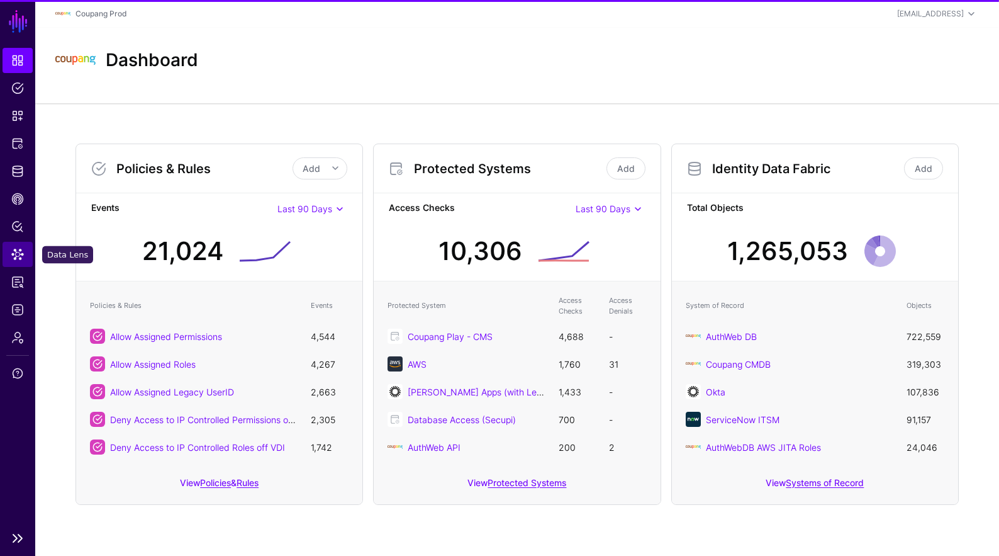
click at [22, 252] on span "Data Lens" at bounding box center [17, 254] width 13 height 13
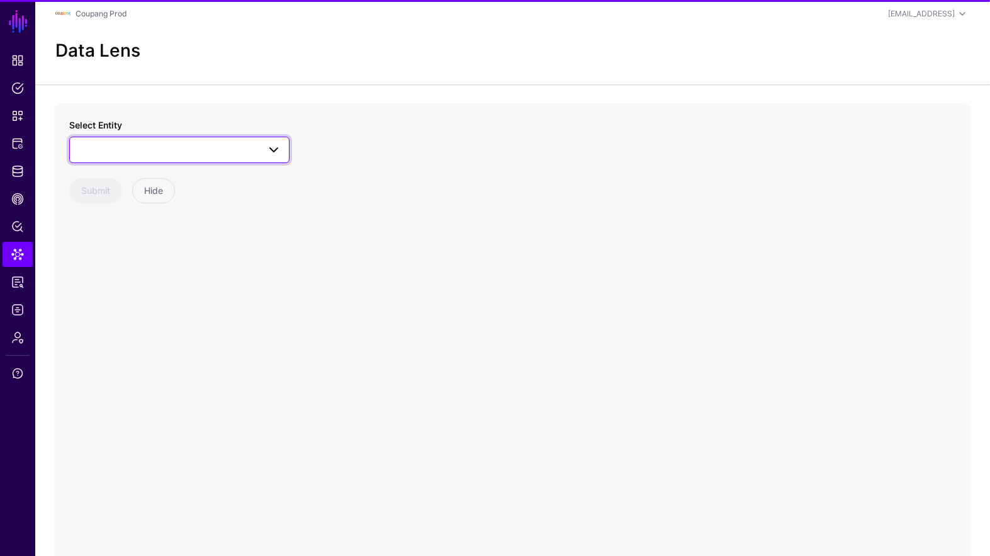
click at [192, 154] on span at bounding box center [179, 149] width 204 height 15
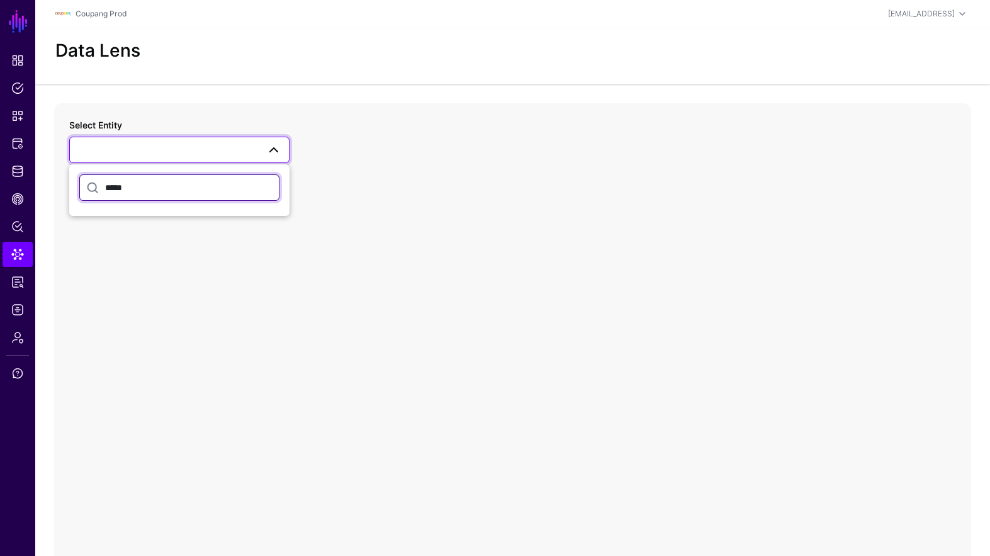
type input "*"
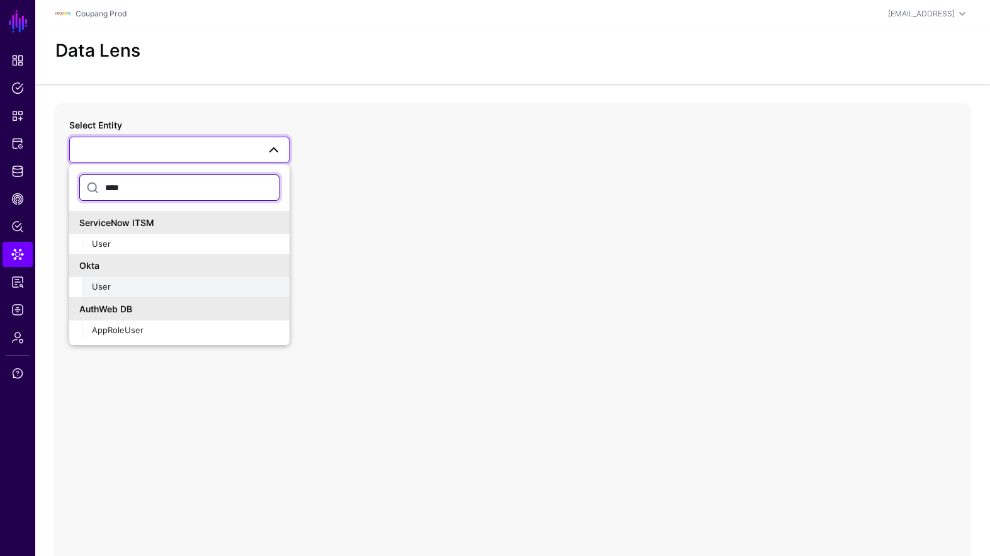
type input "****"
click at [123, 281] on div "User" at bounding box center [185, 287] width 187 height 13
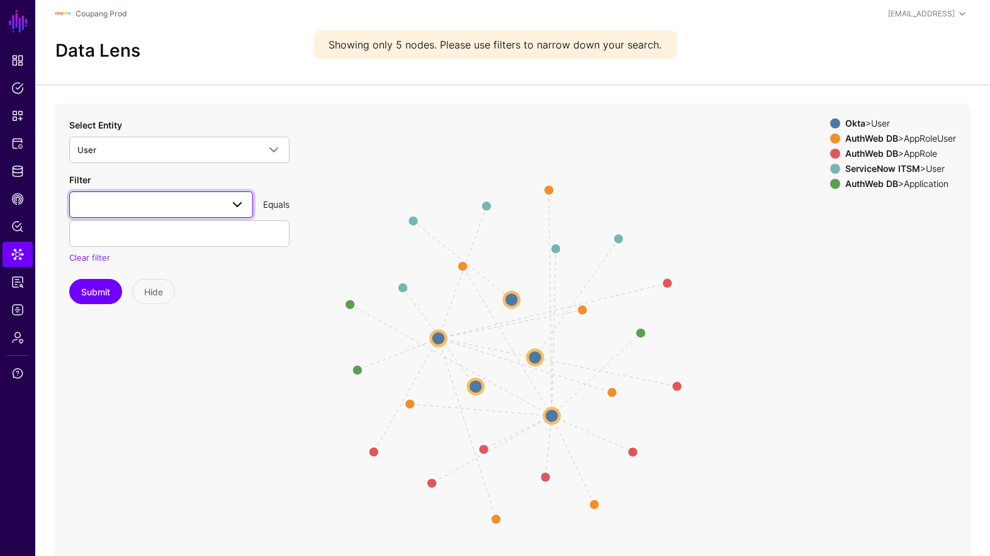
click at [151, 207] on span at bounding box center [160, 204] width 167 height 15
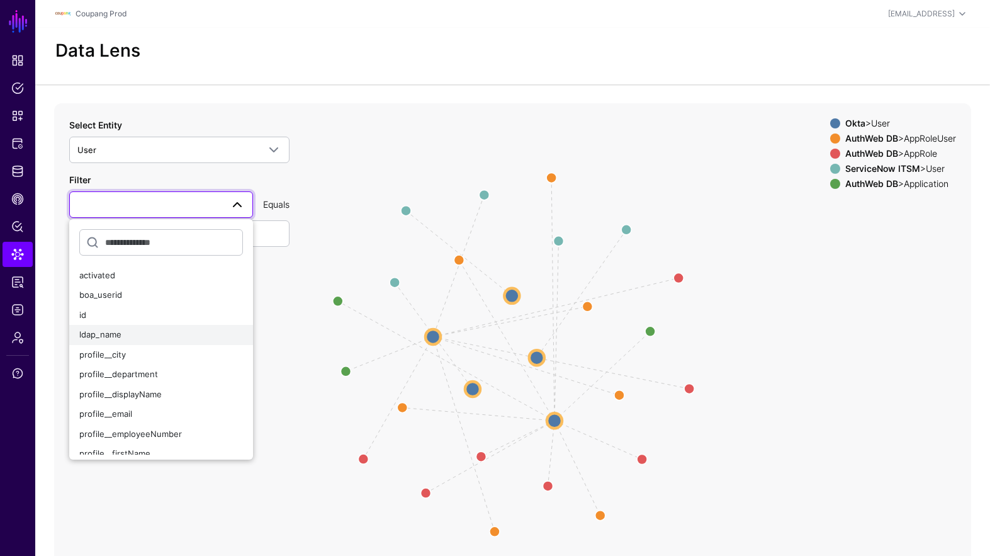
click at [155, 327] on button "ldap_name" at bounding box center [161, 335] width 184 height 20
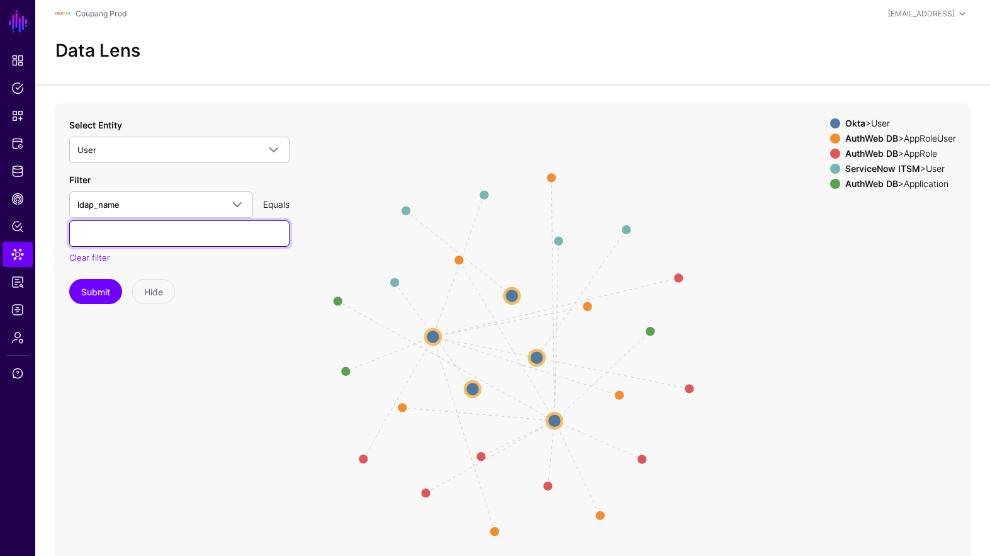
click at [142, 246] on input "text" at bounding box center [179, 233] width 220 height 26
paste input "**********"
type input "**********"
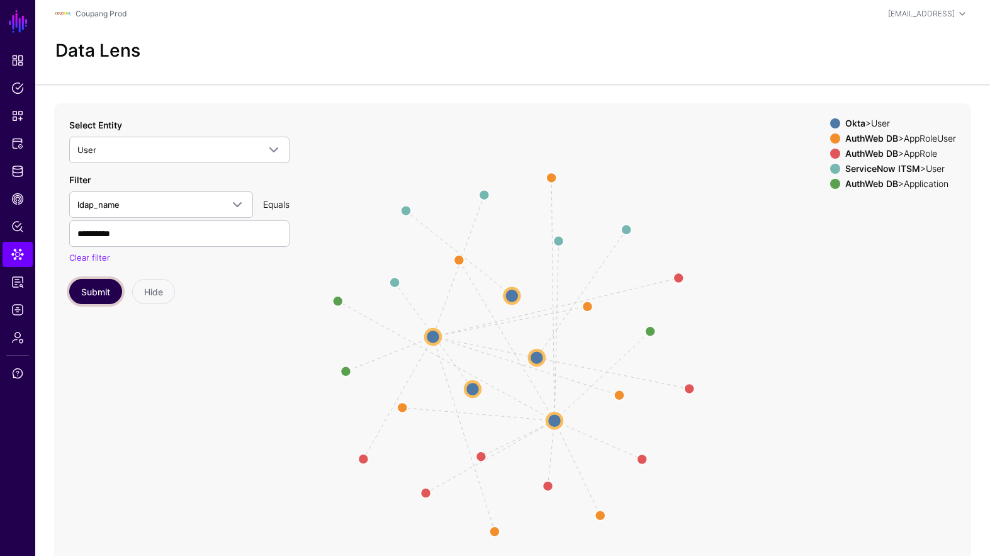
click at [103, 293] on button "Submit" at bounding box center [95, 291] width 53 height 25
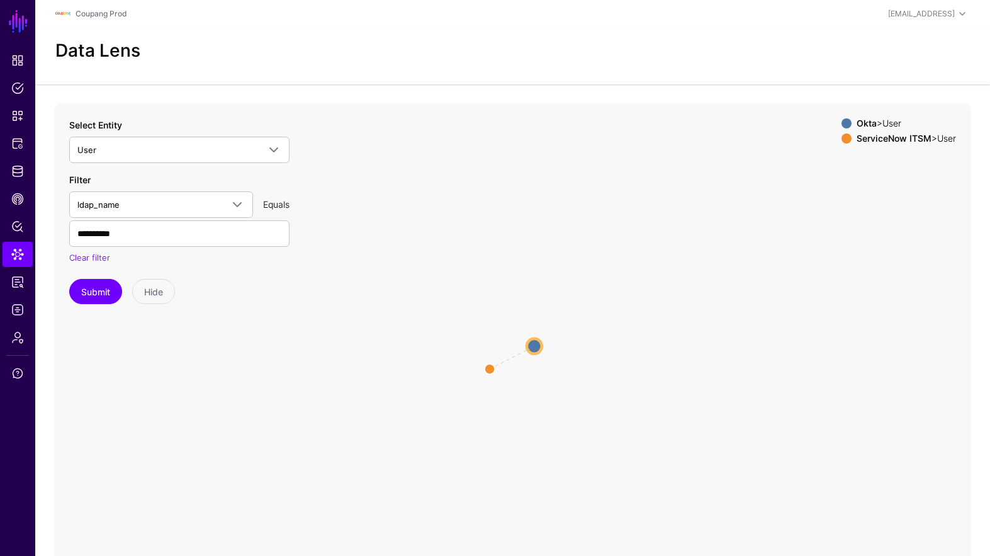
click at [529, 344] on circle at bounding box center [534, 345] width 15 height 15
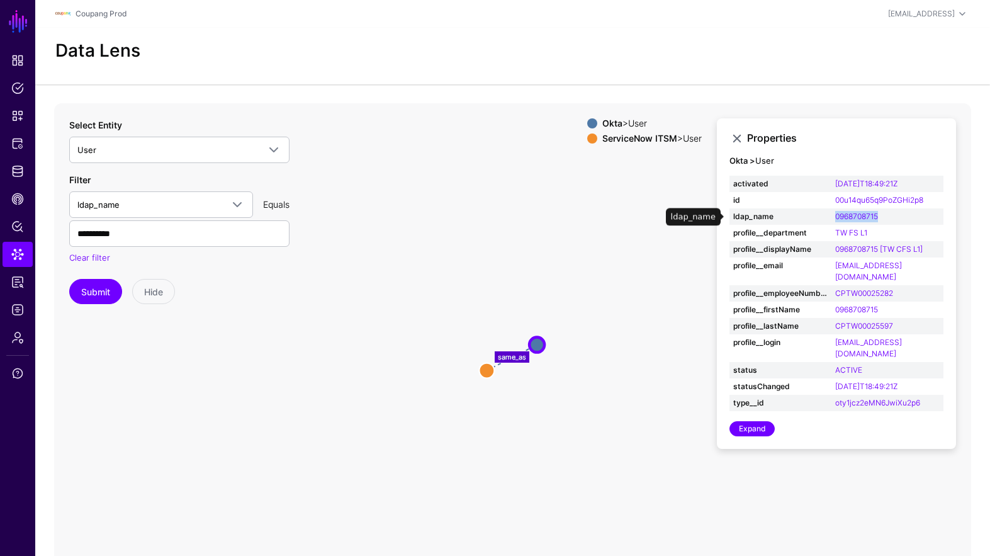
drag, startPoint x: 898, startPoint y: 215, endPoint x: 831, endPoint y: 220, distance: 67.5
click at [831, 220] on td "0968708715" at bounding box center [887, 216] width 112 height 16
copy link "0968708715"
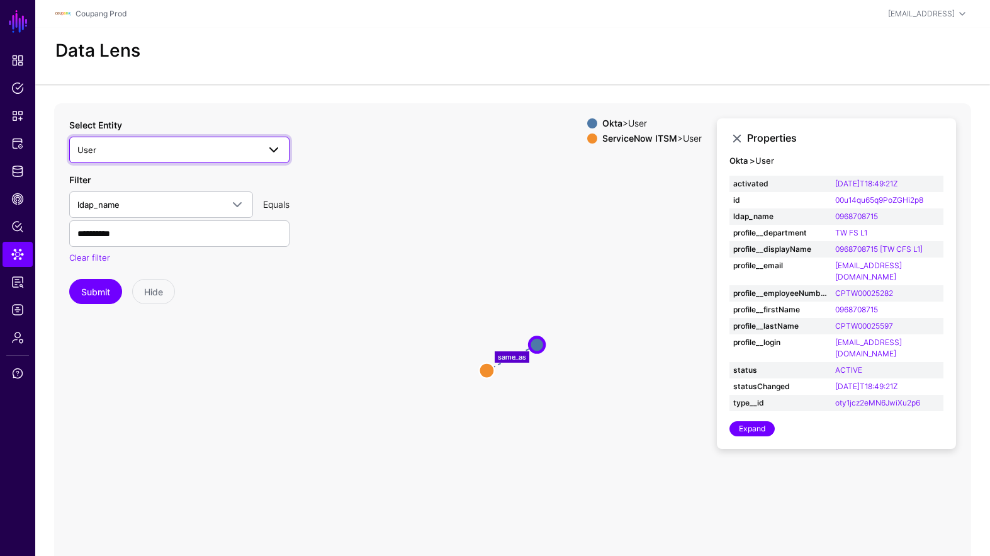
click at [143, 153] on span "User" at bounding box center [167, 150] width 181 height 14
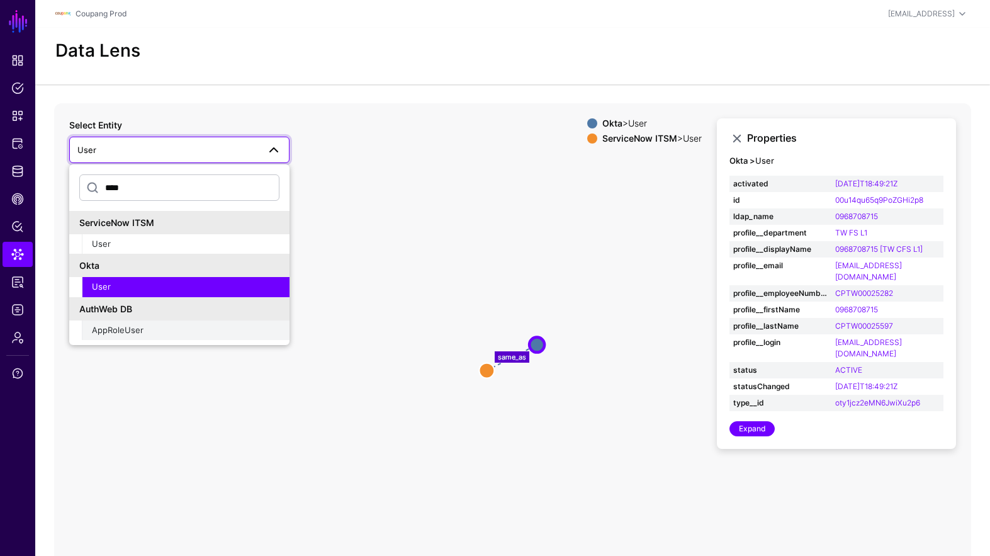
click at [164, 332] on div "AppRoleUser" at bounding box center [185, 330] width 187 height 13
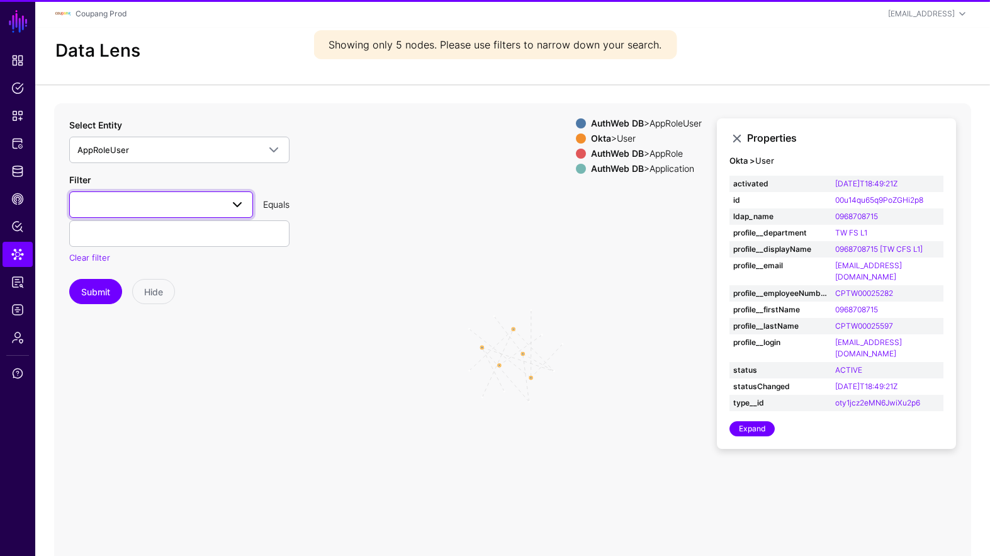
click at [154, 206] on span at bounding box center [160, 204] width 167 height 15
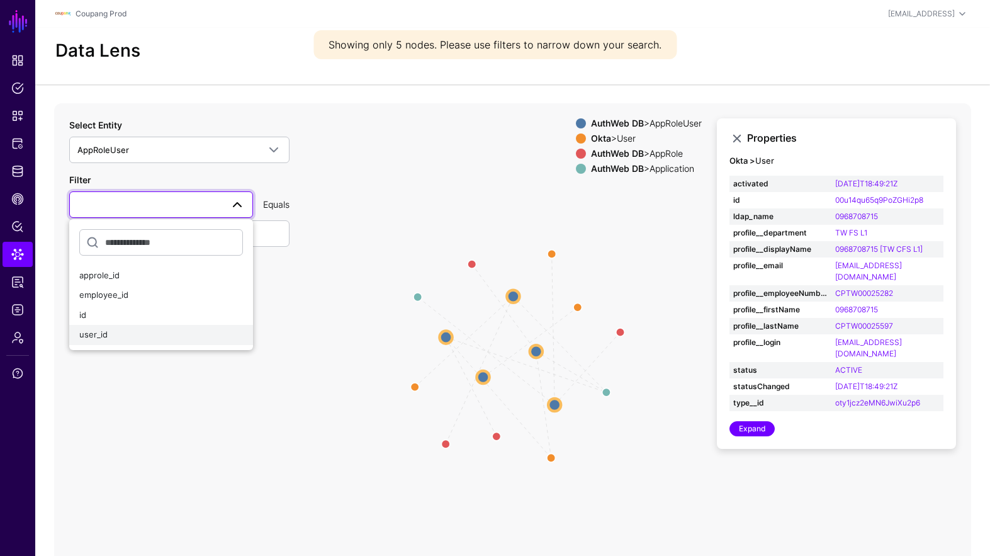
click at [137, 329] on div "user_id" at bounding box center [161, 334] width 164 height 13
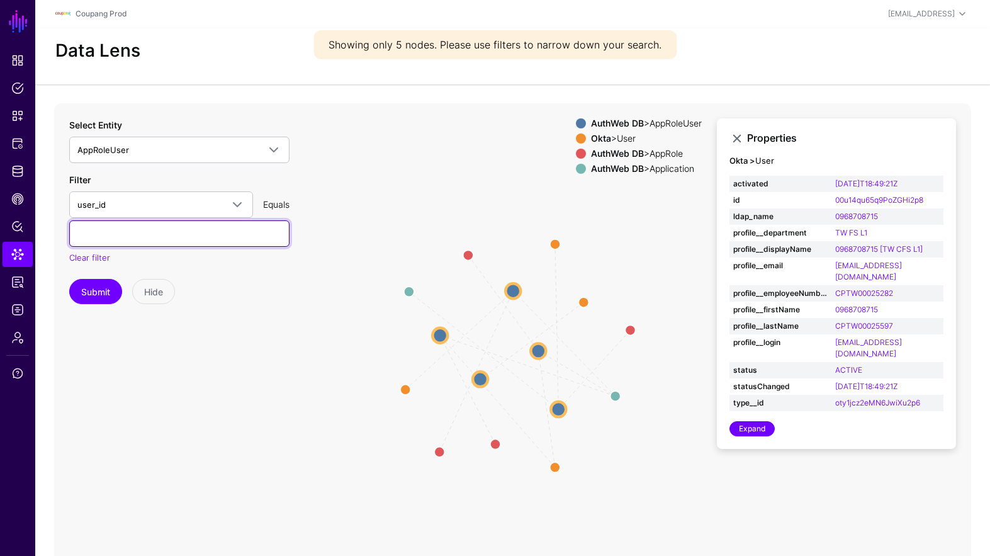
click at [148, 232] on input "text" at bounding box center [179, 233] width 220 height 26
paste input "**********"
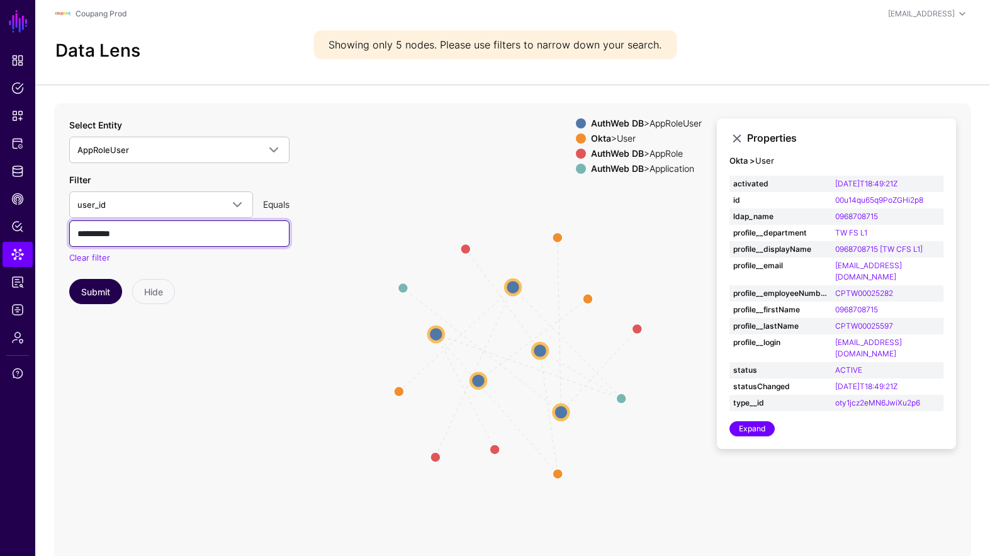
type input "**********"
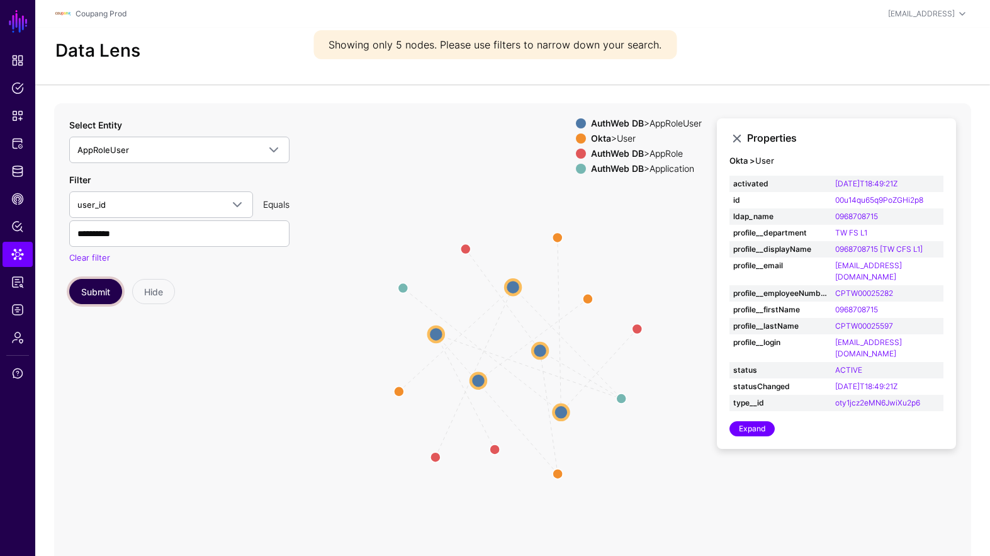
click at [93, 289] on button "Submit" at bounding box center [95, 291] width 53 height 25
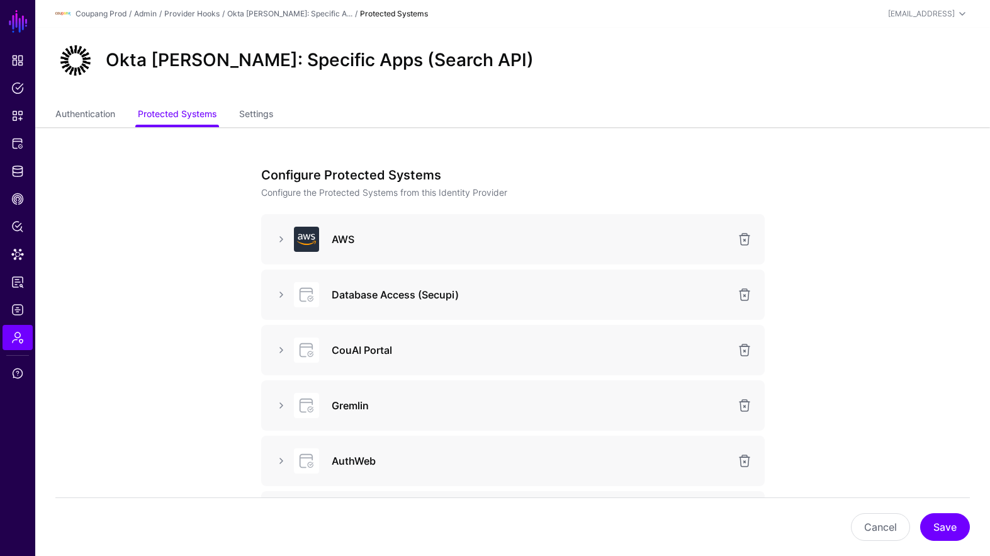
scroll to position [1066, 0]
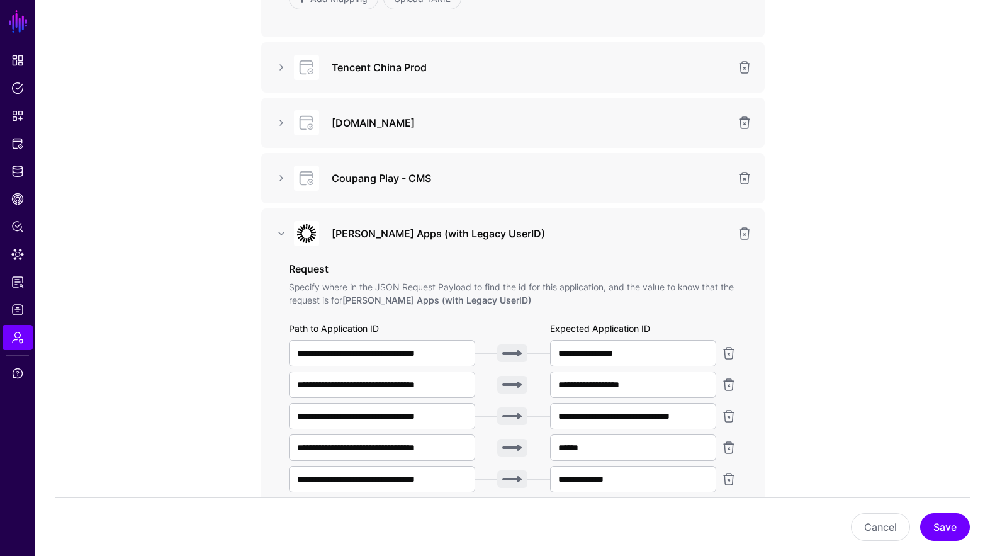
click at [17, 32] on link "SGNL" at bounding box center [18, 22] width 21 height 28
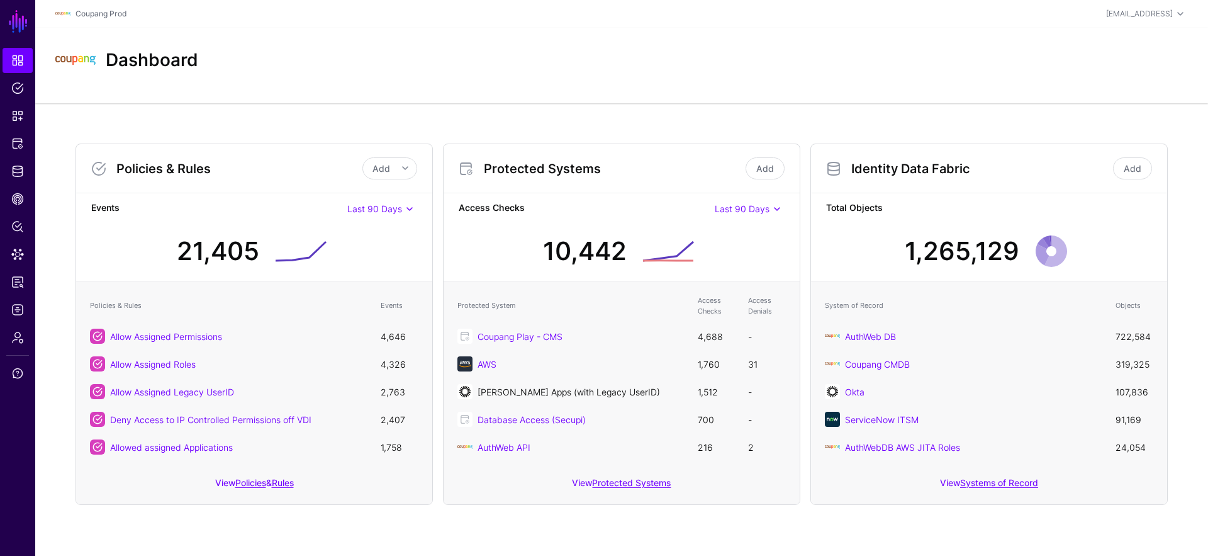
click at [607, 390] on link "[PERSON_NAME] Apps (with Legacy UserID)" at bounding box center [569, 391] width 182 height 11
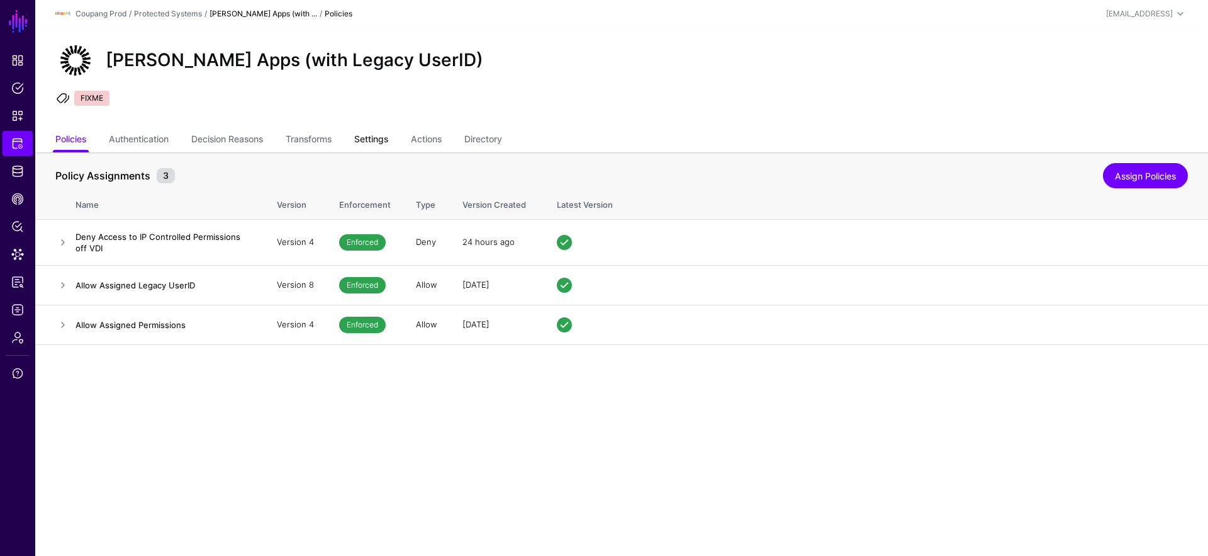
click at [364, 142] on link "Settings" at bounding box center [371, 140] width 34 height 24
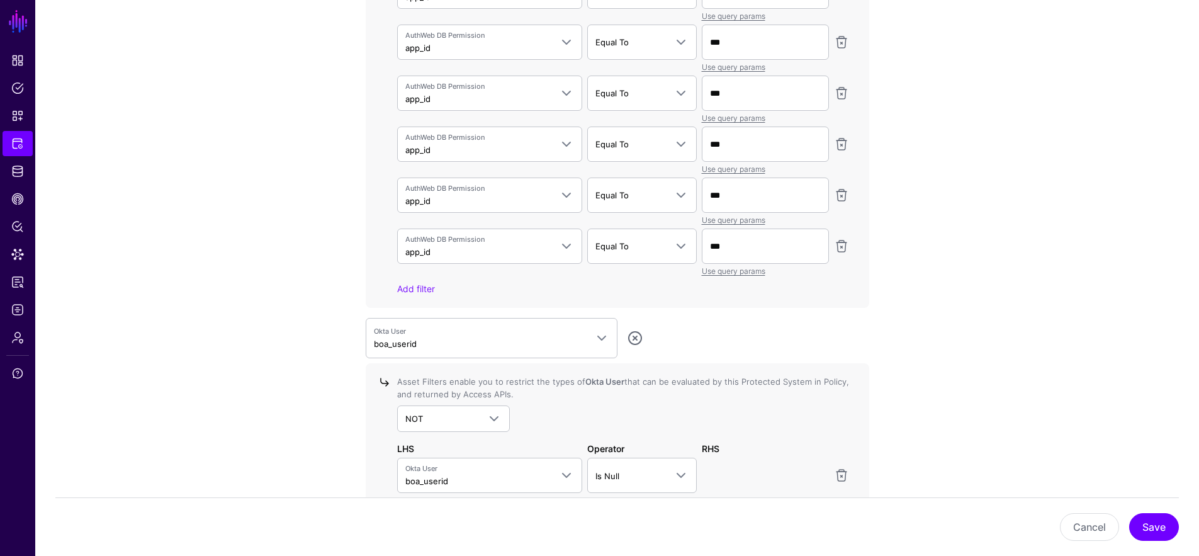
scroll to position [4442, 0]
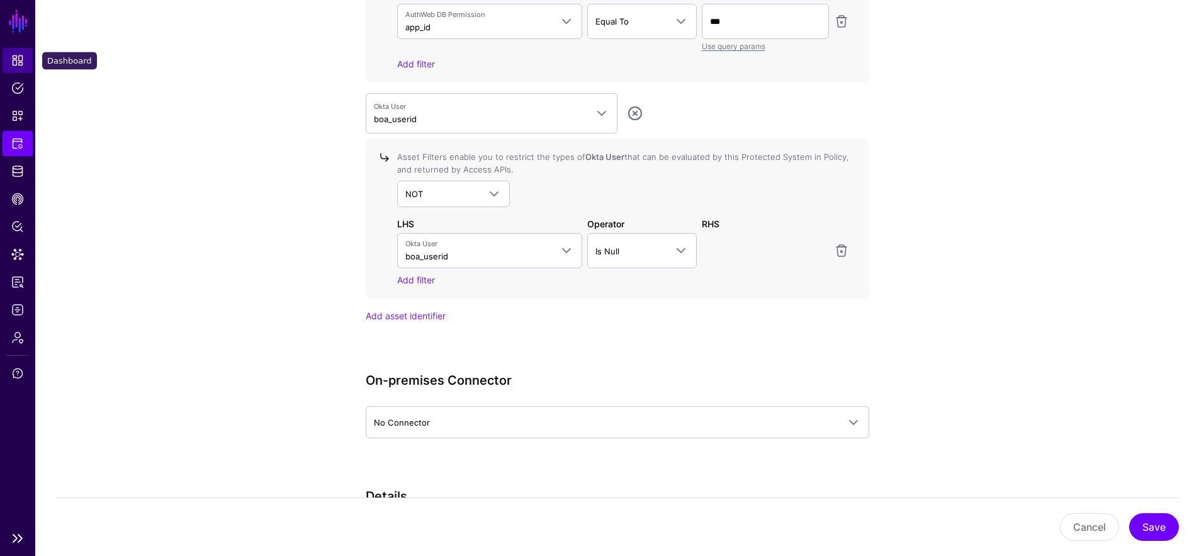
click at [9, 59] on link "Dashboard" at bounding box center [18, 60] width 30 height 25
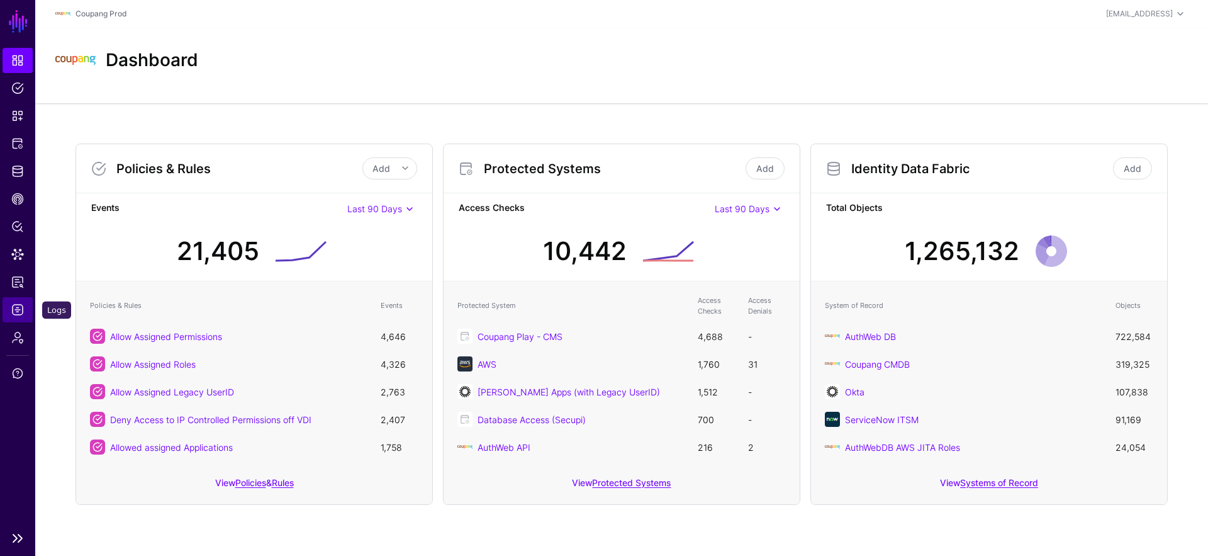
click at [21, 308] on span "Logs" at bounding box center [17, 309] width 13 height 13
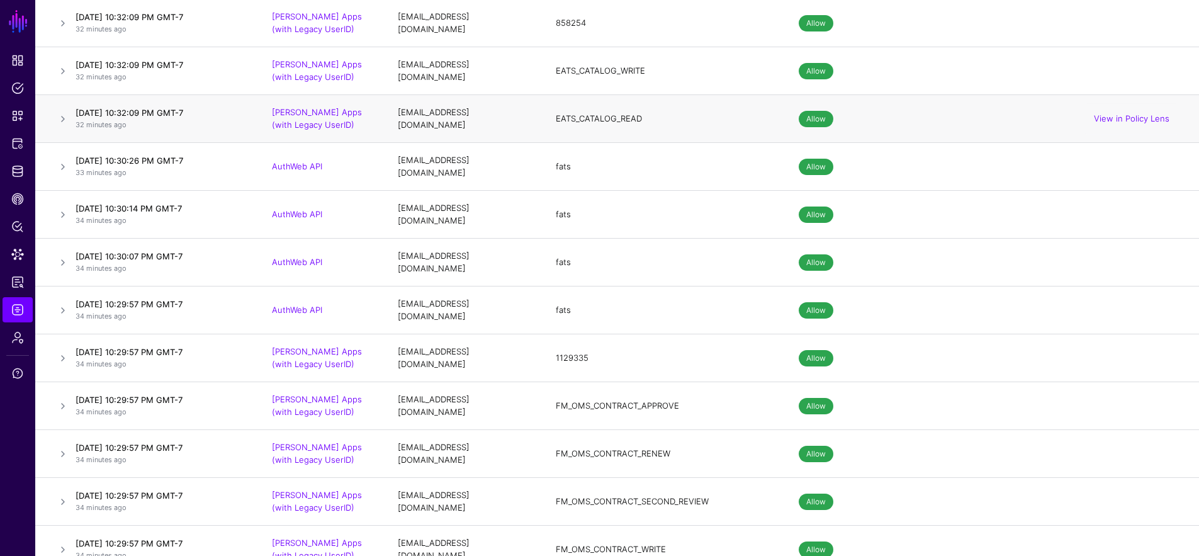
scroll to position [1872, 0]
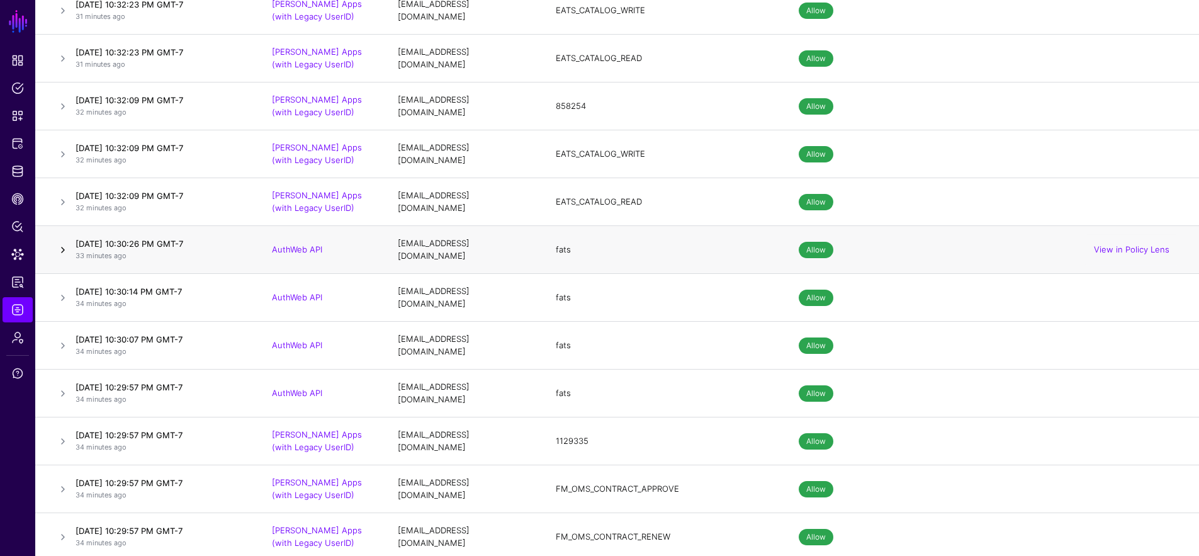
click at [61, 242] on link at bounding box center [62, 249] width 15 height 15
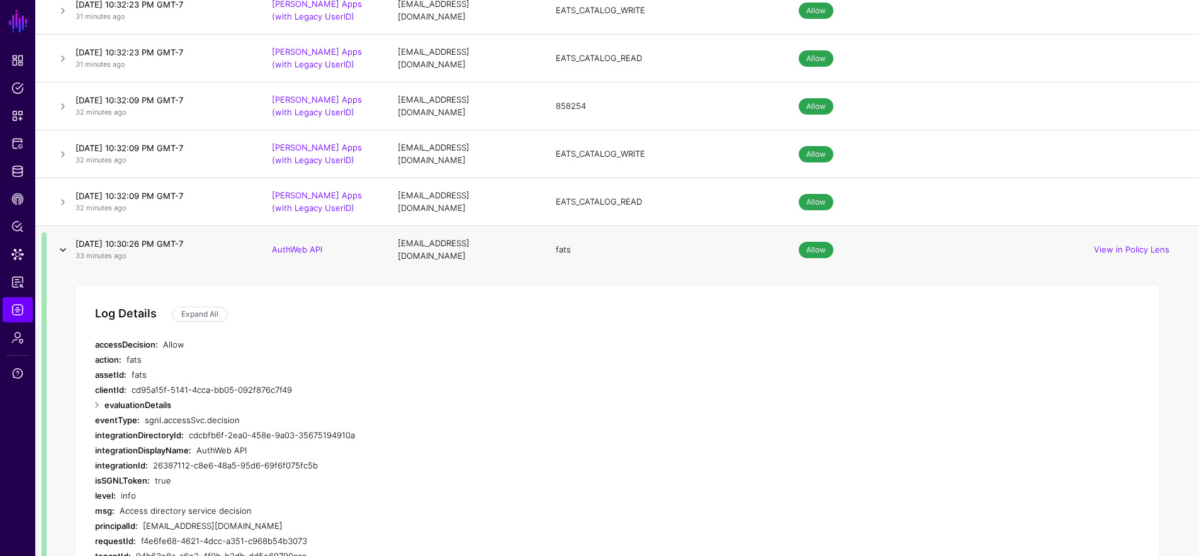
click at [62, 242] on link at bounding box center [62, 249] width 15 height 15
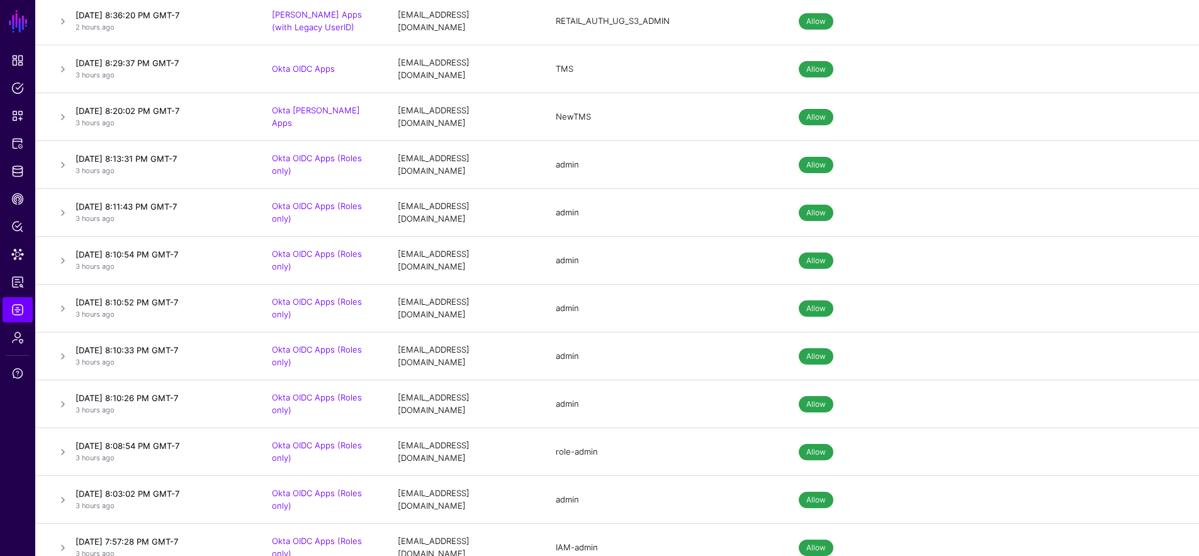
scroll to position [8571, 0]
